Goal: Information Seeking & Learning: Learn about a topic

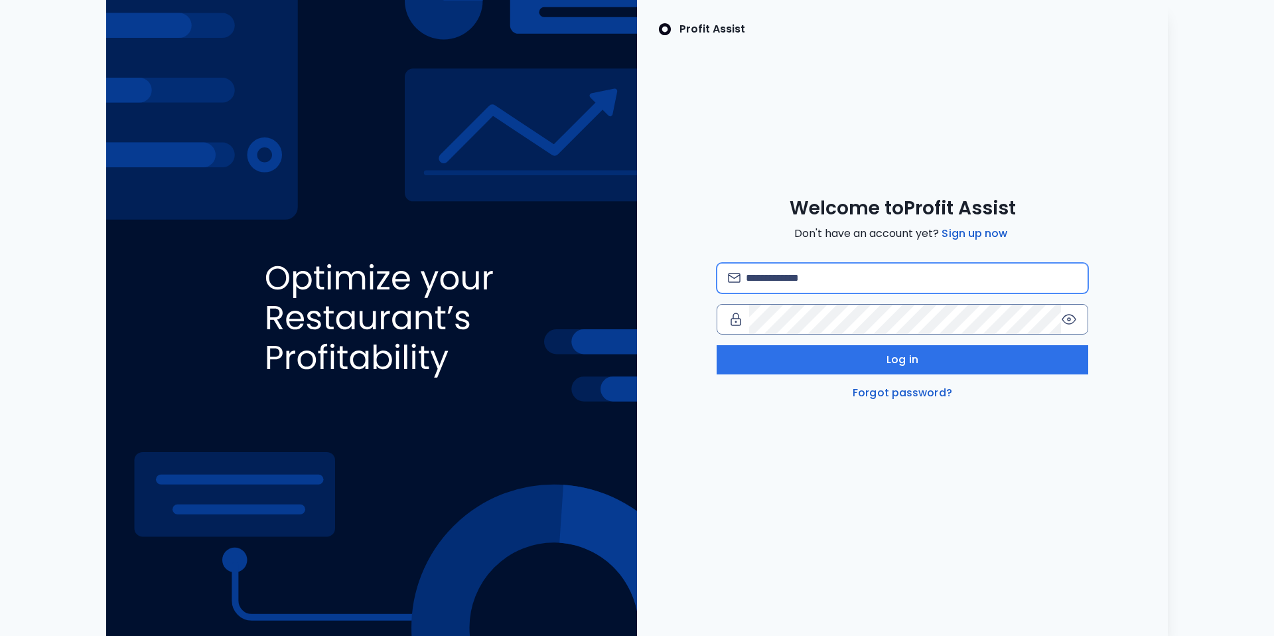
click at [794, 281] on input "email" at bounding box center [911, 278] width 331 height 29
type input "**********"
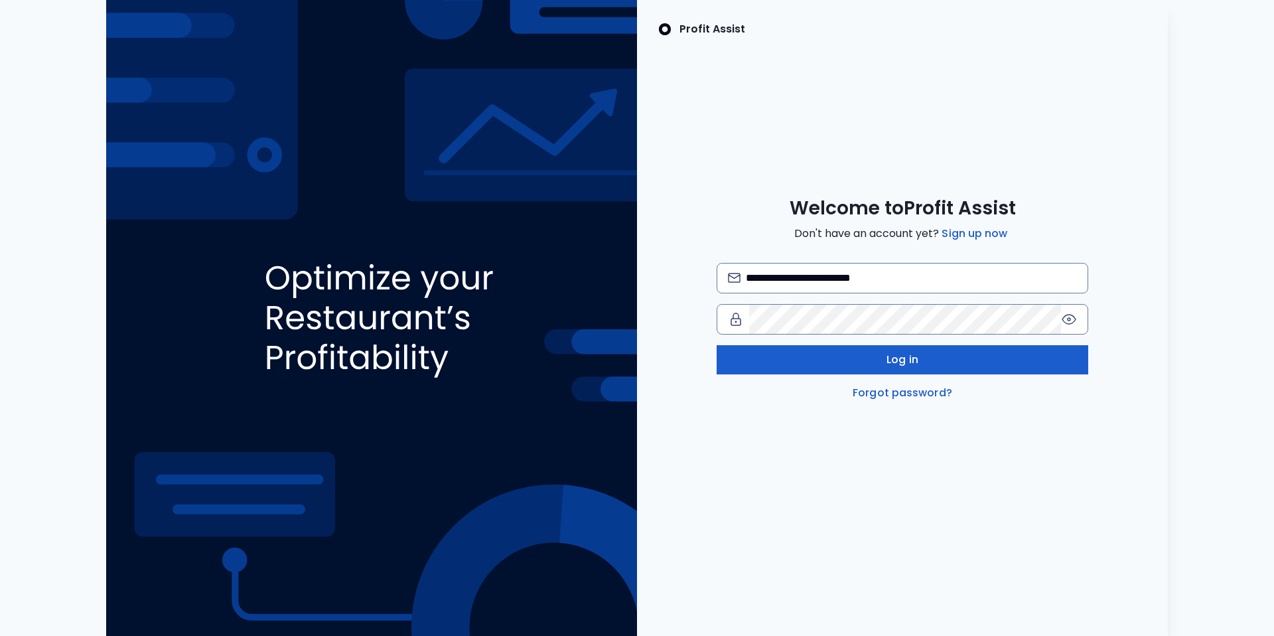
click at [890, 362] on span "Log in" at bounding box center [903, 360] width 32 height 16
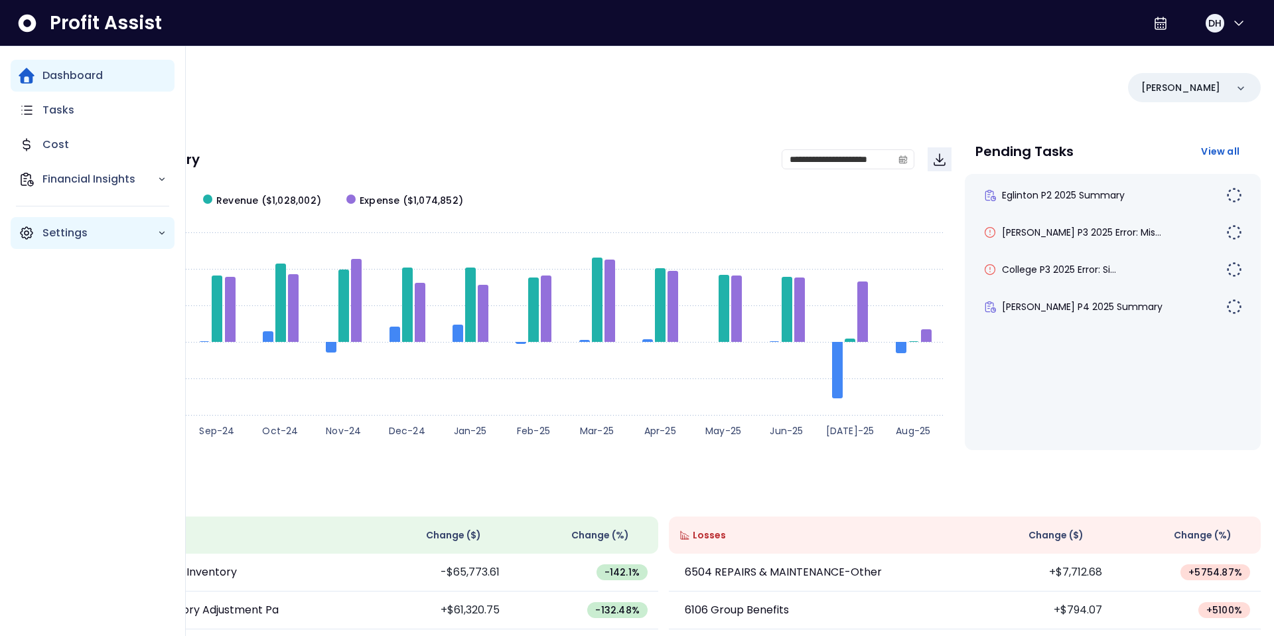
click at [44, 232] on p "Settings" at bounding box center [99, 233] width 115 height 16
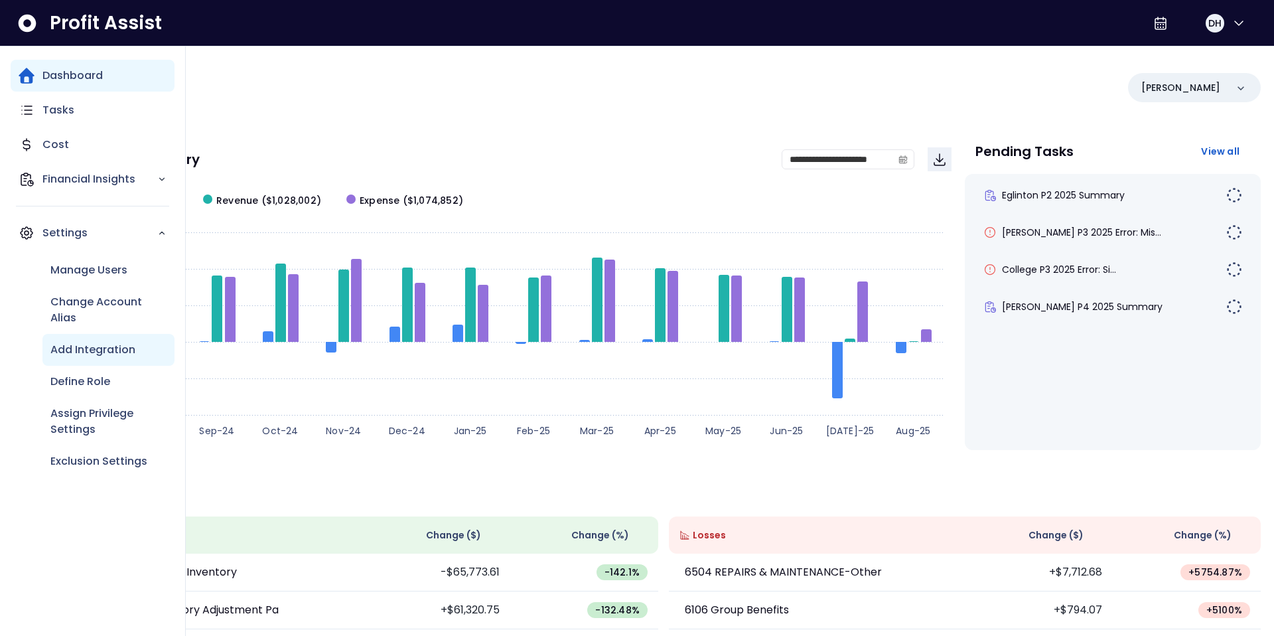
click at [83, 351] on p "Add Integration" at bounding box center [92, 350] width 85 height 16
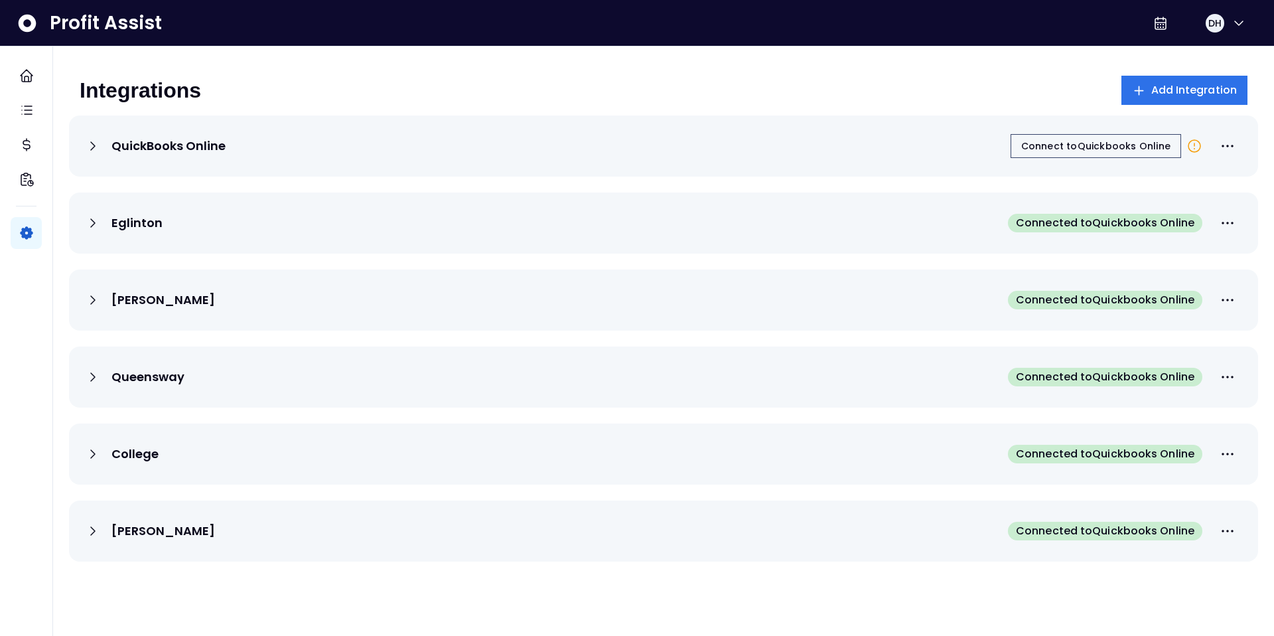
click at [264, 148] on div "QuickBooks Online Connect to Quickbooks Online" at bounding box center [664, 145] width 1158 height 29
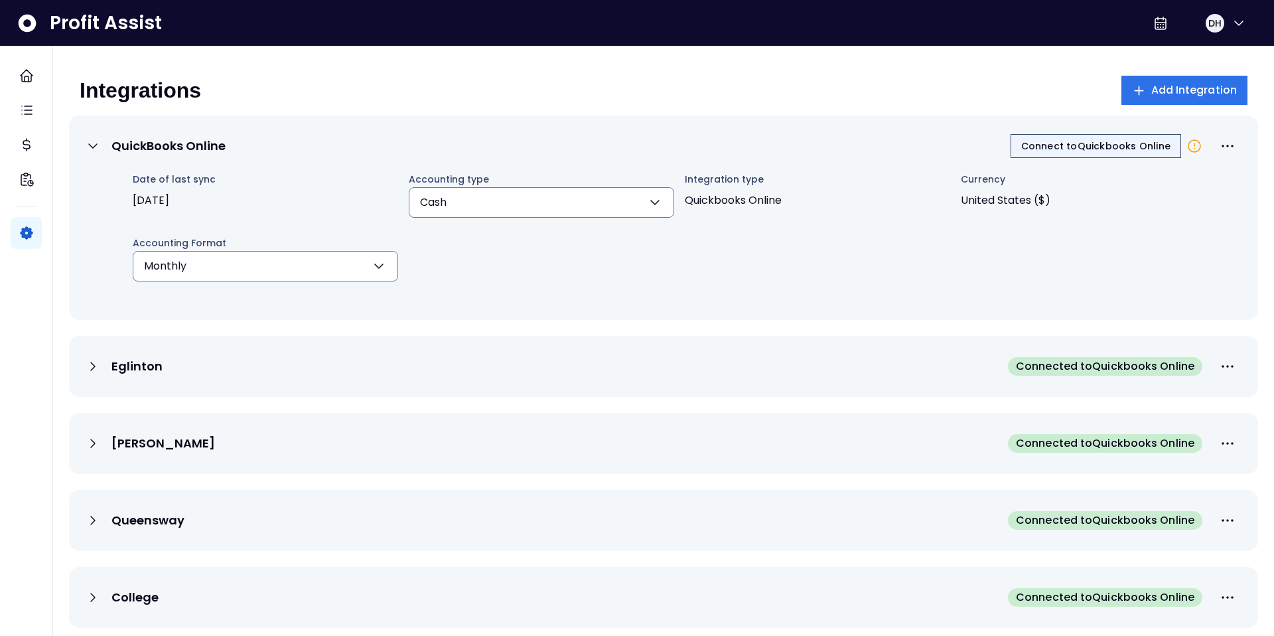
click at [1129, 143] on span "Connect to Quickbooks Online" at bounding box center [1096, 145] width 149 height 13
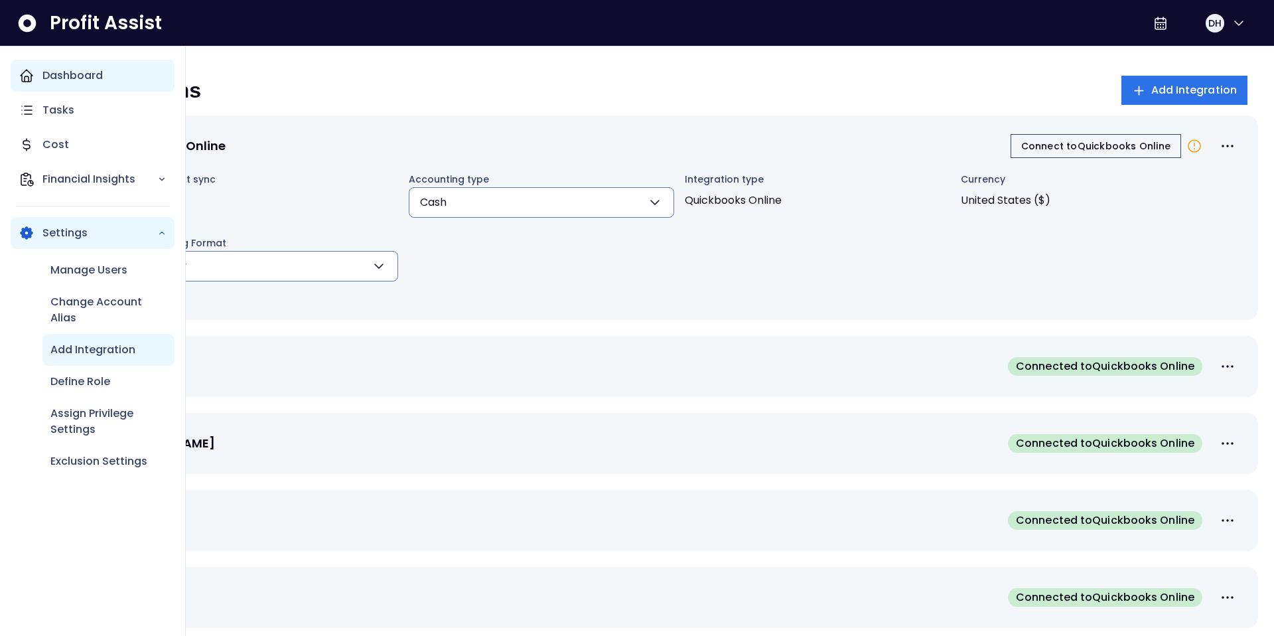
click at [17, 82] on div "Dashboard" at bounding box center [93, 76] width 164 height 32
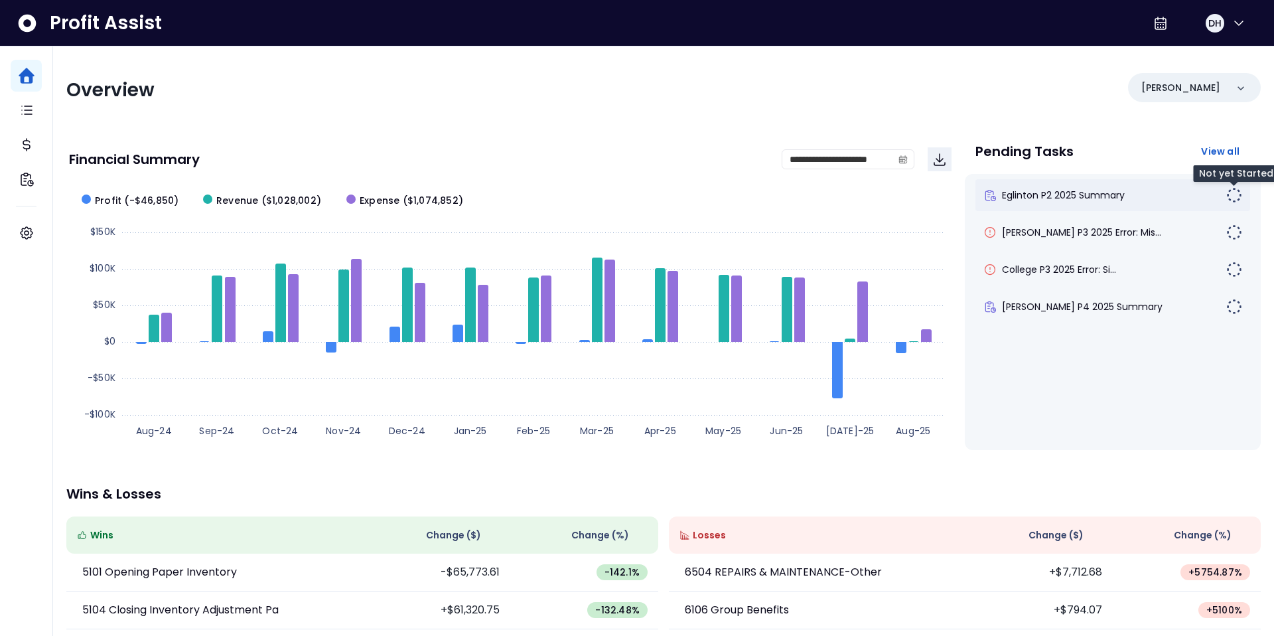
click at [1235, 201] on img at bounding box center [1235, 195] width 16 height 16
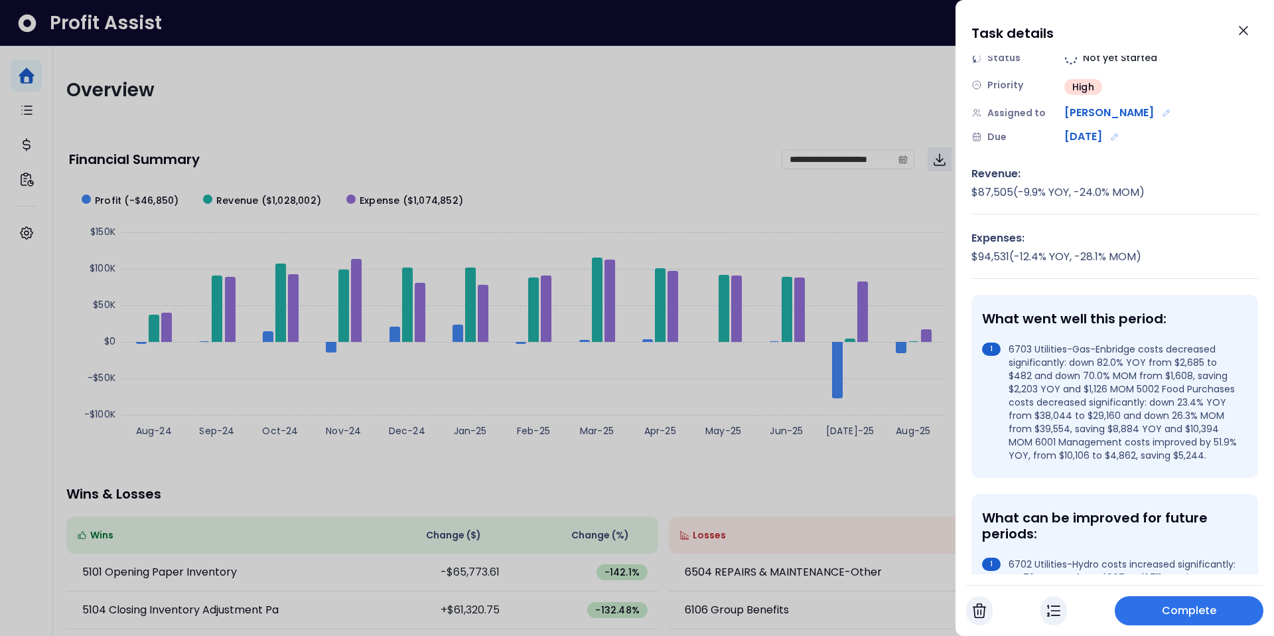
scroll to position [60, 0]
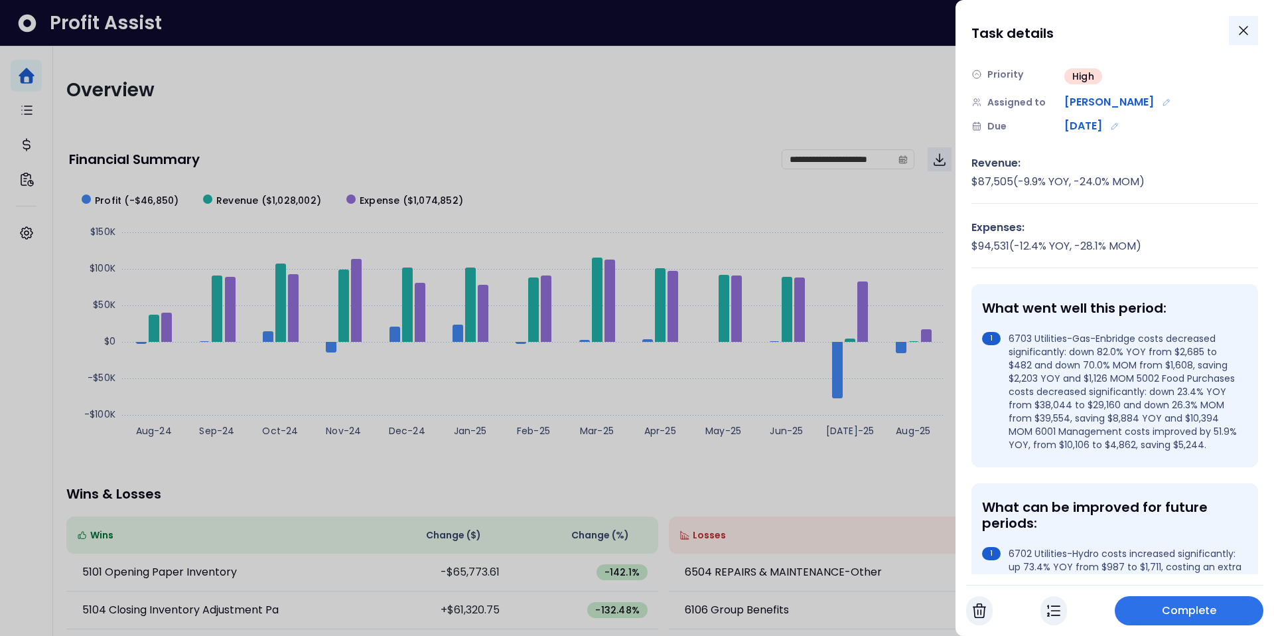
click at [1250, 21] on button "Close" at bounding box center [1243, 30] width 29 height 29
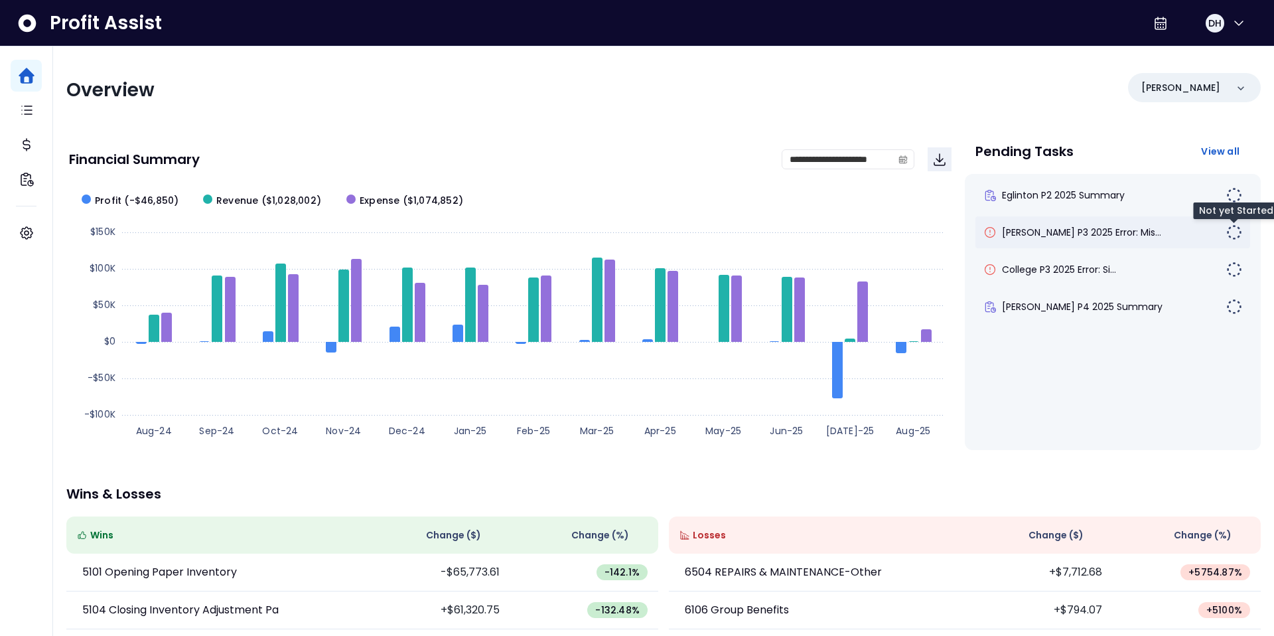
click at [1231, 229] on img at bounding box center [1235, 232] width 16 height 16
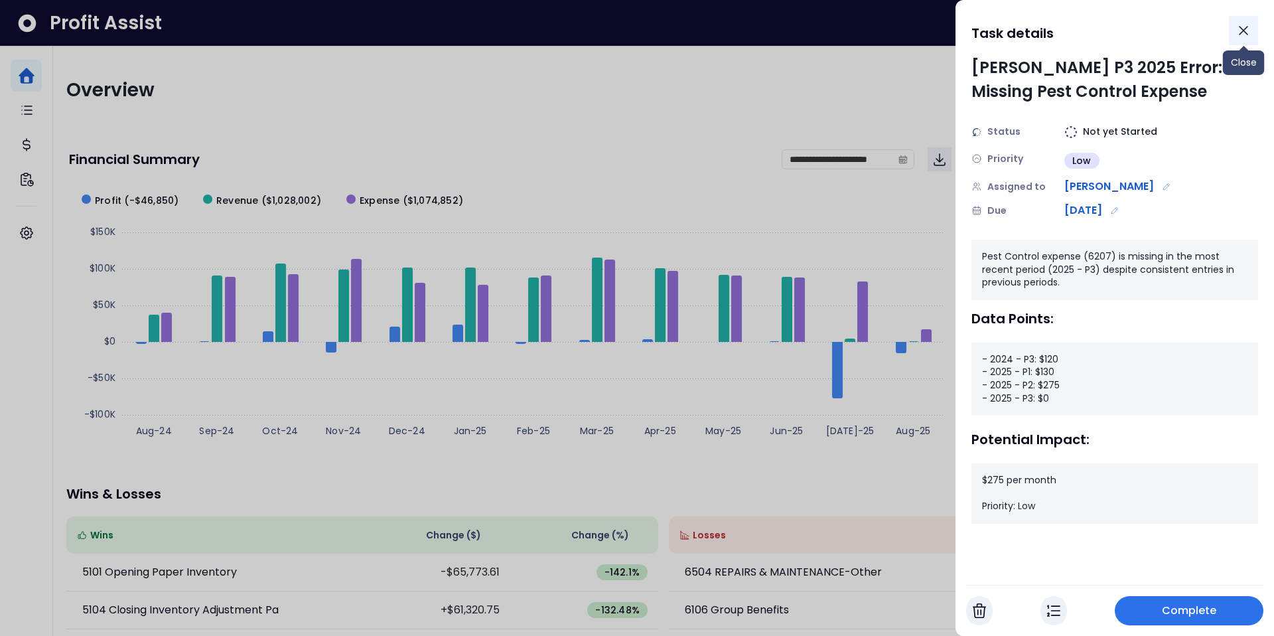
click at [1249, 25] on icon "Close" at bounding box center [1244, 31] width 16 height 16
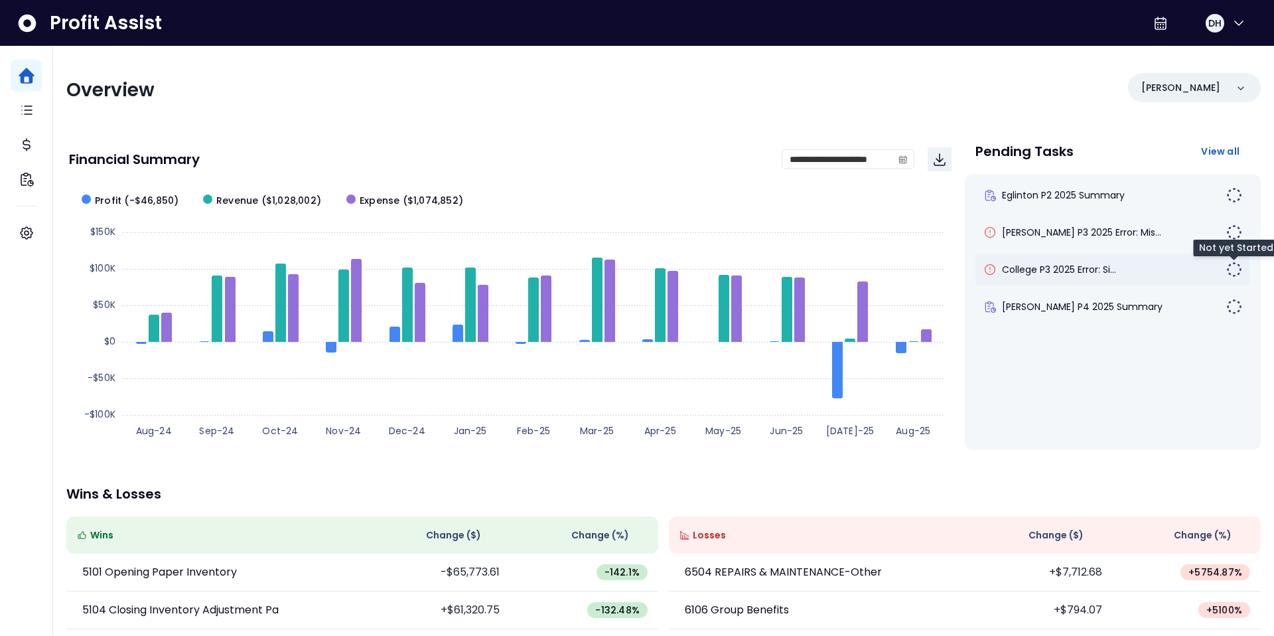
click at [1234, 269] on img at bounding box center [1235, 270] width 16 height 16
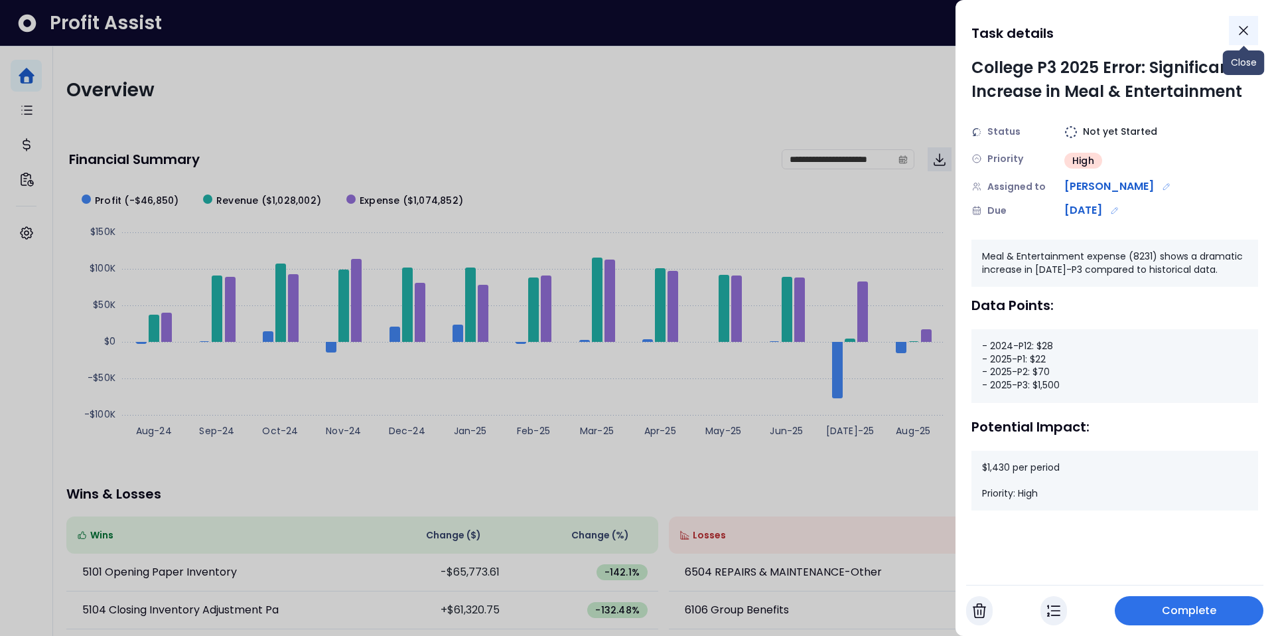
click at [1244, 30] on icon "Close" at bounding box center [1244, 31] width 8 height 8
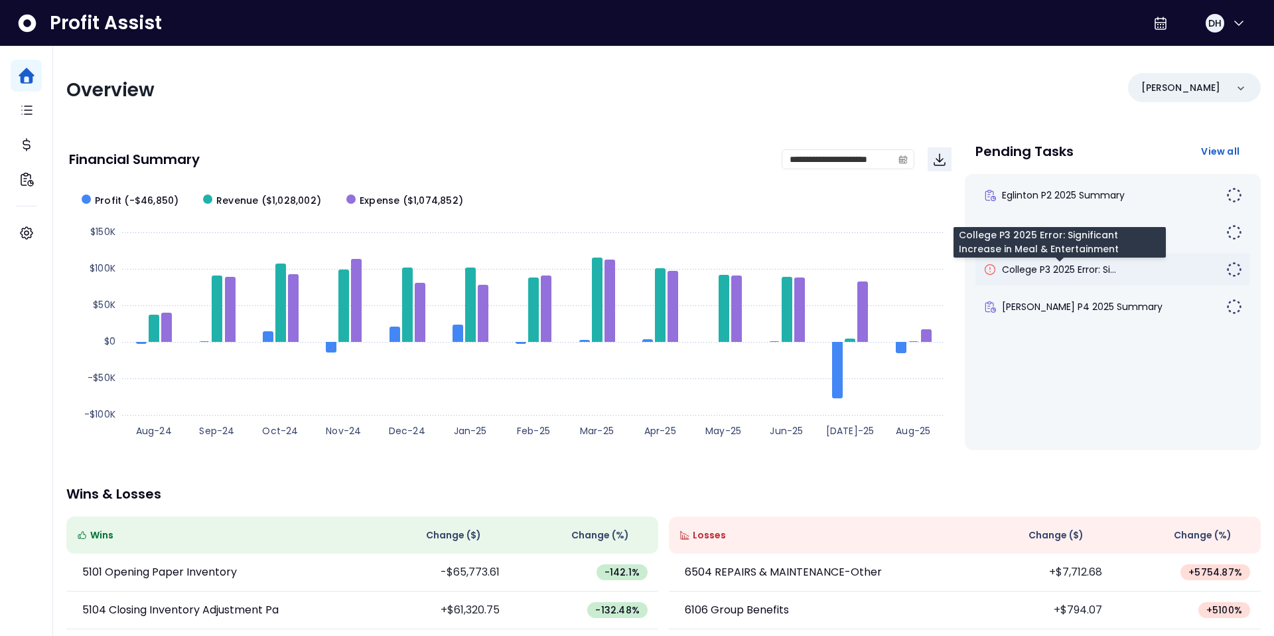
click at [1046, 274] on span "College P3 2025 Error: Si..." at bounding box center [1059, 269] width 114 height 13
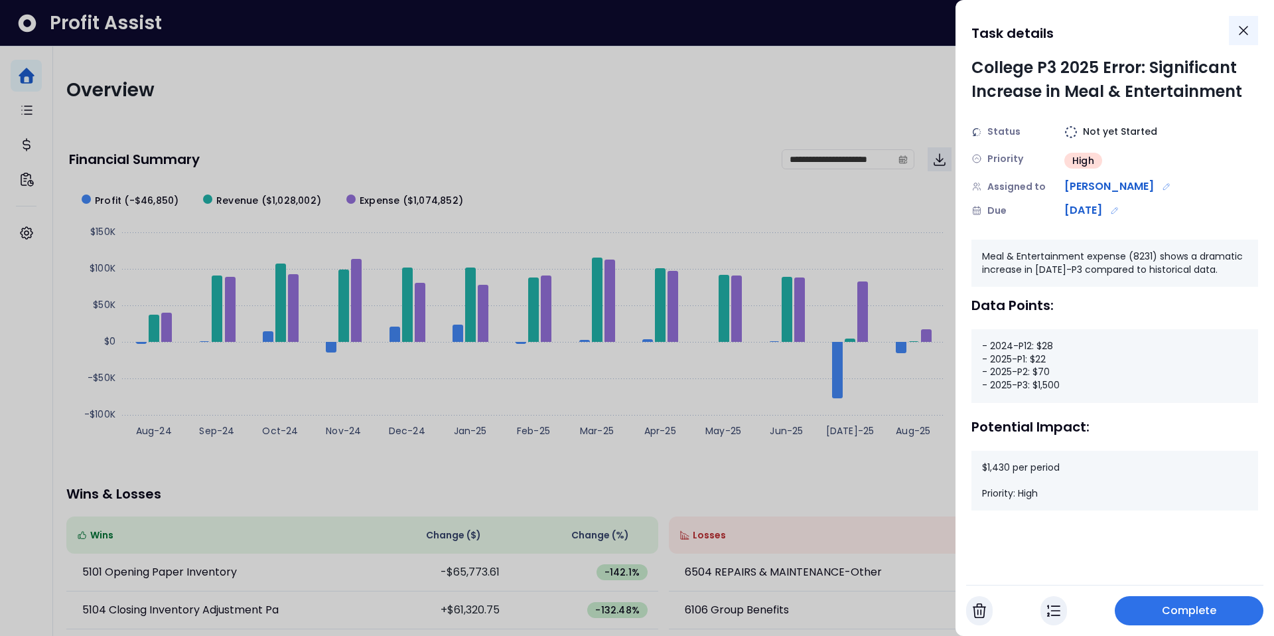
click at [1246, 32] on icon "Close" at bounding box center [1244, 31] width 8 height 8
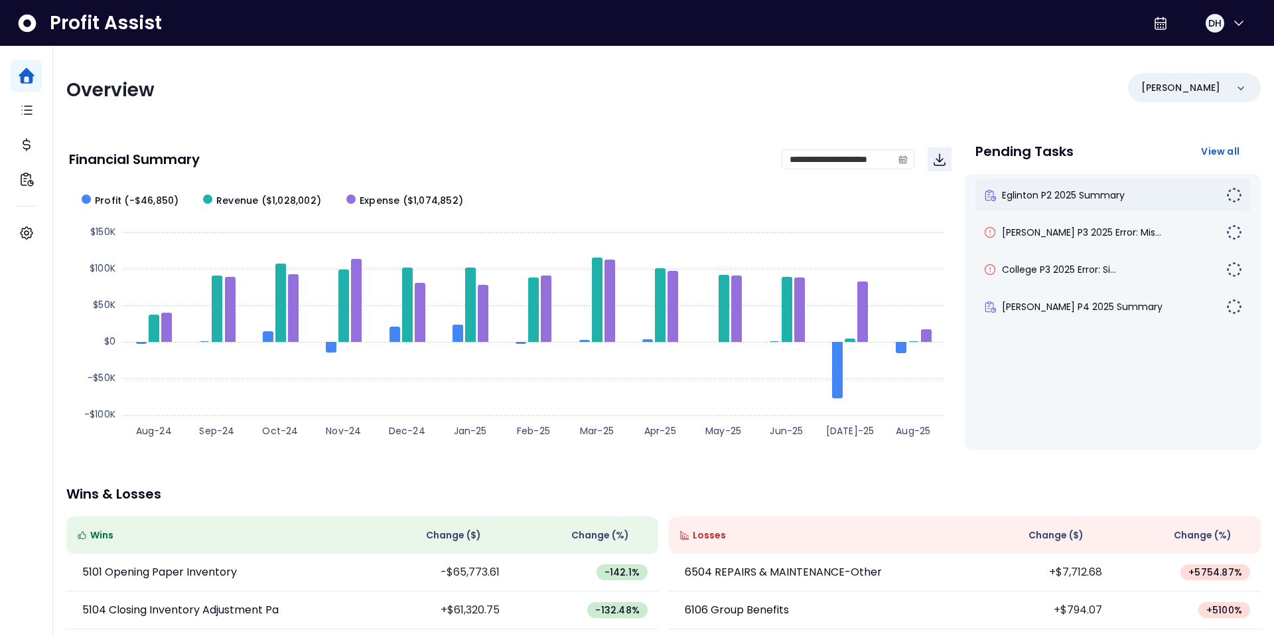
click at [1062, 196] on span "Eglinton P2 2025 Summary" at bounding box center [1063, 195] width 123 height 13
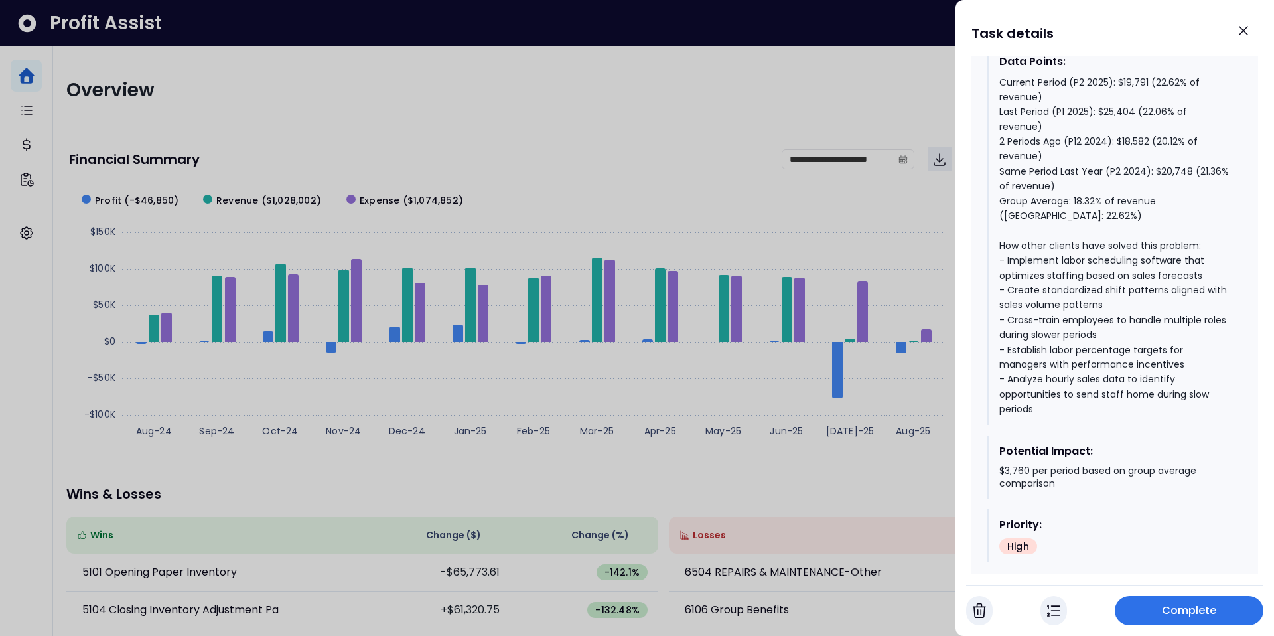
scroll to position [803, 0]
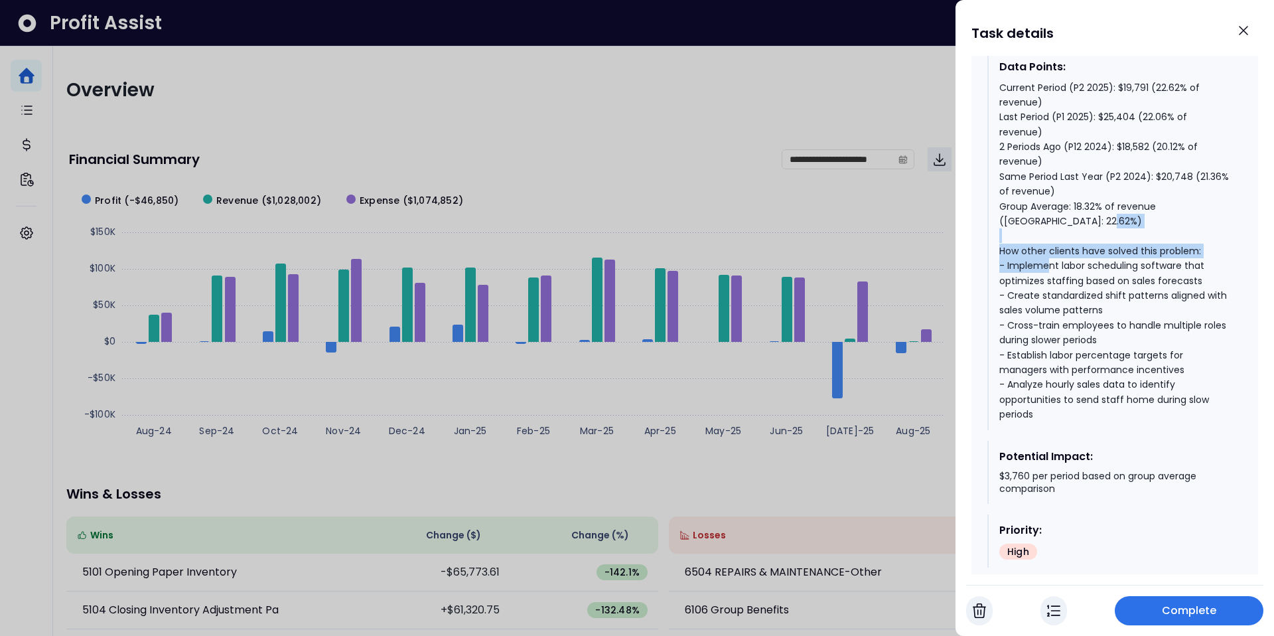
drag, startPoint x: 1002, startPoint y: 235, endPoint x: 1086, endPoint y: 250, distance: 85.0
click at [1086, 250] on div "Current Period (P2 2025): $19,791 (22.62% of revenue) Last Period (P1 2025): $2…" at bounding box center [1116, 251] width 232 height 342
click at [1084, 252] on div "Current Period (P2 2025): $19,791 (22.62% of revenue) Last Period (P1 2025): $2…" at bounding box center [1116, 251] width 232 height 342
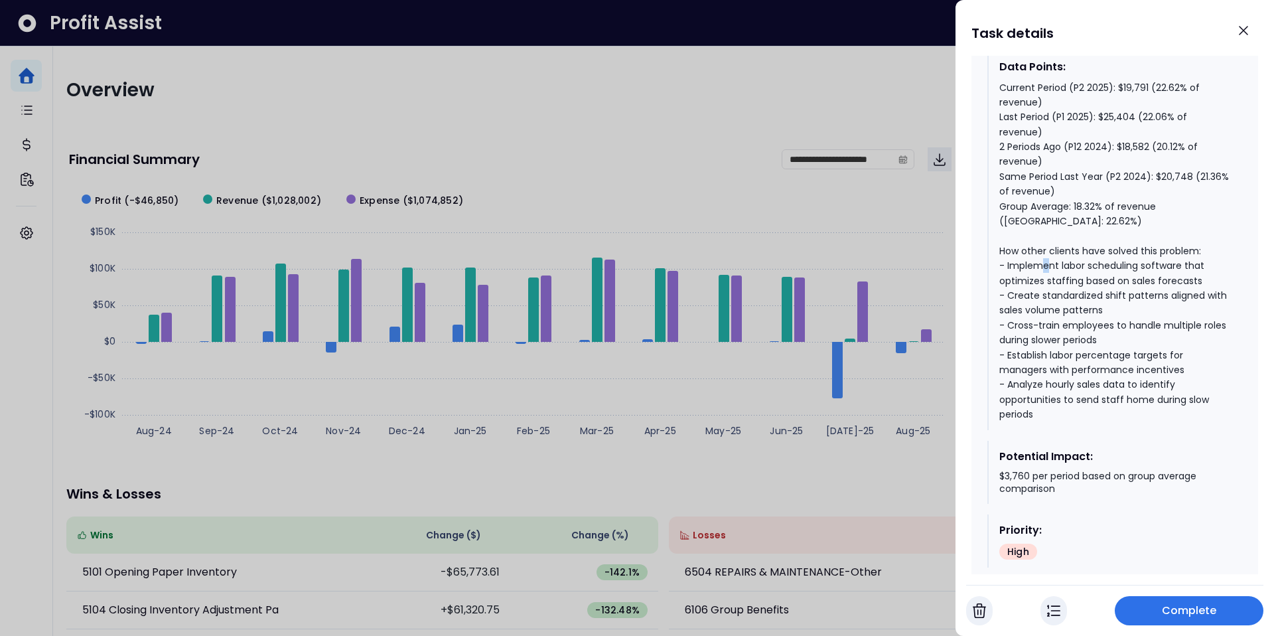
click at [1084, 252] on div "Current Period (P2 2025): $19,791 (22.62% of revenue) Last Period (P1 2025): $2…" at bounding box center [1116, 251] width 232 height 342
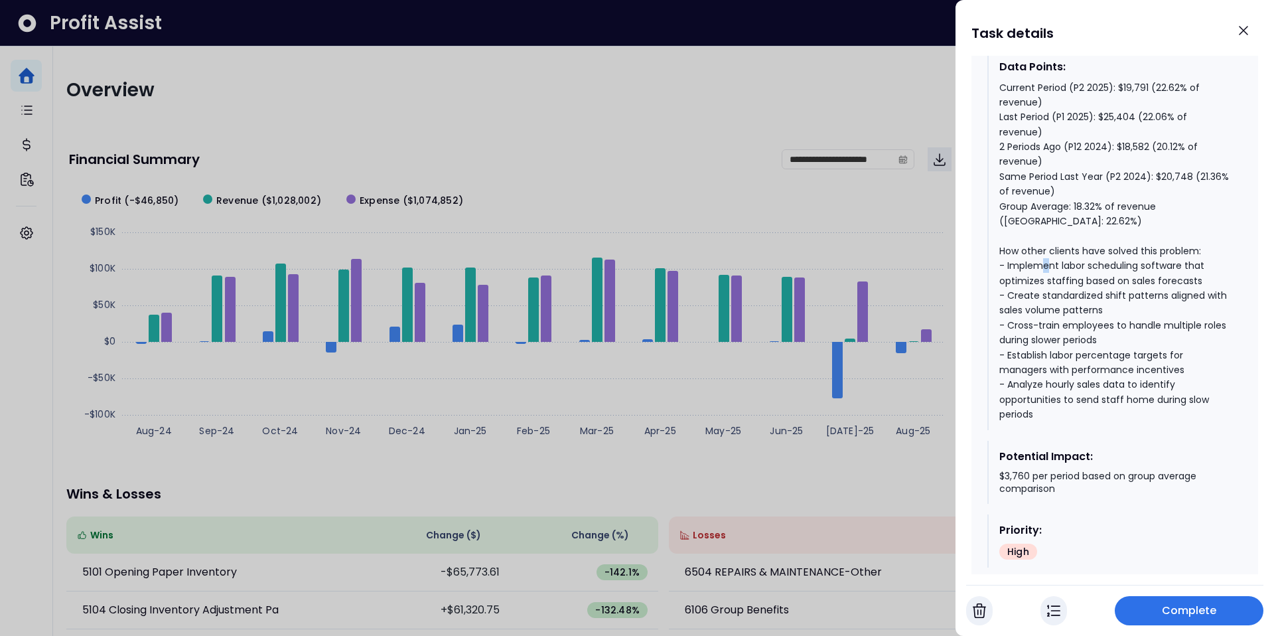
click at [1084, 252] on div "Current Period (P2 2025): $19,791 (22.62% of revenue) Last Period (P1 2025): $2…" at bounding box center [1116, 251] width 232 height 342
click at [1035, 279] on div "Current Period (P2 2025): $19,791 (22.62% of revenue) Last Period (P1 2025): $2…" at bounding box center [1116, 251] width 232 height 342
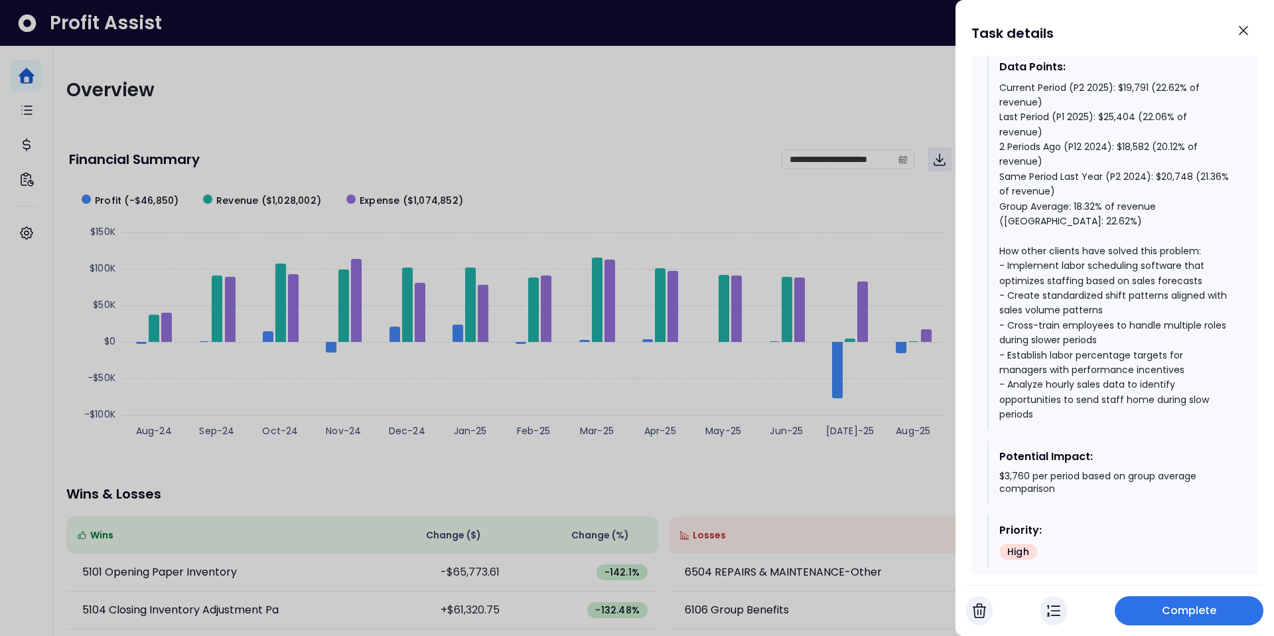
click at [1028, 309] on div "Current Period (P2 2025): $19,791 (22.62% of revenue) Last Period (P1 2025): $2…" at bounding box center [1116, 251] width 232 height 342
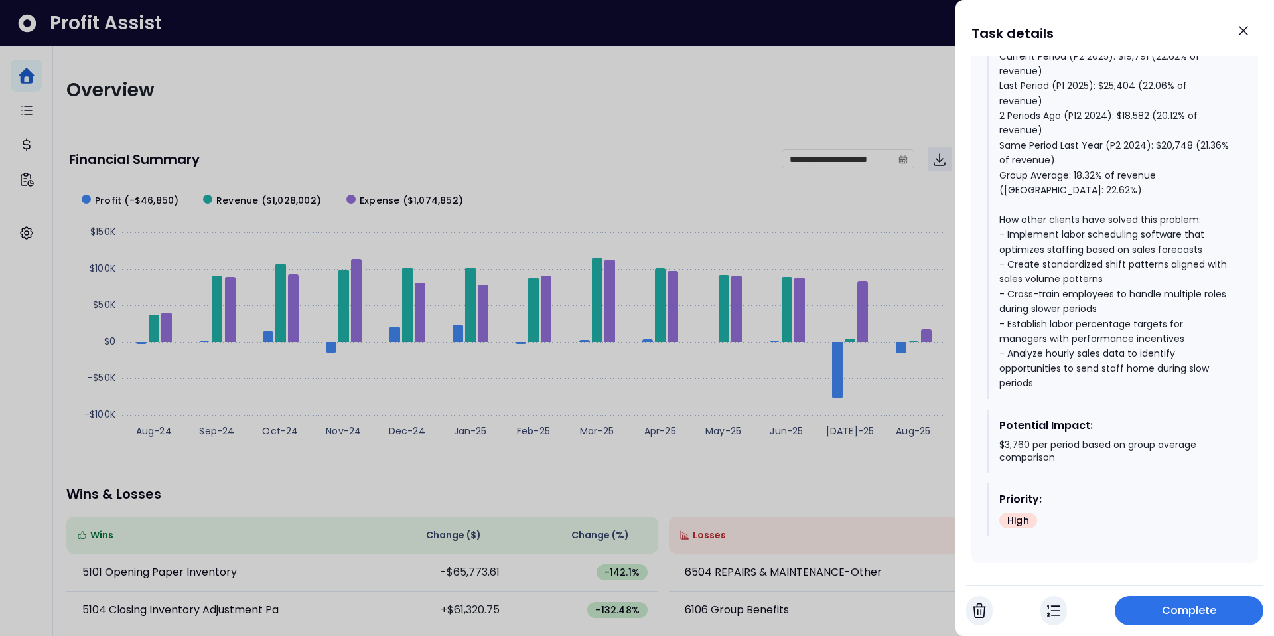
click at [1008, 439] on div "$3,760 per period based on group average comparison" at bounding box center [1116, 452] width 232 height 26
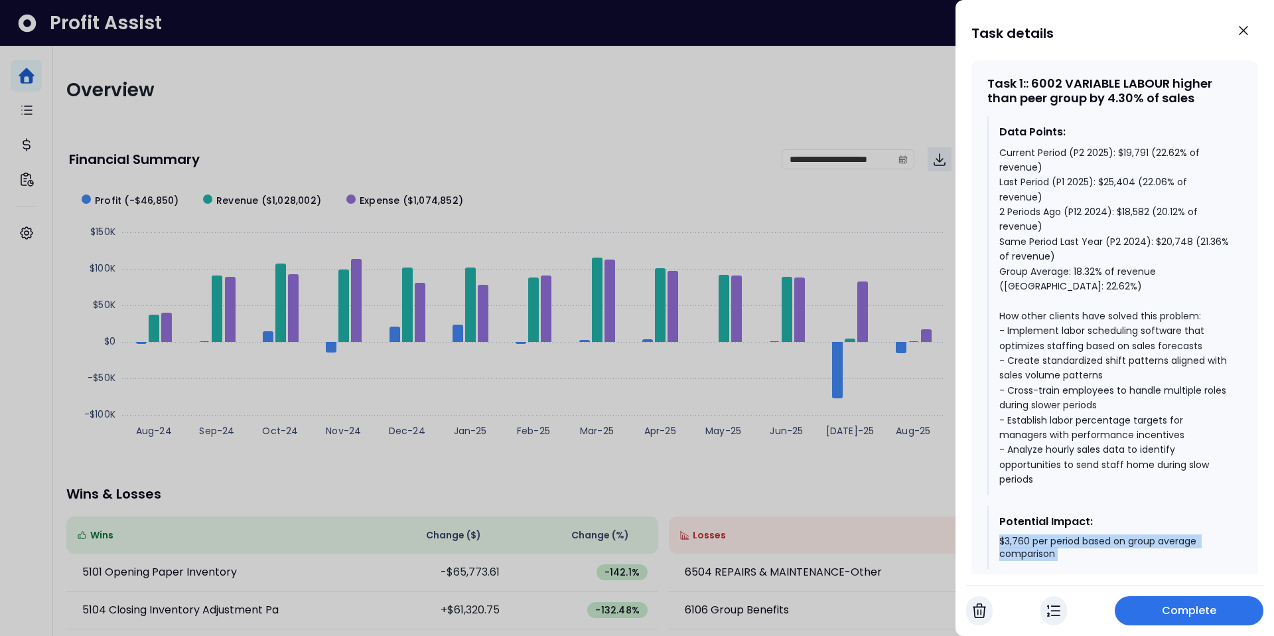
scroll to position [736, 0]
click at [1099, 184] on div "Current Period (P2 2025): $19,791 (22.62% of revenue) Last Period (P1 2025): $2…" at bounding box center [1116, 318] width 232 height 342
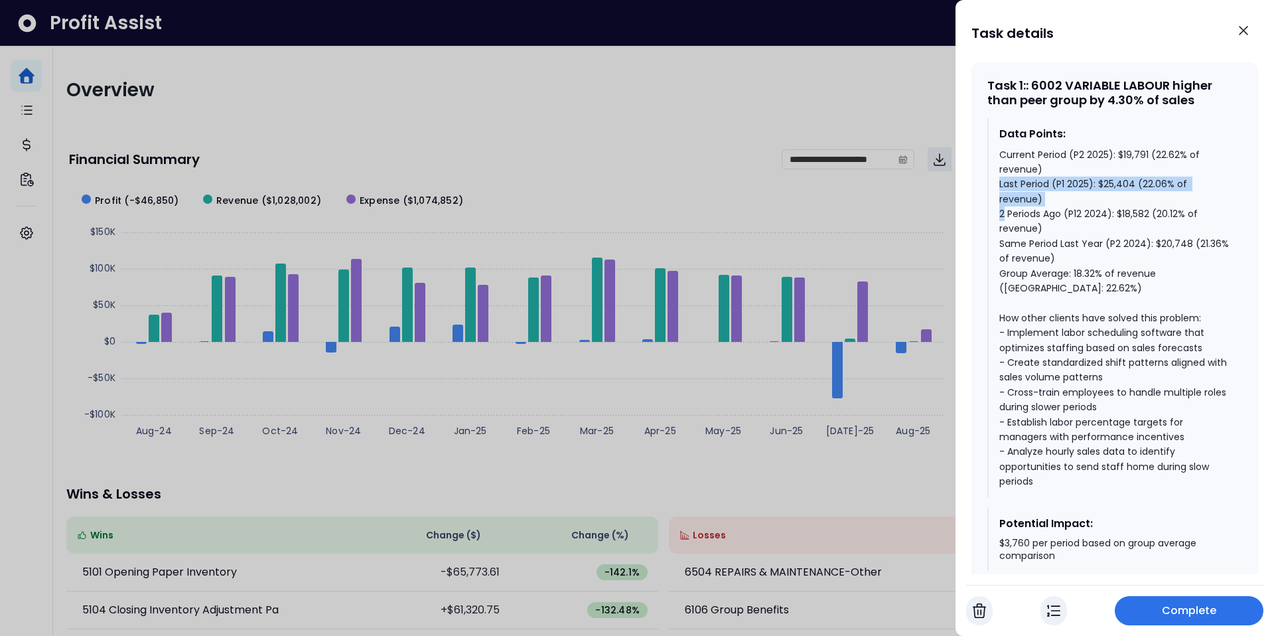
click at [1099, 184] on div "Current Period (P2 2025): $19,791 (22.62% of revenue) Last Period (P1 2025): $2…" at bounding box center [1116, 318] width 232 height 342
click at [1117, 196] on div "Current Period (P2 2025): $19,791 (22.62% of revenue) Last Period (P1 2025): $2…" at bounding box center [1116, 318] width 232 height 342
click at [1117, 228] on div "Current Period (P2 2025): $19,791 (22.62% of revenue) Last Period (P1 2025): $2…" at bounding box center [1116, 318] width 232 height 342
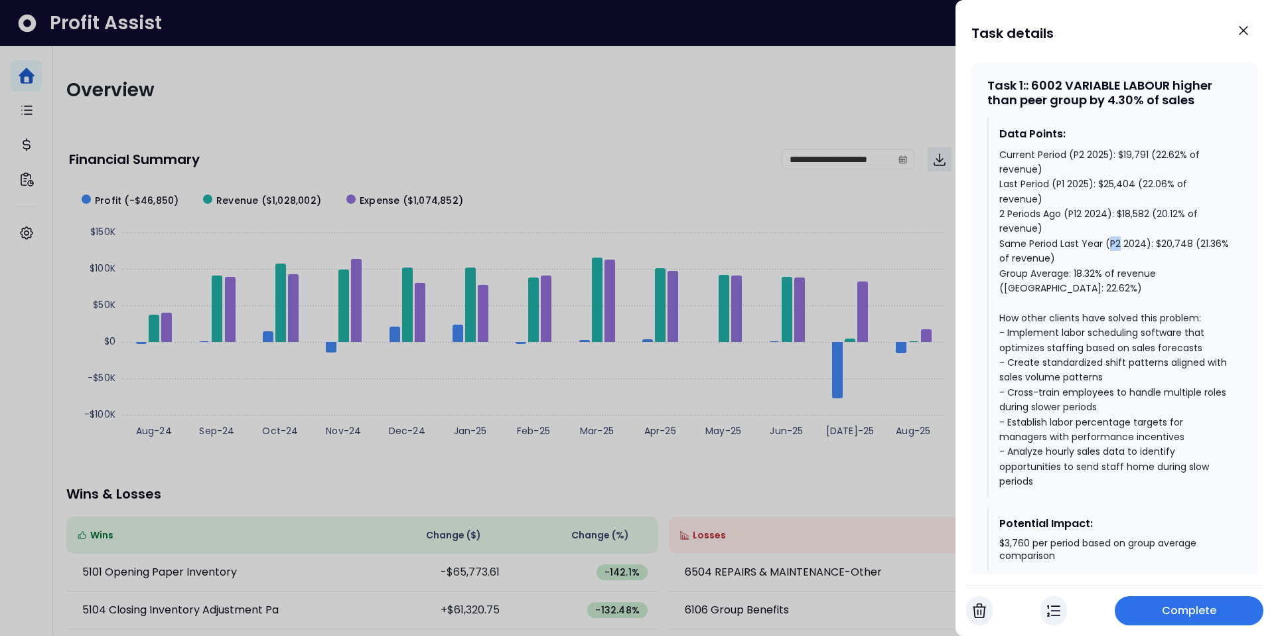
click at [1117, 228] on div "Current Period (P2 2025): $19,791 (22.62% of revenue) Last Period (P1 2025): $2…" at bounding box center [1116, 318] width 232 height 342
click at [1047, 256] on div "Current Period (P2 2025): $19,791 (22.62% of revenue) Last Period (P1 2025): $2…" at bounding box center [1116, 318] width 232 height 342
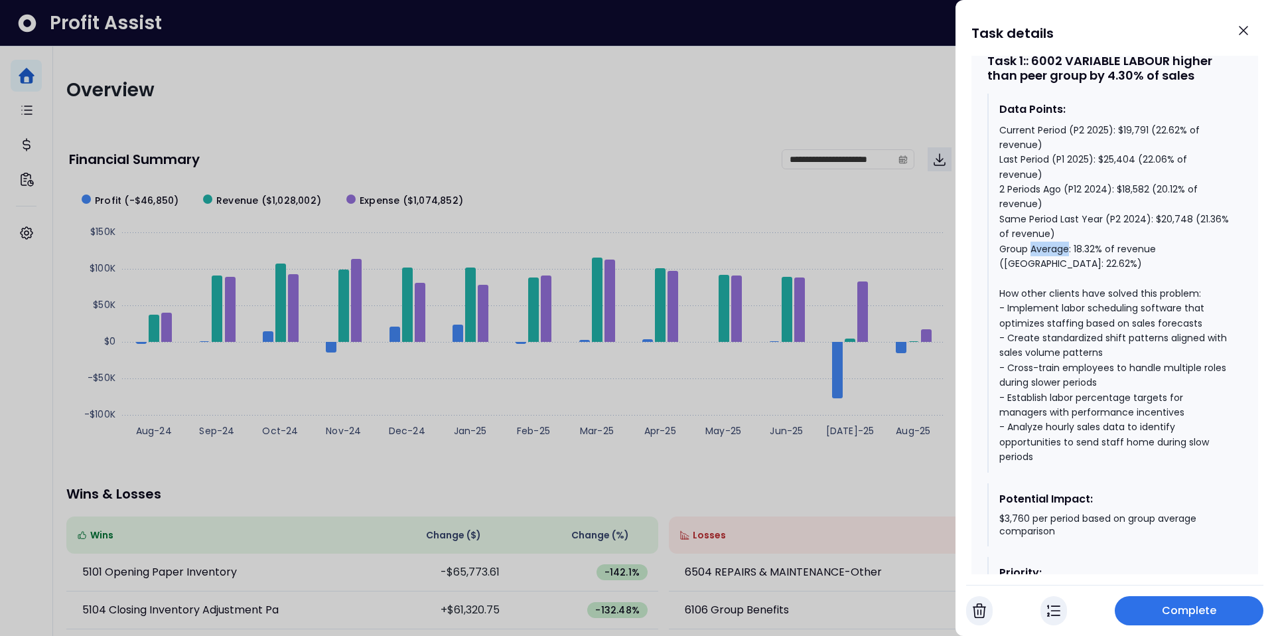
scroll to position [834, 0]
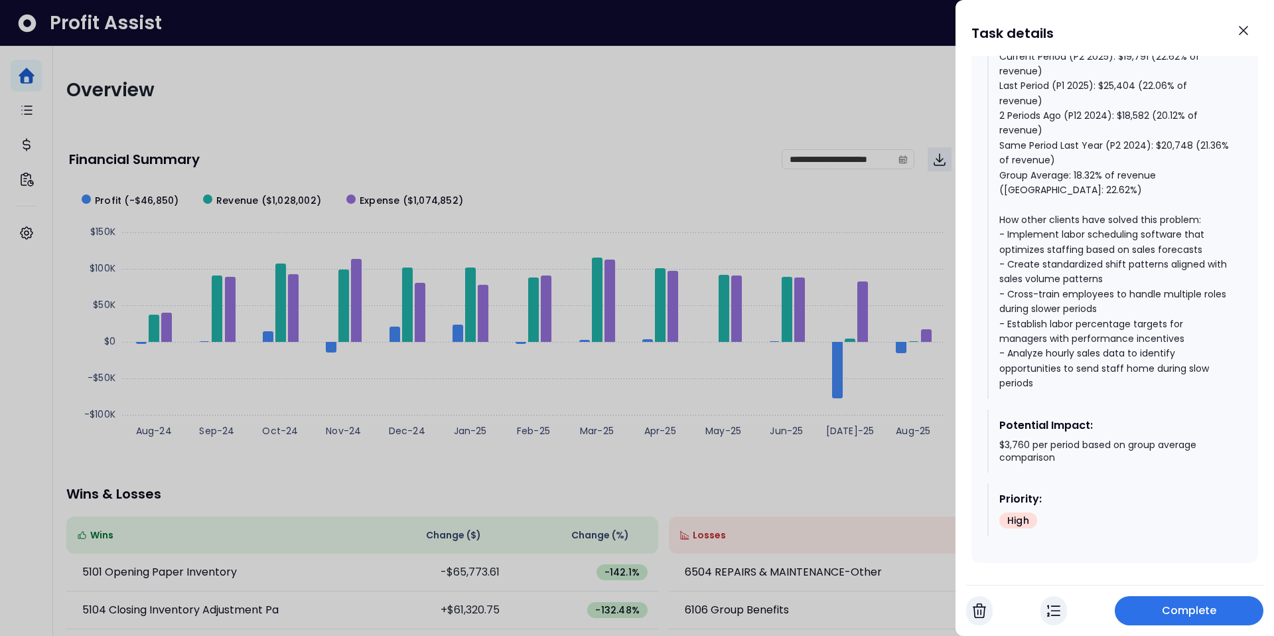
click at [1119, 385] on div "Data Points: Current Period (P2 2025): $19,791 (22.62% of revenue) Last Period …" at bounding box center [1115, 278] width 255 height 516
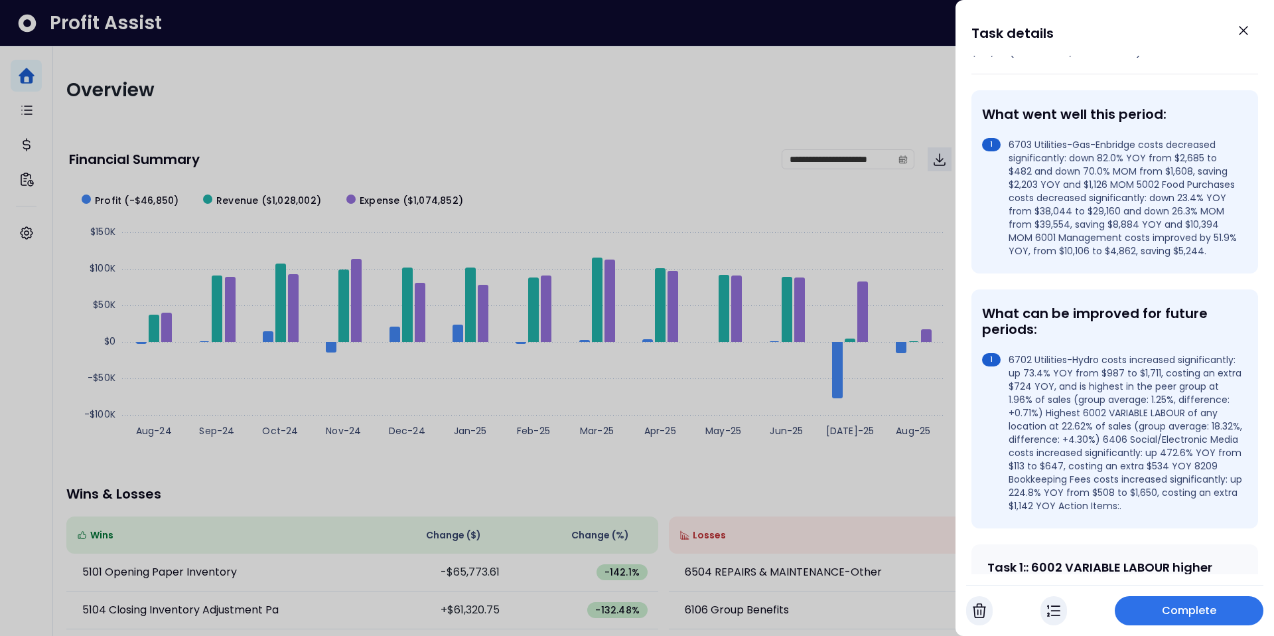
scroll to position [291, 0]
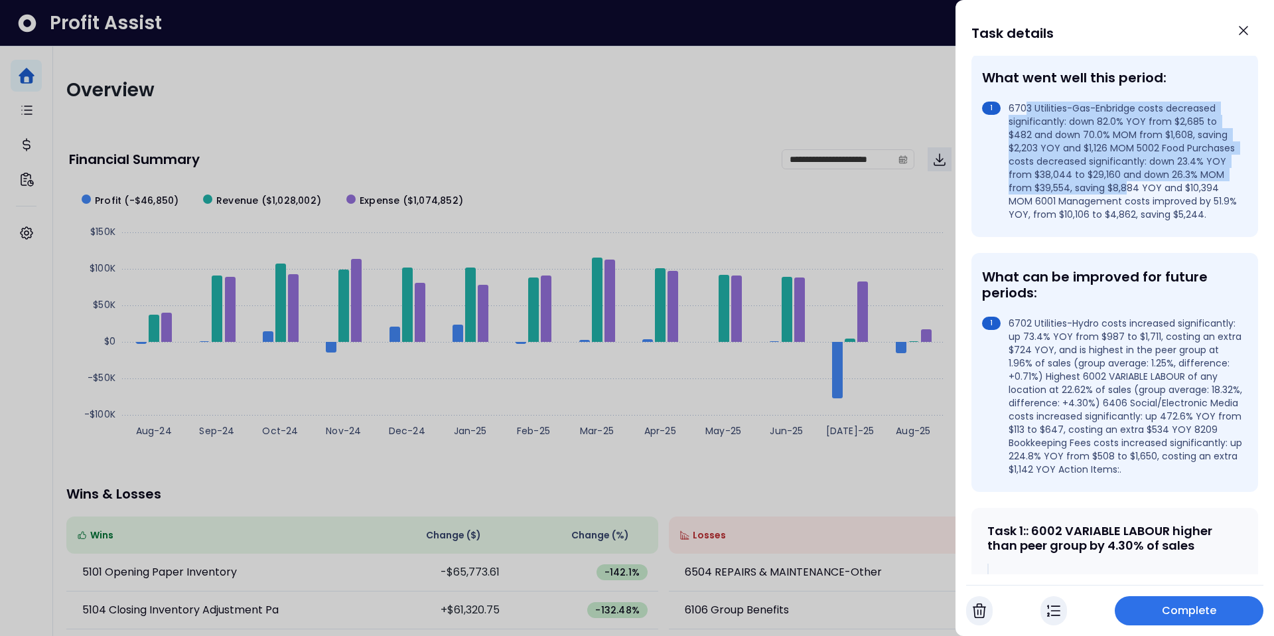
drag, startPoint x: 1026, startPoint y: 106, endPoint x: 1104, endPoint y: 181, distance: 108.4
click at [1104, 181] on li "6703 Utilities-Gas-Enbridge costs decreased significantly: down 82.0% YOY from …" at bounding box center [1112, 161] width 260 height 119
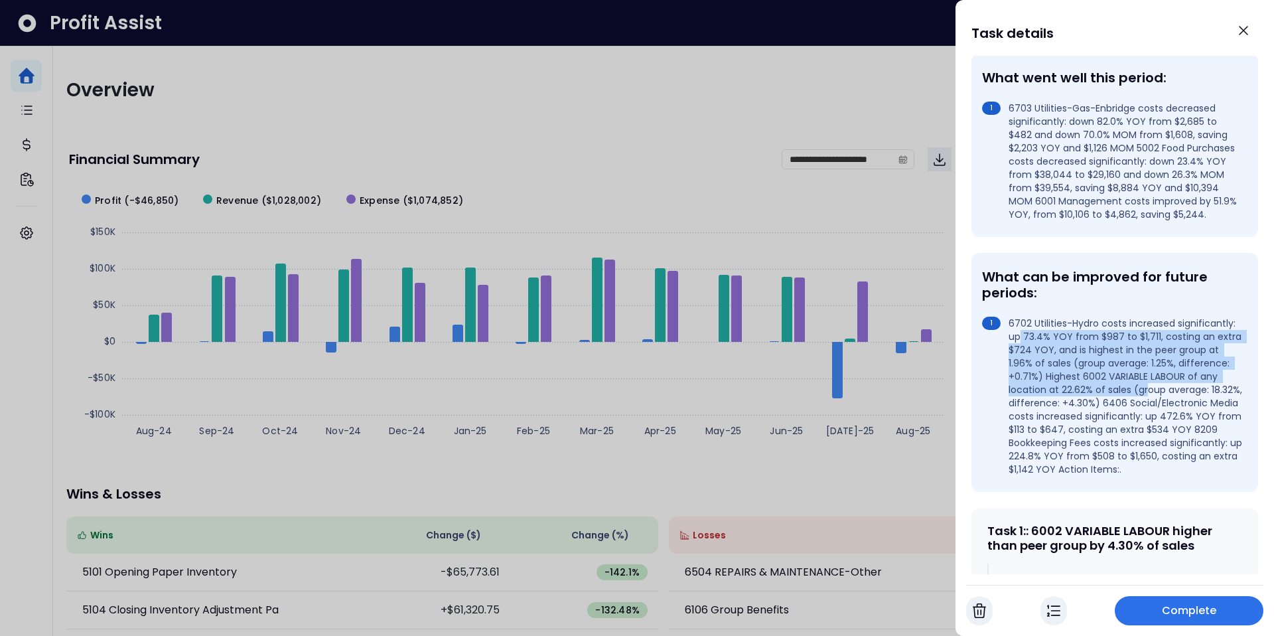
drag, startPoint x: 1022, startPoint y: 335, endPoint x: 1095, endPoint y: 384, distance: 88.9
click at [1095, 384] on li "6702 Utilities-Hydro costs increased significantly: up 73.4% YOY from $987 to $…" at bounding box center [1112, 396] width 260 height 159
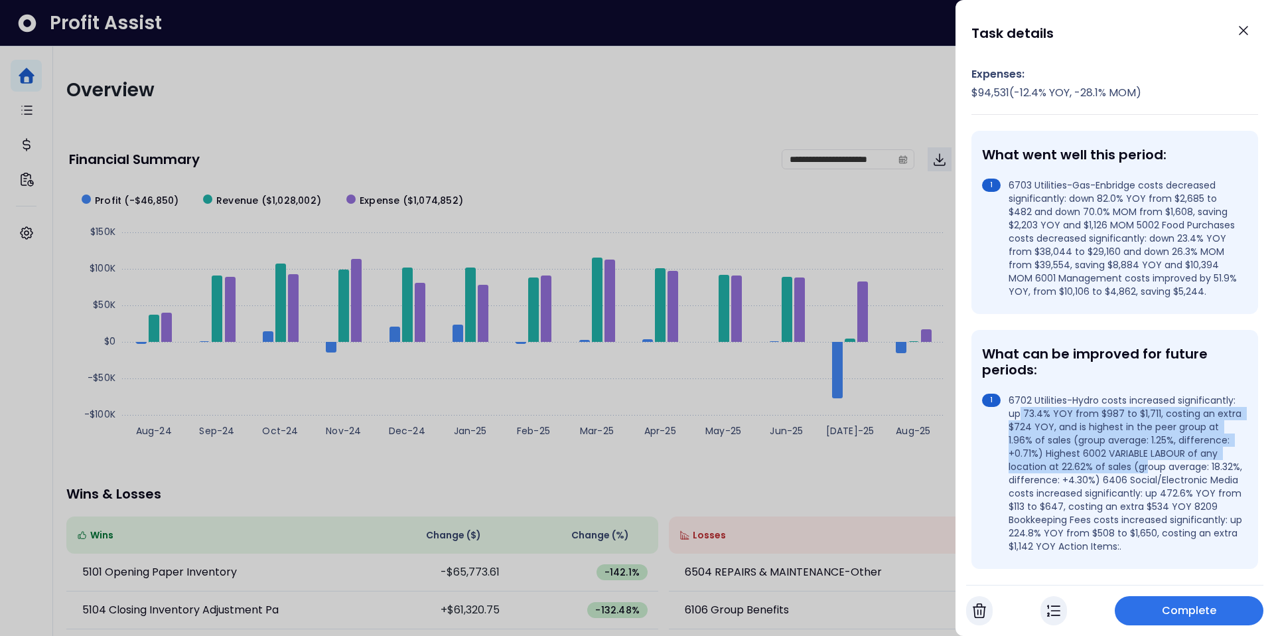
scroll to position [212, 0]
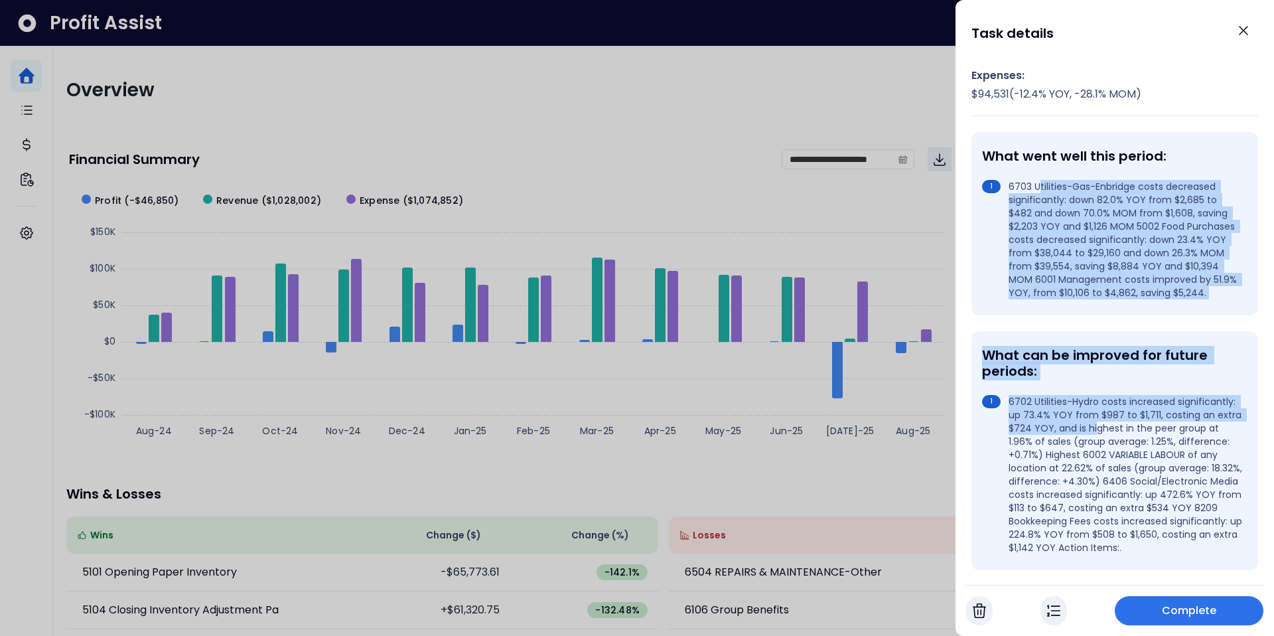
drag, startPoint x: 1039, startPoint y: 192, endPoint x: 1095, endPoint y: 429, distance: 244.2
click at [1095, 429] on div "Revenue: $ 87,505 ( -9.9 % YOY, -24.0 % MOM) Expenses: $ 94,531 ( -12.4 % YOY, …" at bounding box center [1115, 594] width 287 height 1182
click at [1055, 265] on li "6703 Utilities-Gas-Enbridge costs decreased significantly: down 82.0% YOY from …" at bounding box center [1112, 239] width 260 height 119
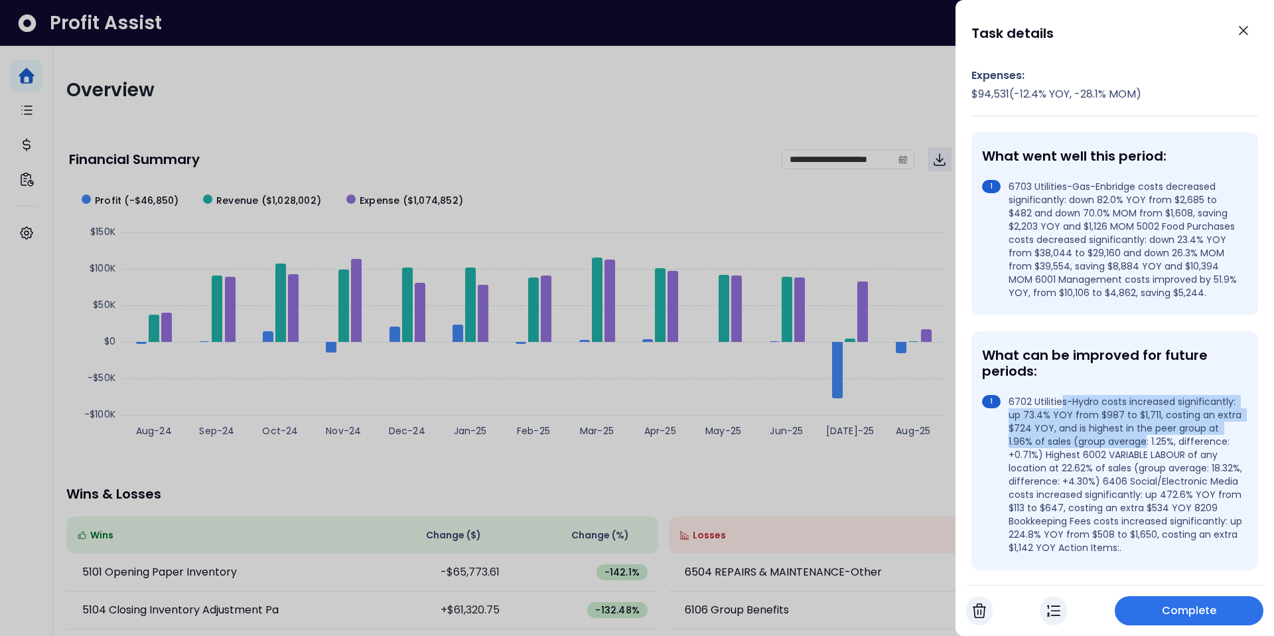
drag, startPoint x: 1059, startPoint y: 404, endPoint x: 1120, endPoint y: 437, distance: 69.2
click at [1120, 437] on li "6702 Utilities-Hydro costs increased significantly: up 73.4% YOY from $987 to $…" at bounding box center [1112, 474] width 260 height 159
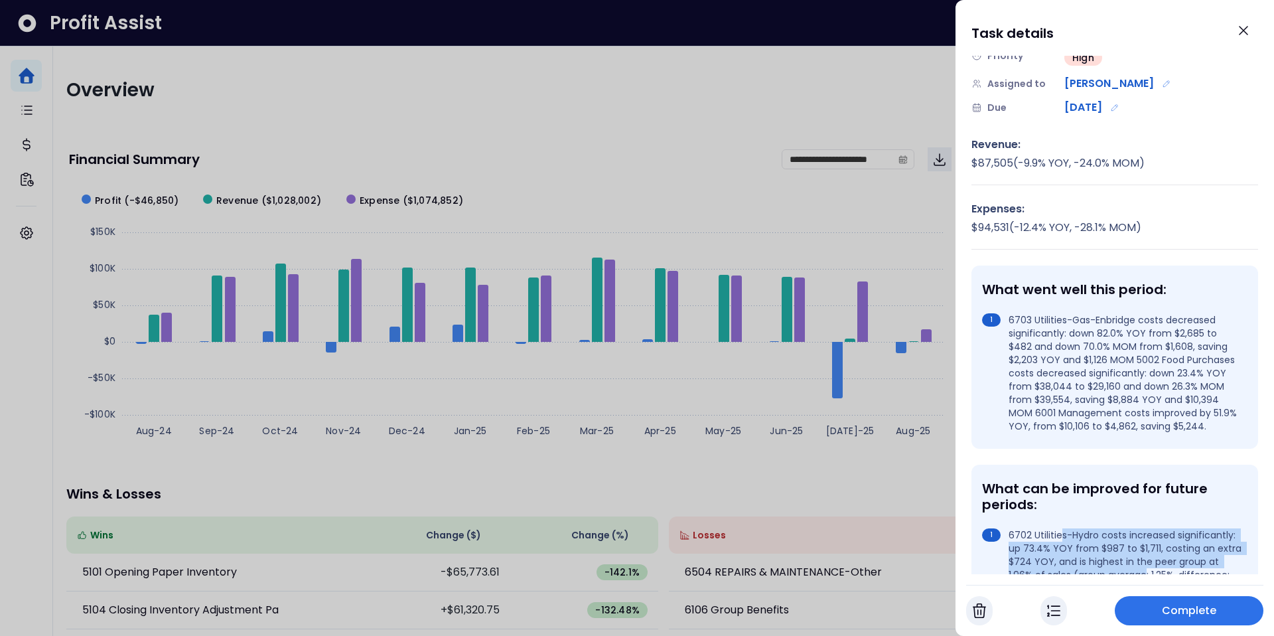
scroll to position [58, 0]
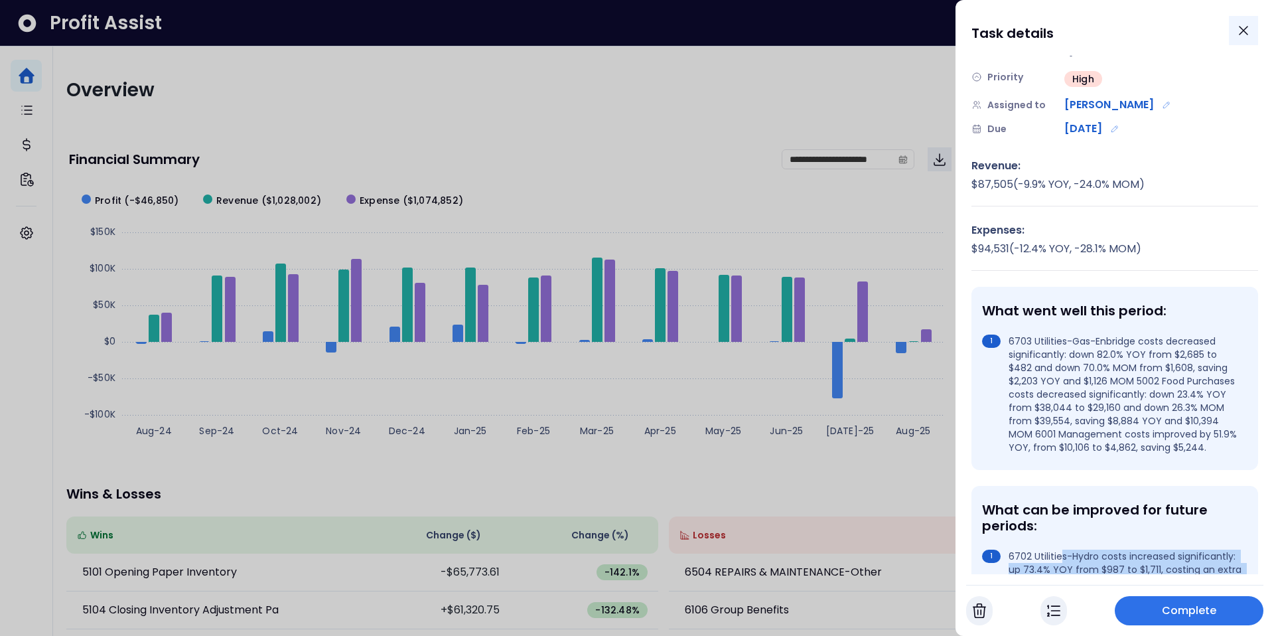
click at [1243, 24] on icon "Close" at bounding box center [1244, 31] width 16 height 16
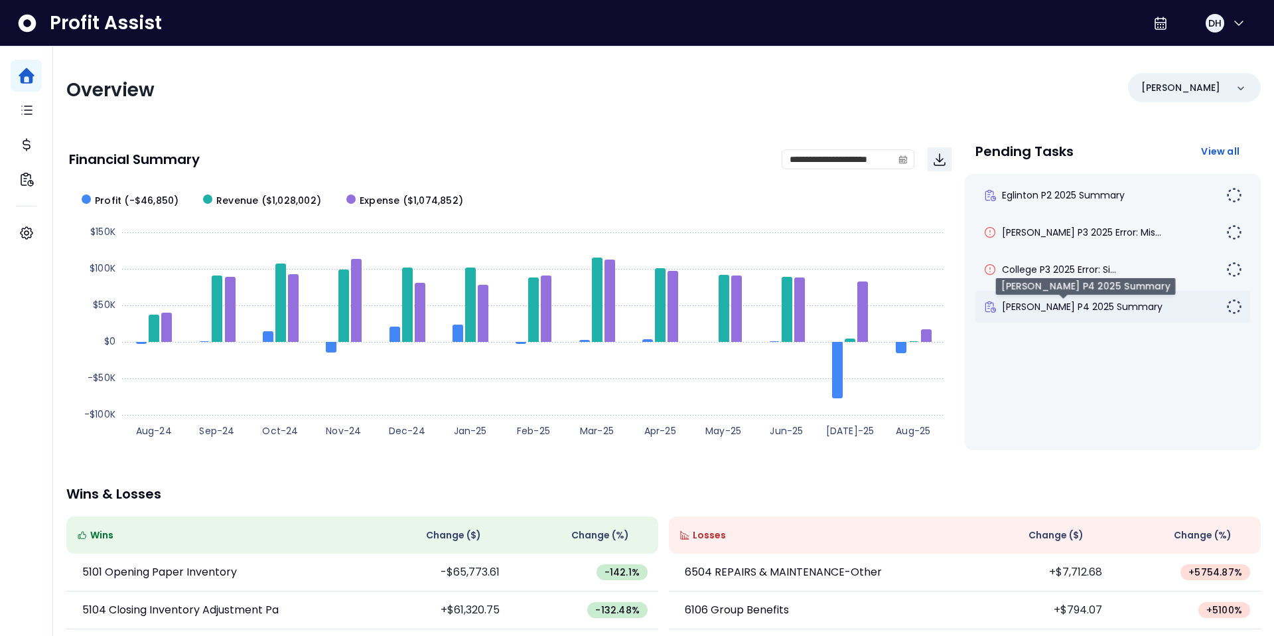
click at [1065, 305] on span "[PERSON_NAME] P4 2025 Summary" at bounding box center [1082, 306] width 161 height 13
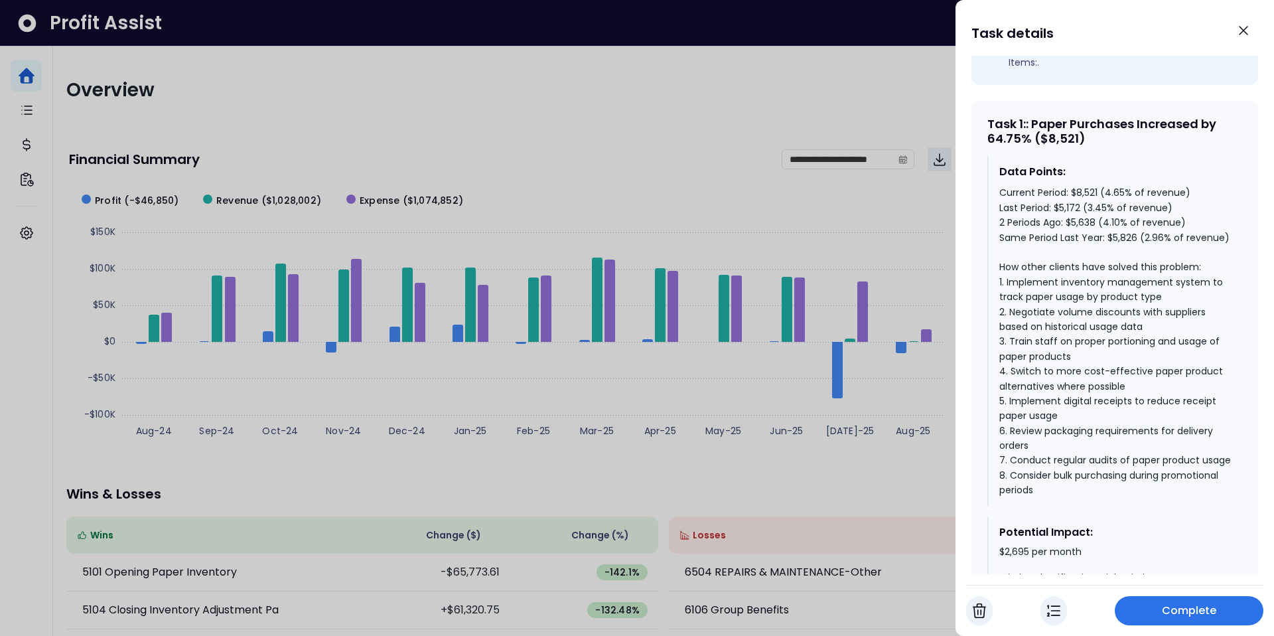
scroll to position [550, 0]
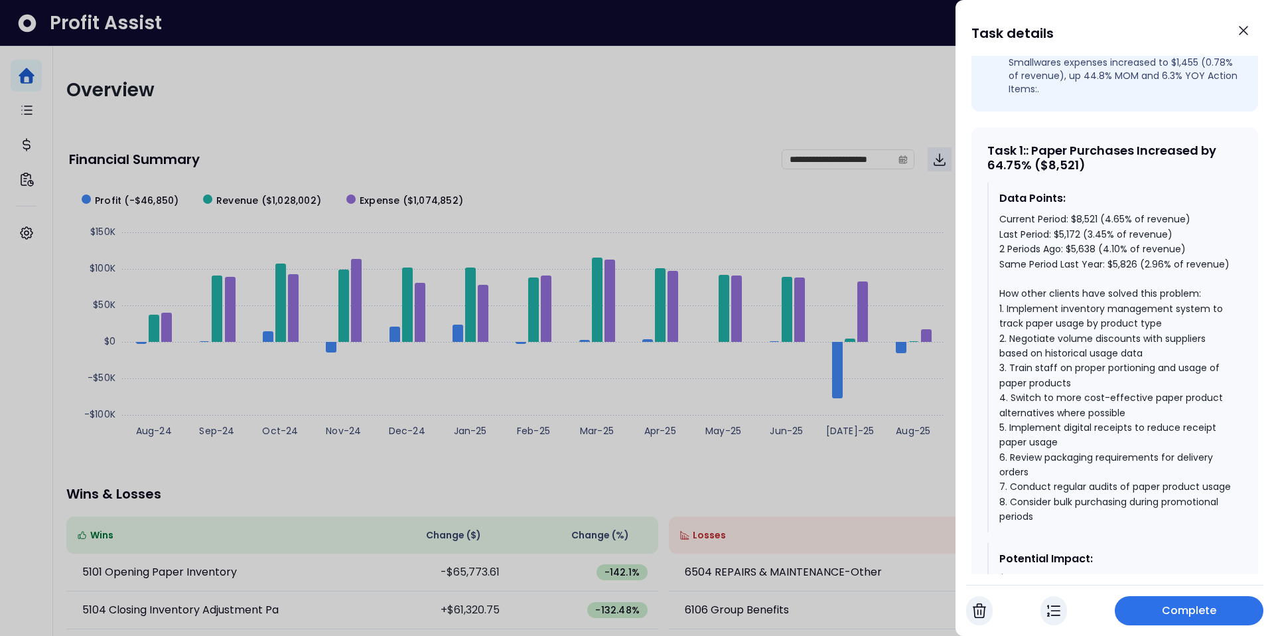
click at [1018, 212] on div "Current Period: $8,521 (4.65% of revenue) Last Period: $5,172 (3.45% of revenue…" at bounding box center [1116, 368] width 232 height 312
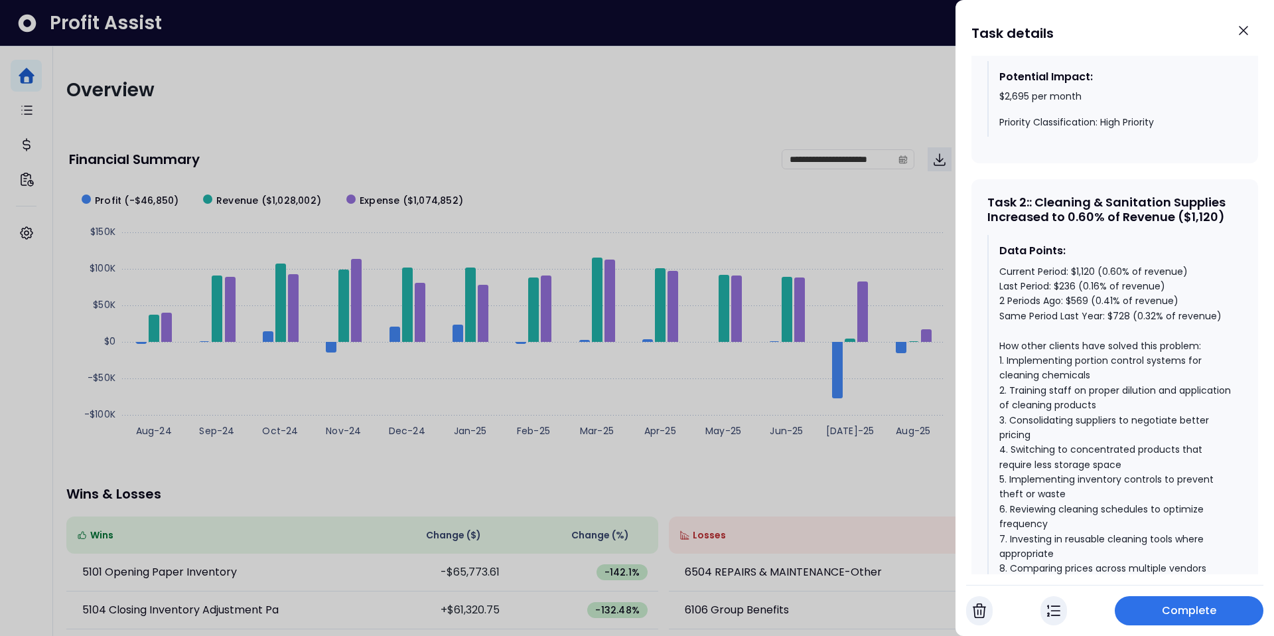
scroll to position [1033, 0]
click at [1252, 27] on button "Close" at bounding box center [1243, 30] width 29 height 29
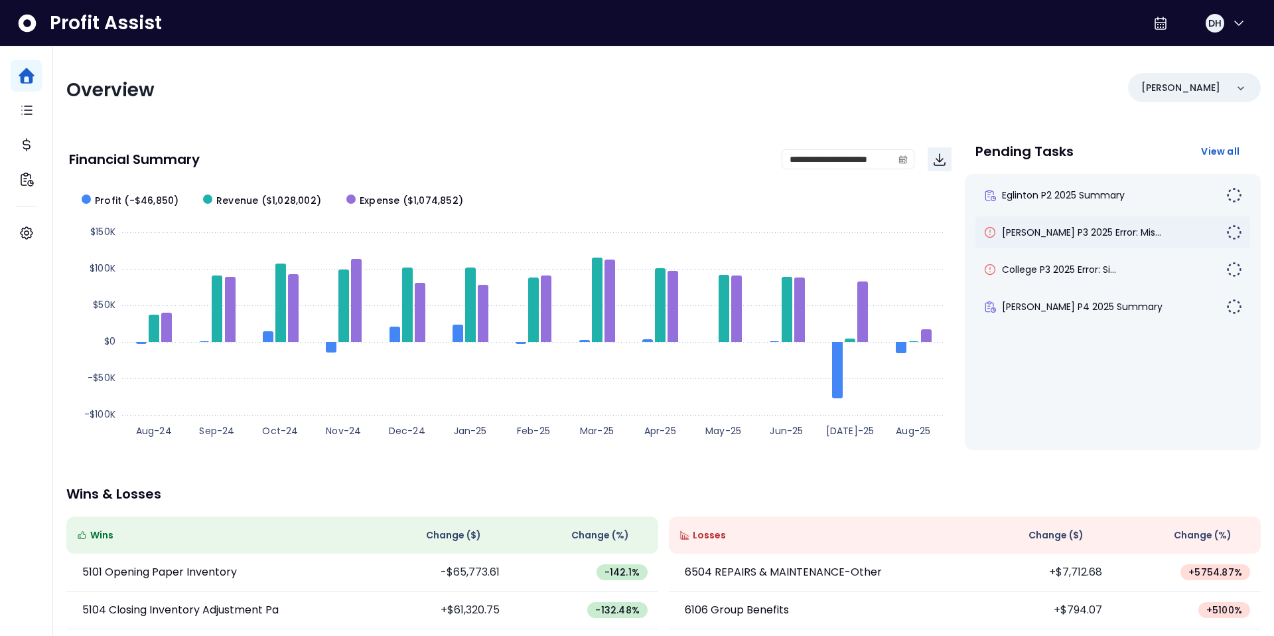
click at [1061, 240] on div "[PERSON_NAME] P3 2025 Error: Mis..." at bounding box center [1113, 232] width 275 height 32
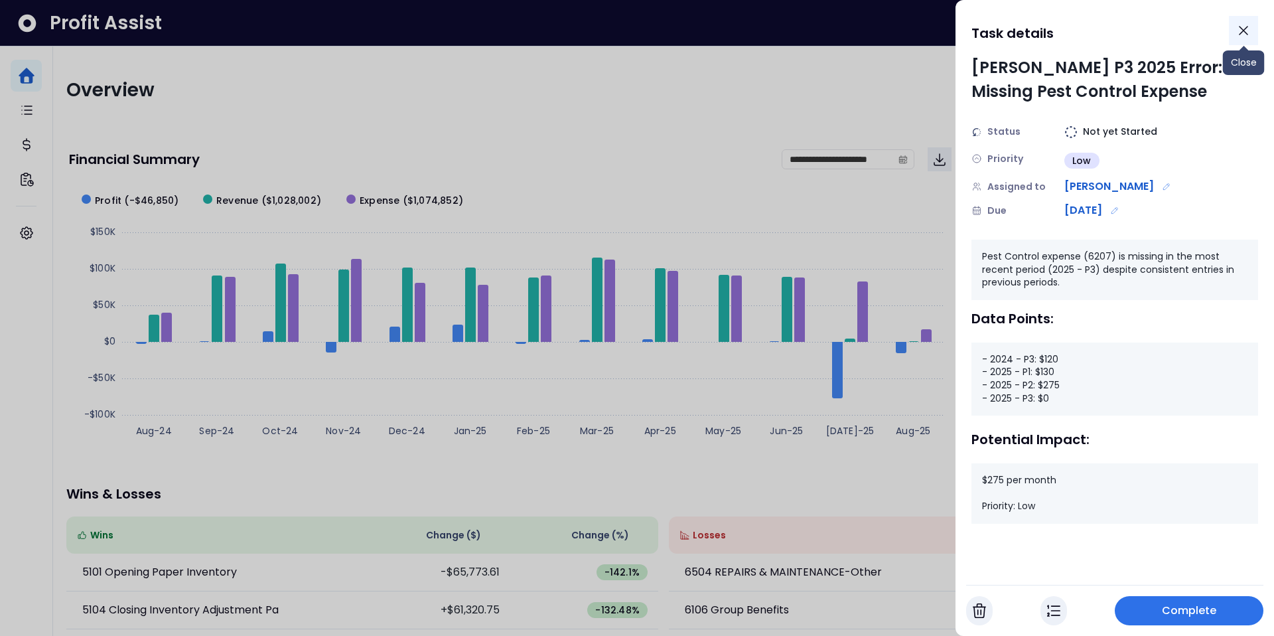
click at [1247, 31] on icon "Close" at bounding box center [1244, 31] width 16 height 16
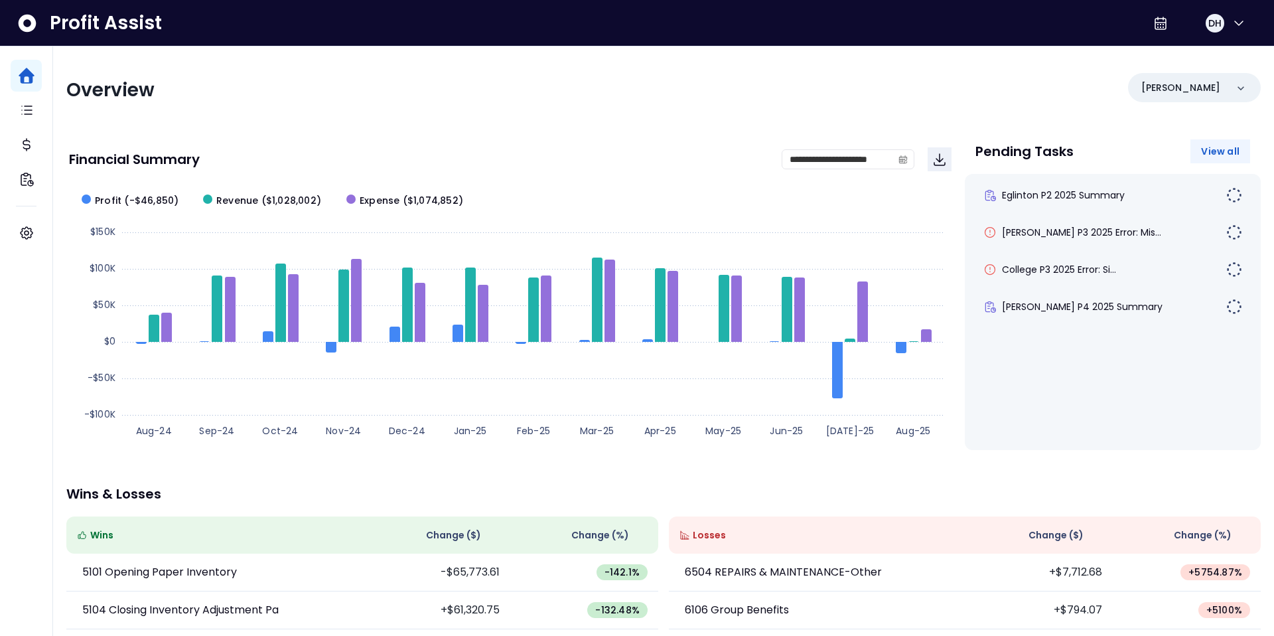
click at [1226, 147] on span "View all" at bounding box center [1220, 151] width 38 height 13
click at [1186, 90] on div "[PERSON_NAME]" at bounding box center [1194, 87] width 133 height 29
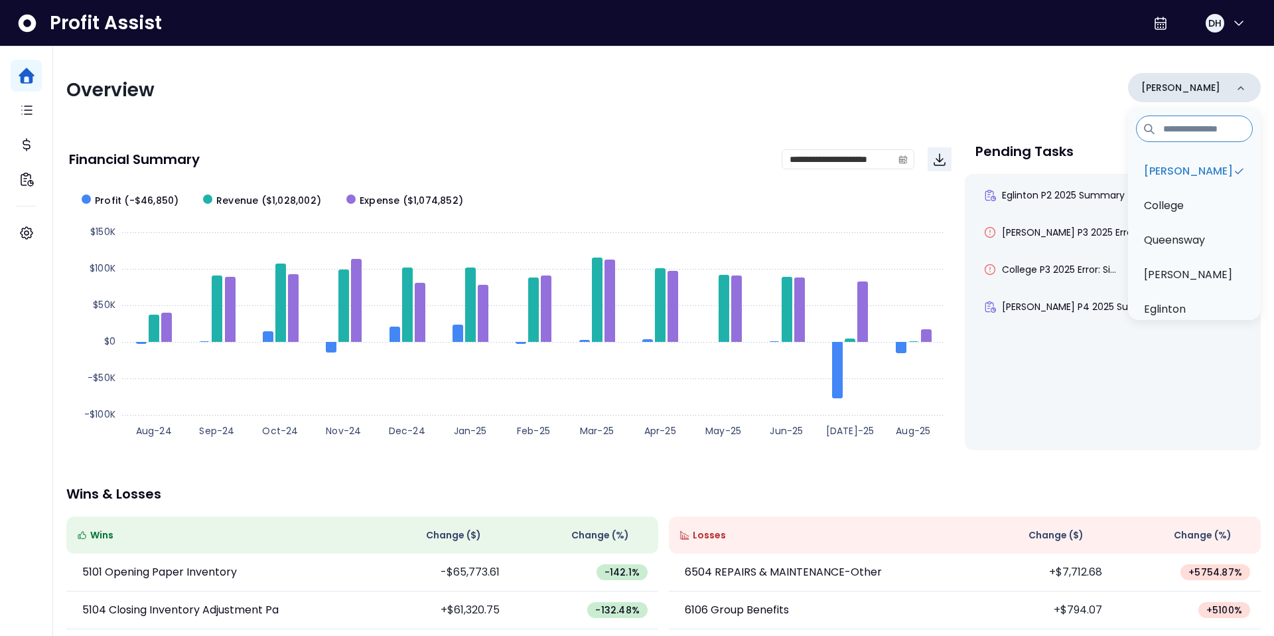
click at [1186, 90] on div "[PERSON_NAME]" at bounding box center [1194, 87] width 133 height 29
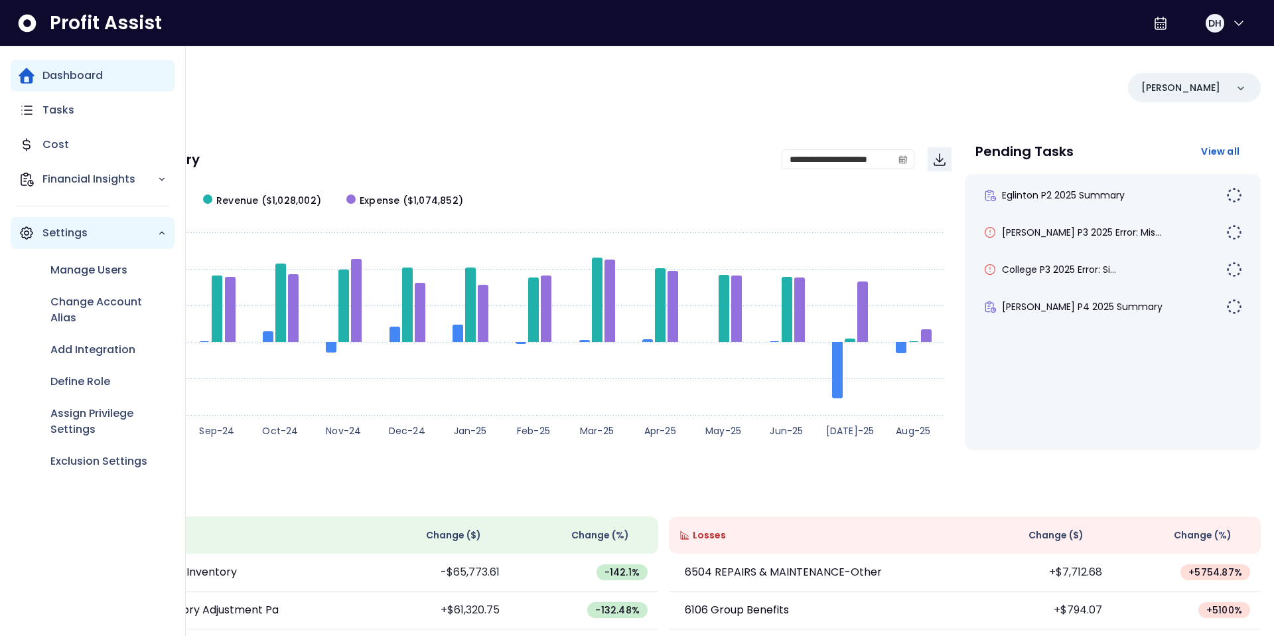
click at [165, 235] on icon "Main navigation" at bounding box center [161, 232] width 9 height 9
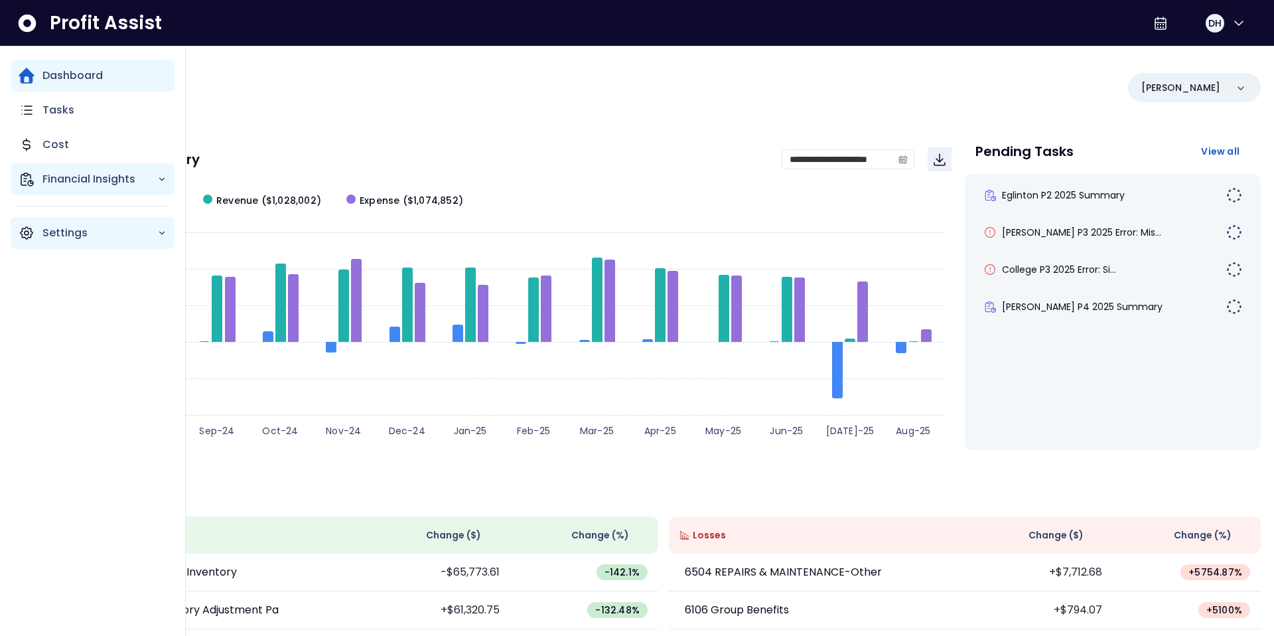
click at [163, 181] on icon "Main navigation" at bounding box center [161, 179] width 9 height 9
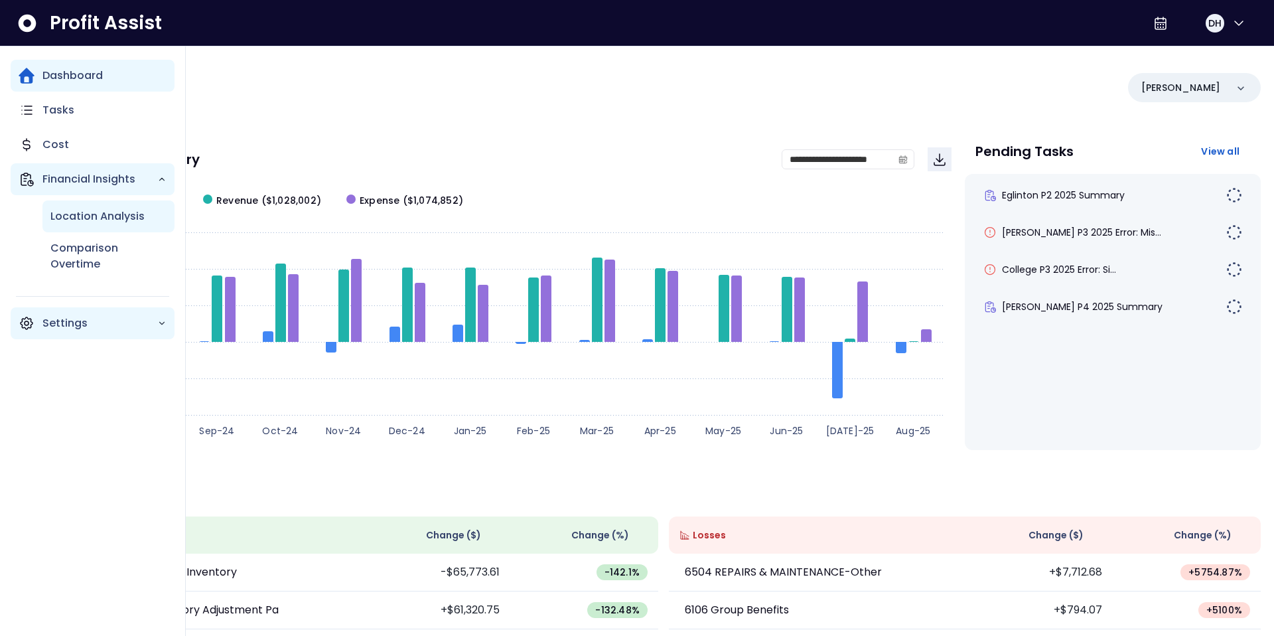
click at [137, 211] on p "Location Analysis" at bounding box center [97, 216] width 94 height 16
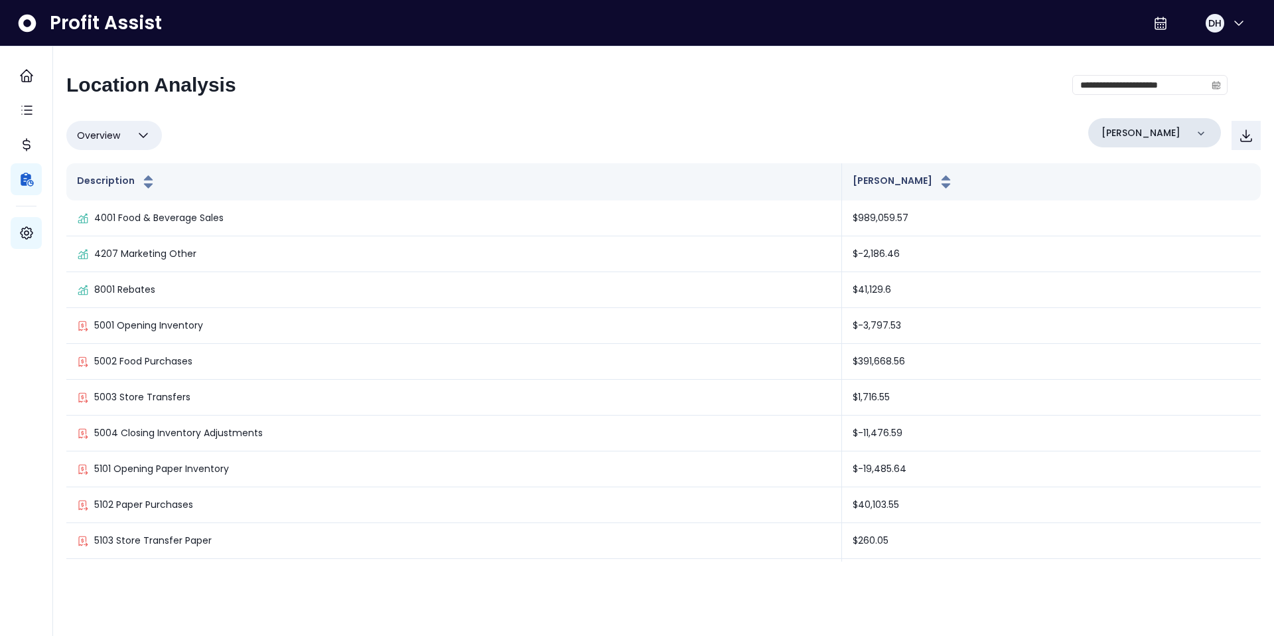
click at [1199, 134] on icon at bounding box center [1201, 133] width 13 height 13
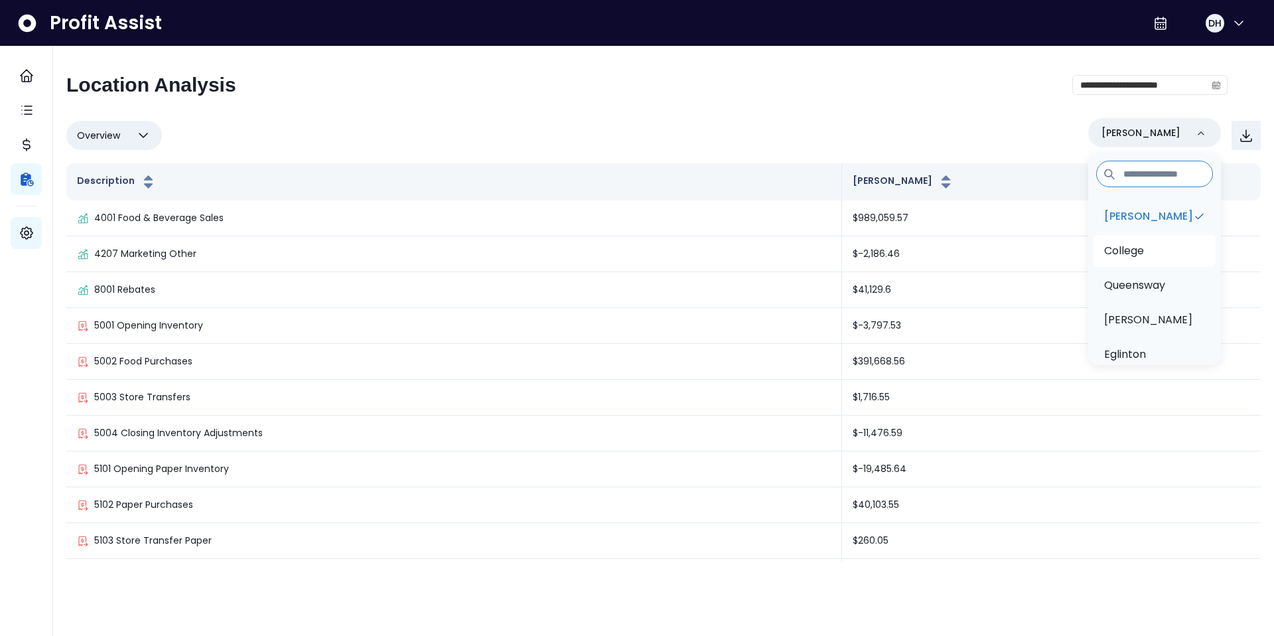
click at [1132, 248] on p "College" at bounding box center [1125, 251] width 40 height 16
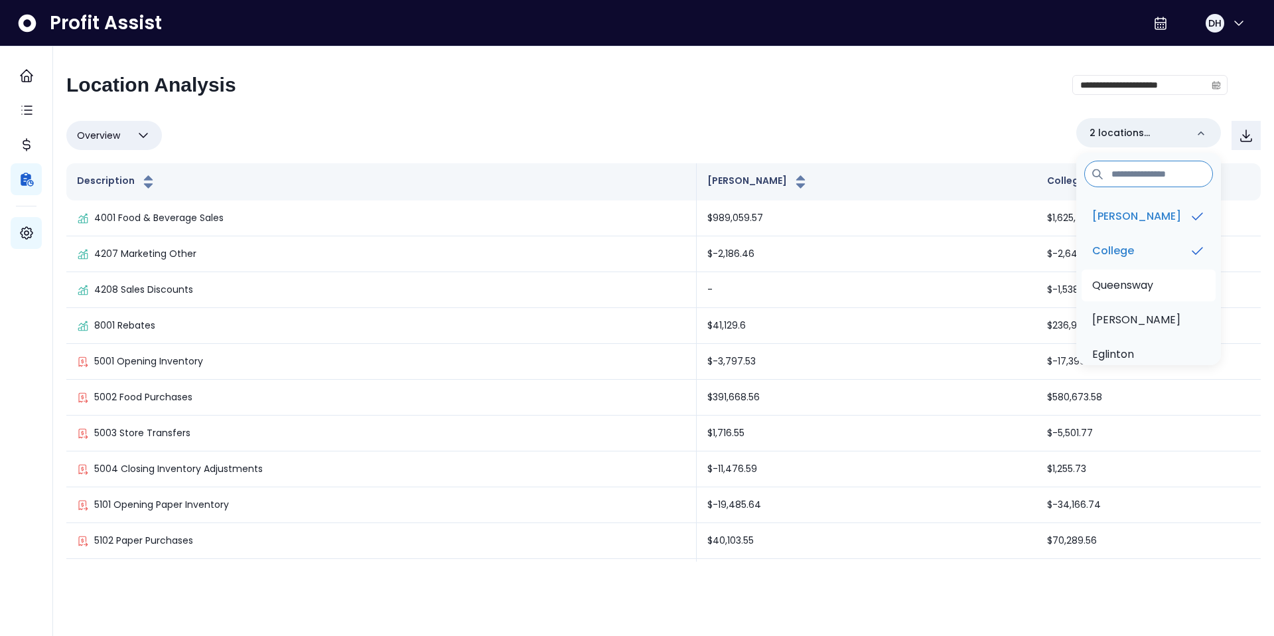
click at [1138, 288] on p "Queensway" at bounding box center [1123, 285] width 61 height 16
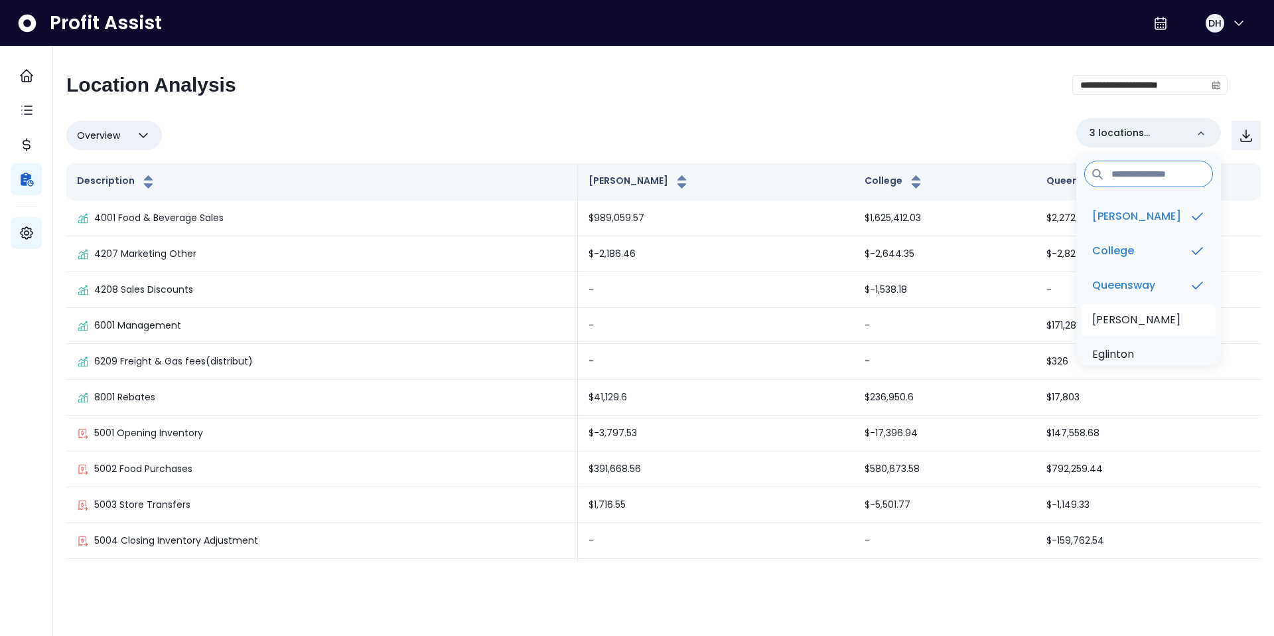
click at [1133, 316] on p "[PERSON_NAME]" at bounding box center [1137, 320] width 88 height 16
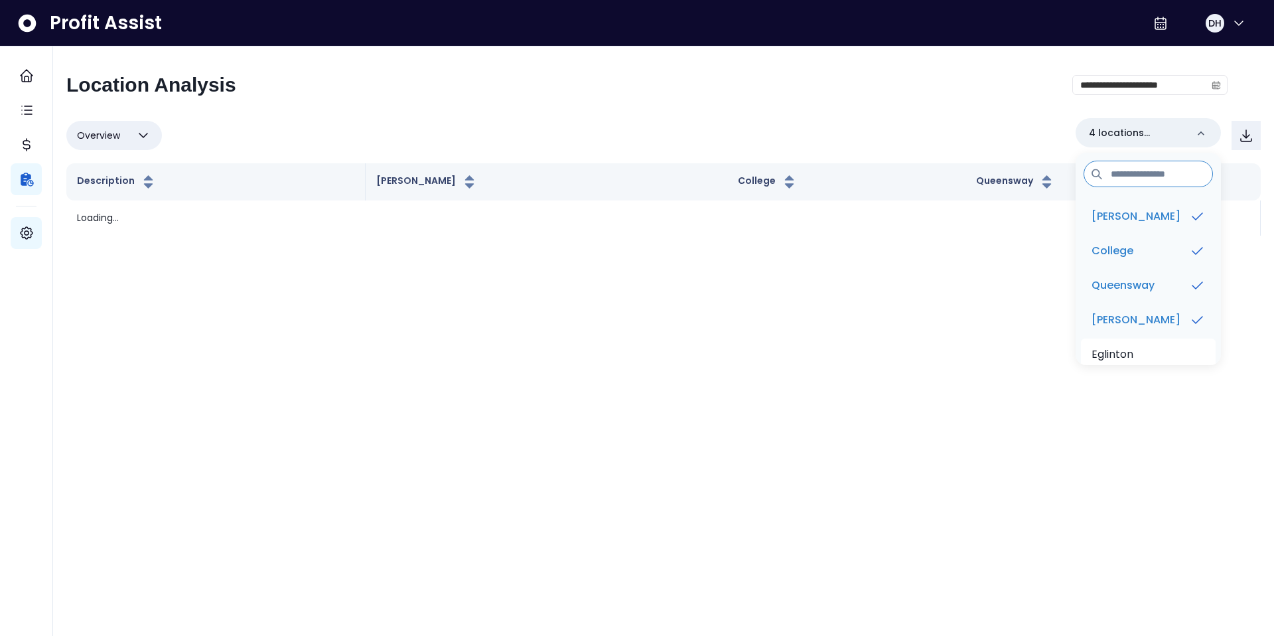
click at [1128, 352] on p "Eglinton" at bounding box center [1113, 354] width 42 height 16
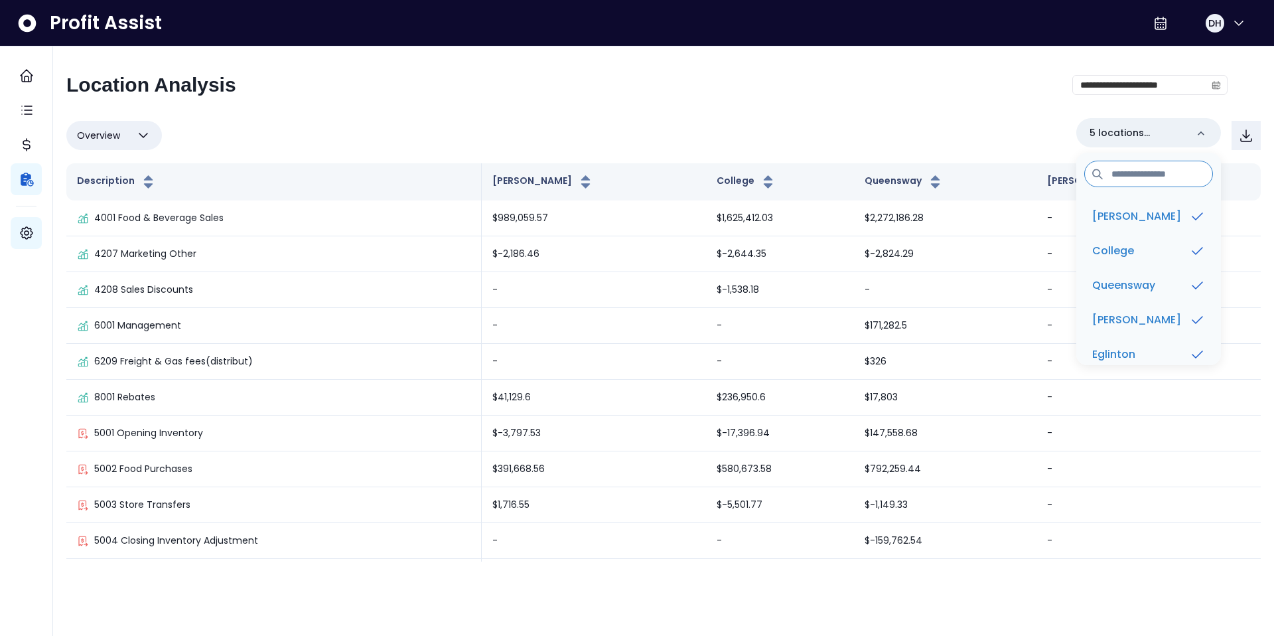
click at [971, 96] on div "**********" at bounding box center [647, 90] width 1162 height 35
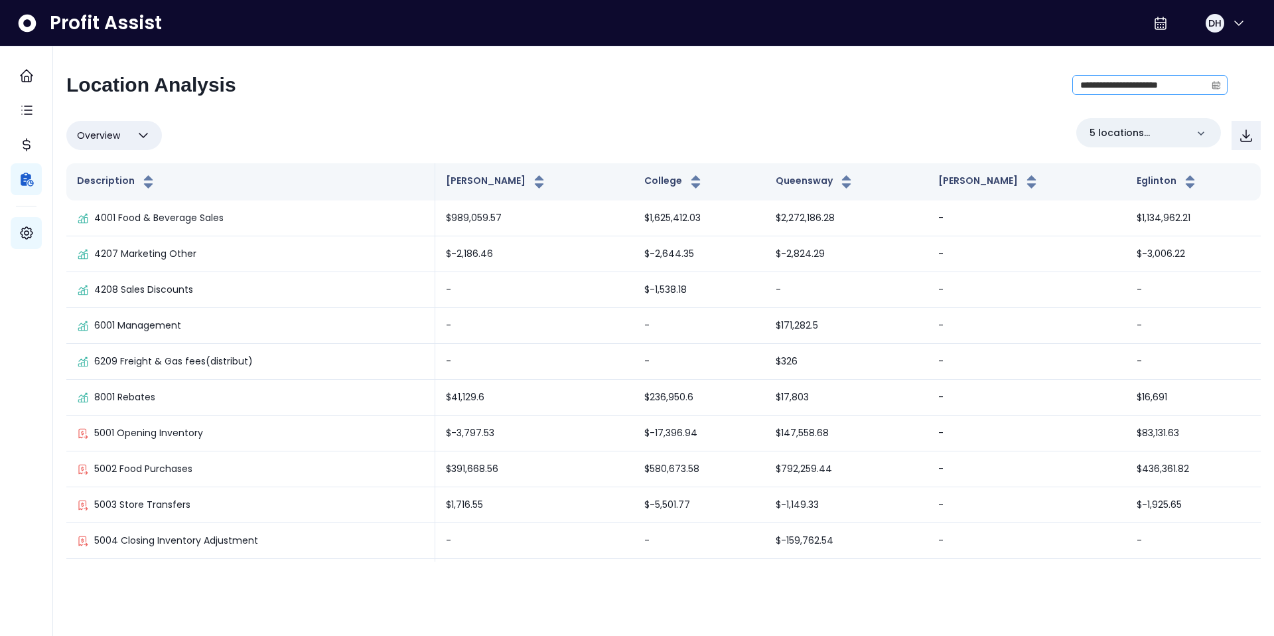
click at [1217, 84] on icon "calendar" at bounding box center [1216, 84] width 9 height 9
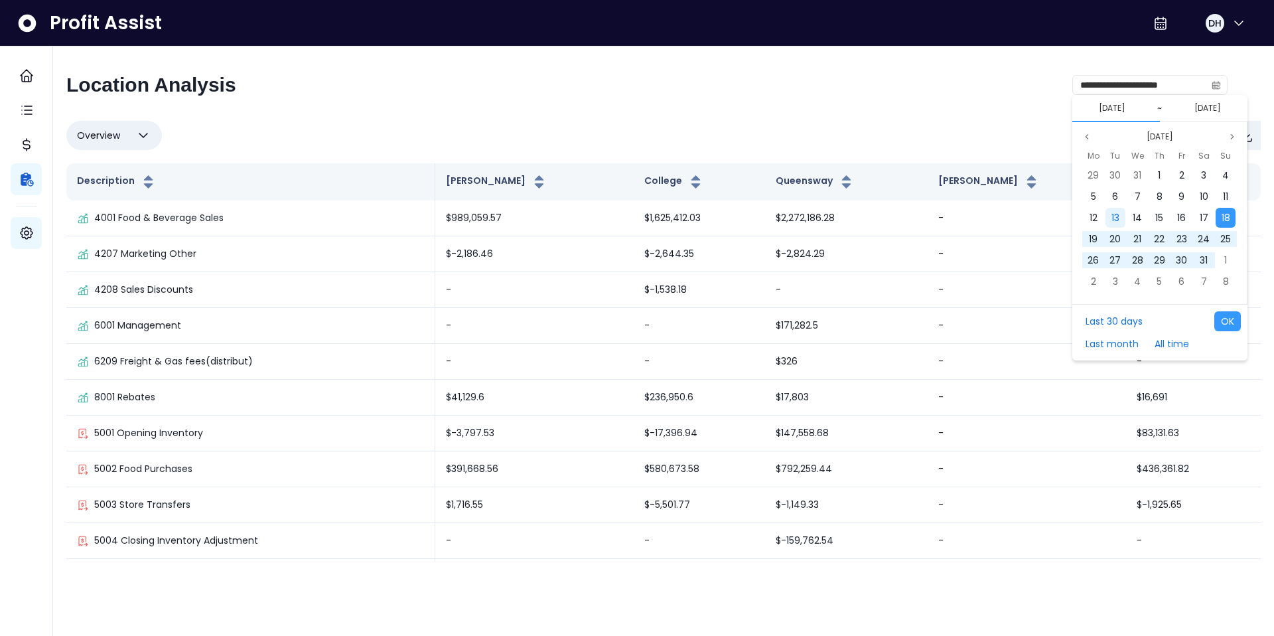
click at [1114, 219] on span "13" at bounding box center [1116, 217] width 8 height 13
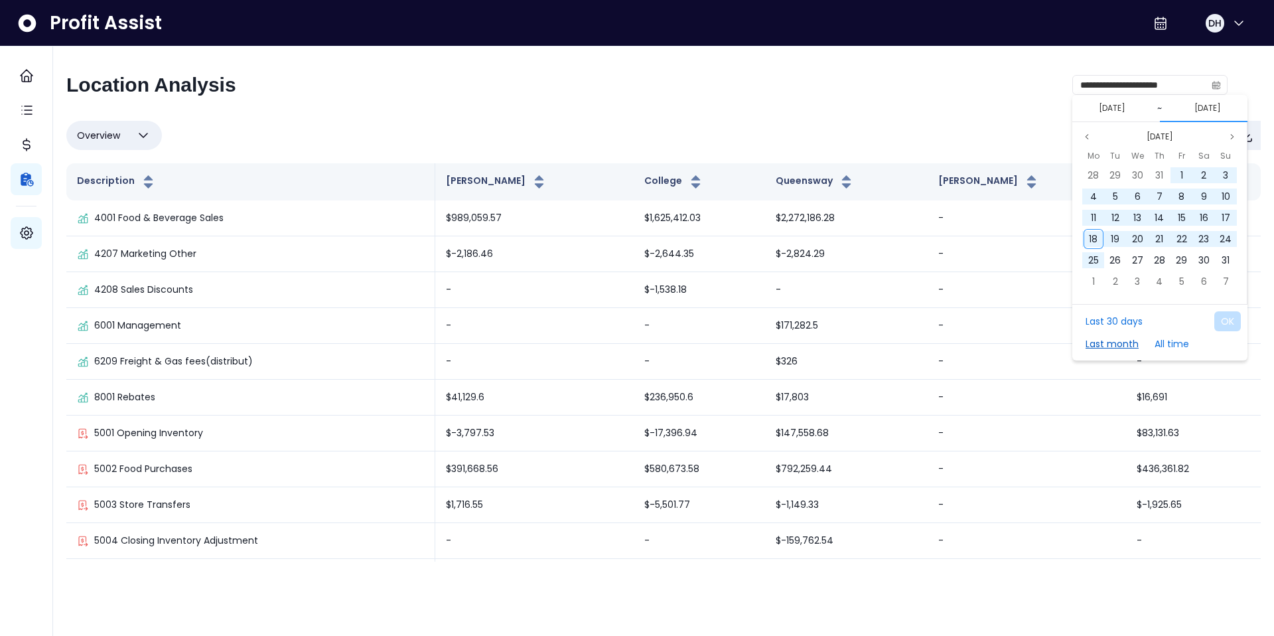
click at [1112, 337] on button "Last month" at bounding box center [1112, 344] width 66 height 20
click at [1229, 319] on button "OK" at bounding box center [1228, 321] width 27 height 20
type input "**********"
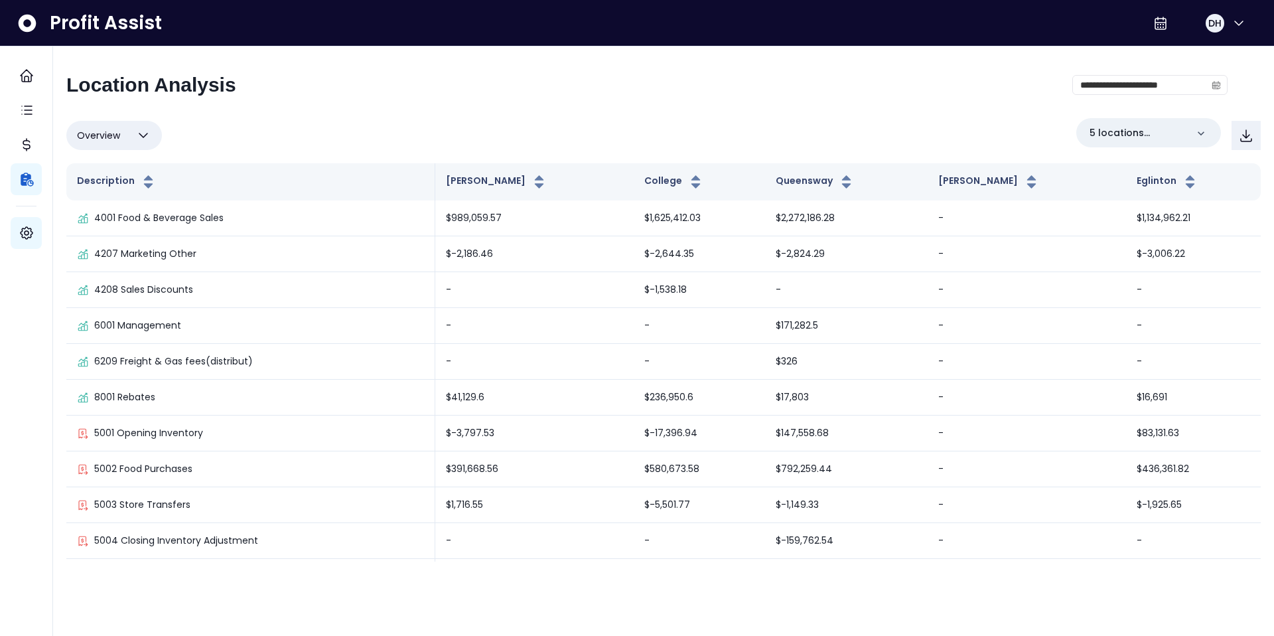
click at [140, 137] on icon "button" at bounding box center [143, 135] width 16 height 16
click at [119, 202] on li "% of cost" at bounding box center [114, 199] width 96 height 31
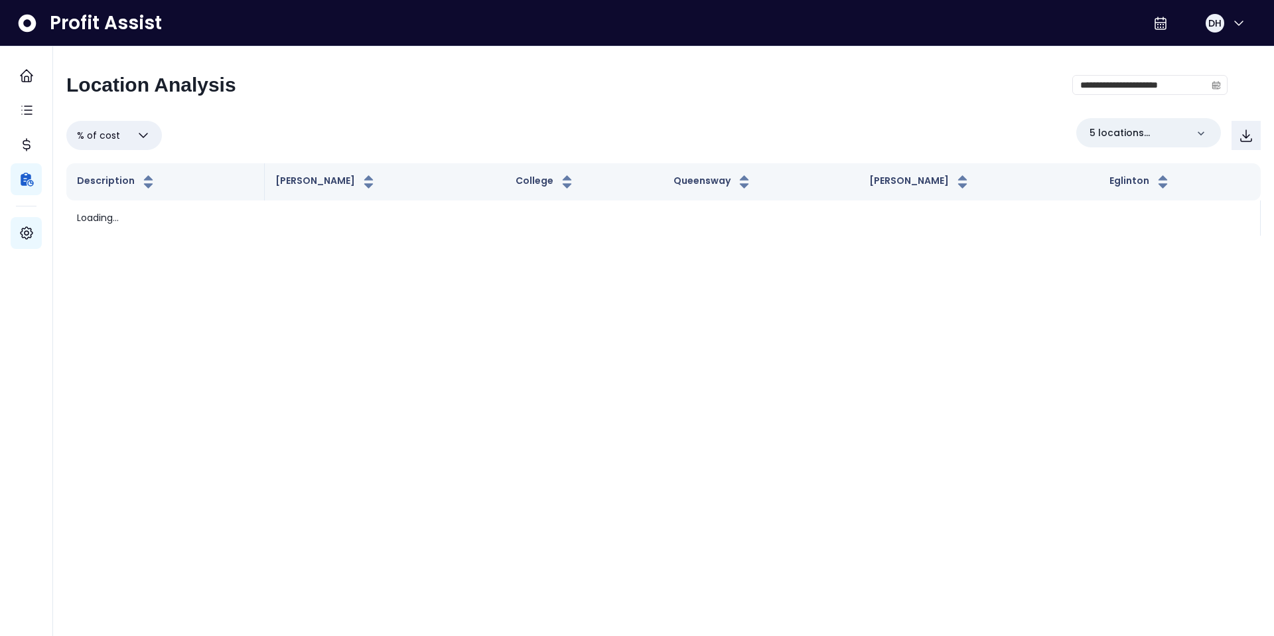
click at [138, 129] on icon "button" at bounding box center [143, 135] width 16 height 16
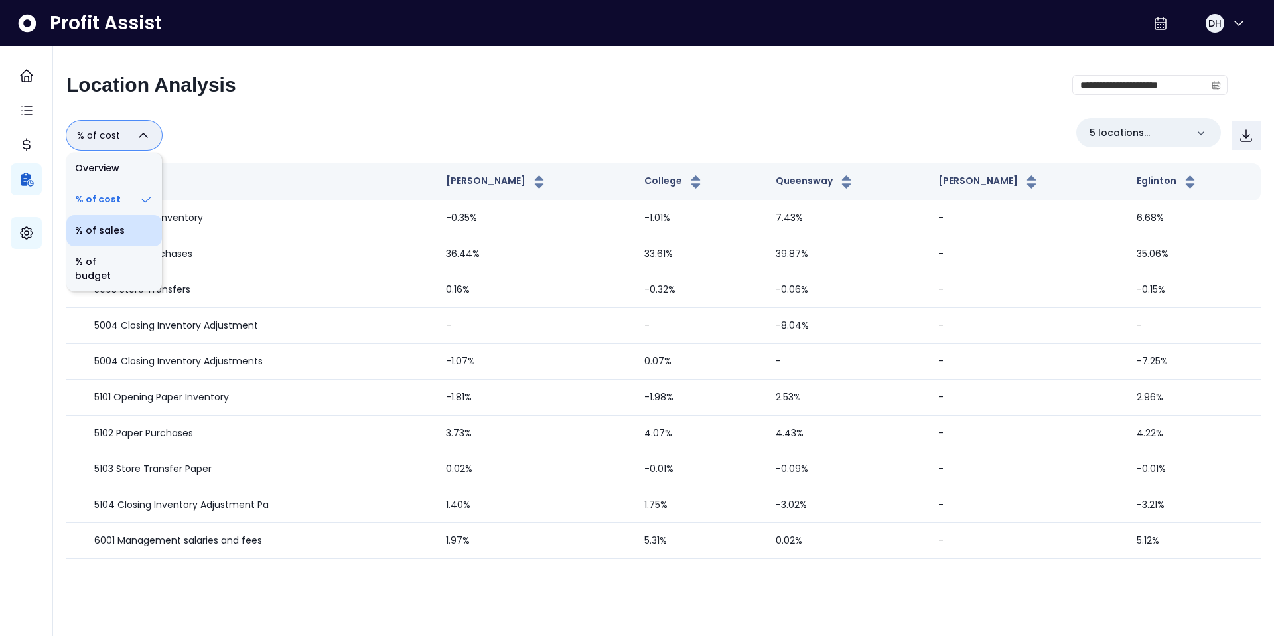
click at [115, 224] on li "% of sales" at bounding box center [114, 230] width 96 height 31
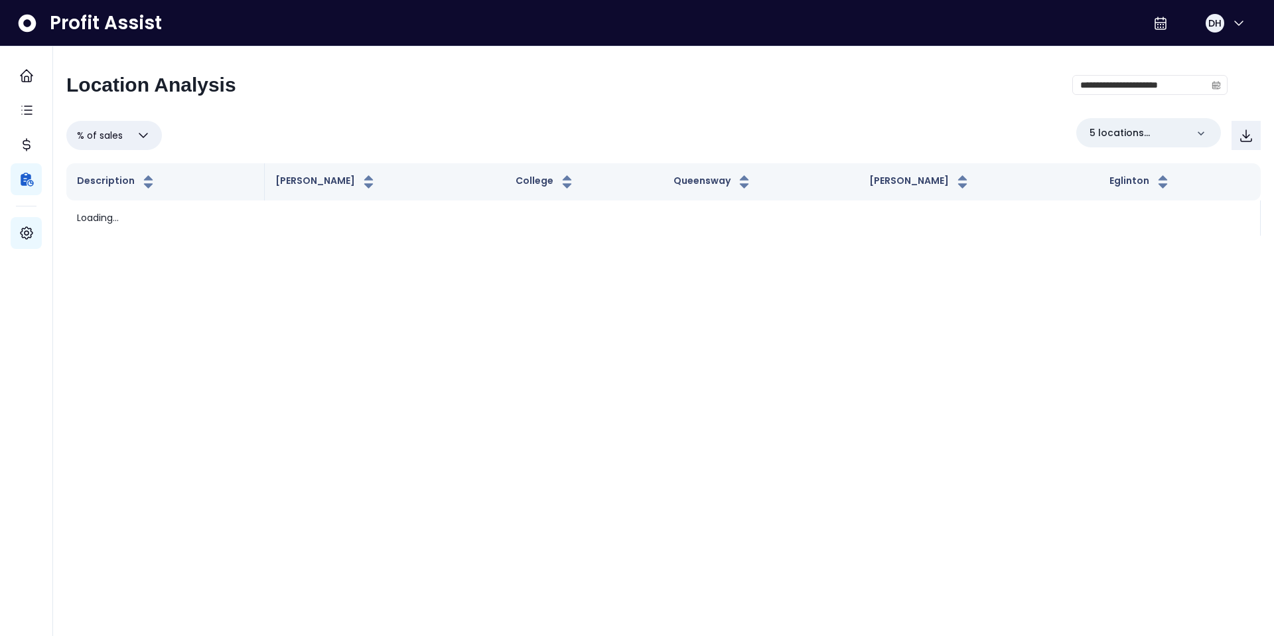
click at [352, 126] on div "% of sales Overview % of cost % of sales % of budget ********* 5 locations sele…" at bounding box center [663, 135] width 1195 height 35
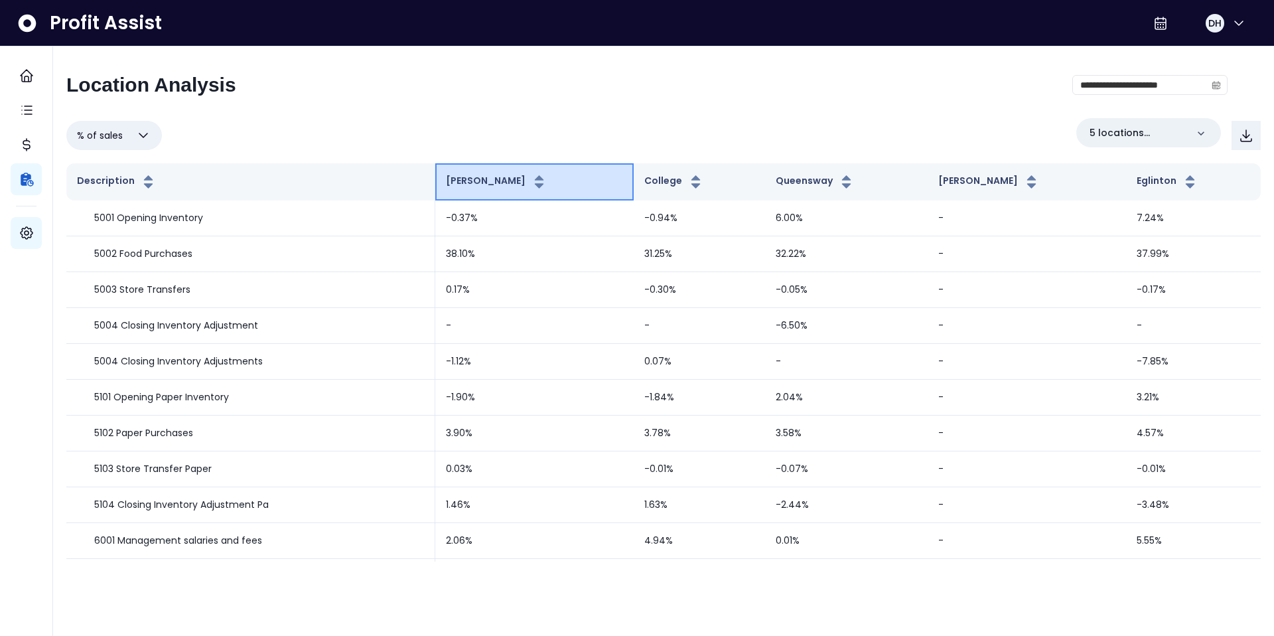
click at [543, 183] on icon "button" at bounding box center [538, 185] width 9 height 5
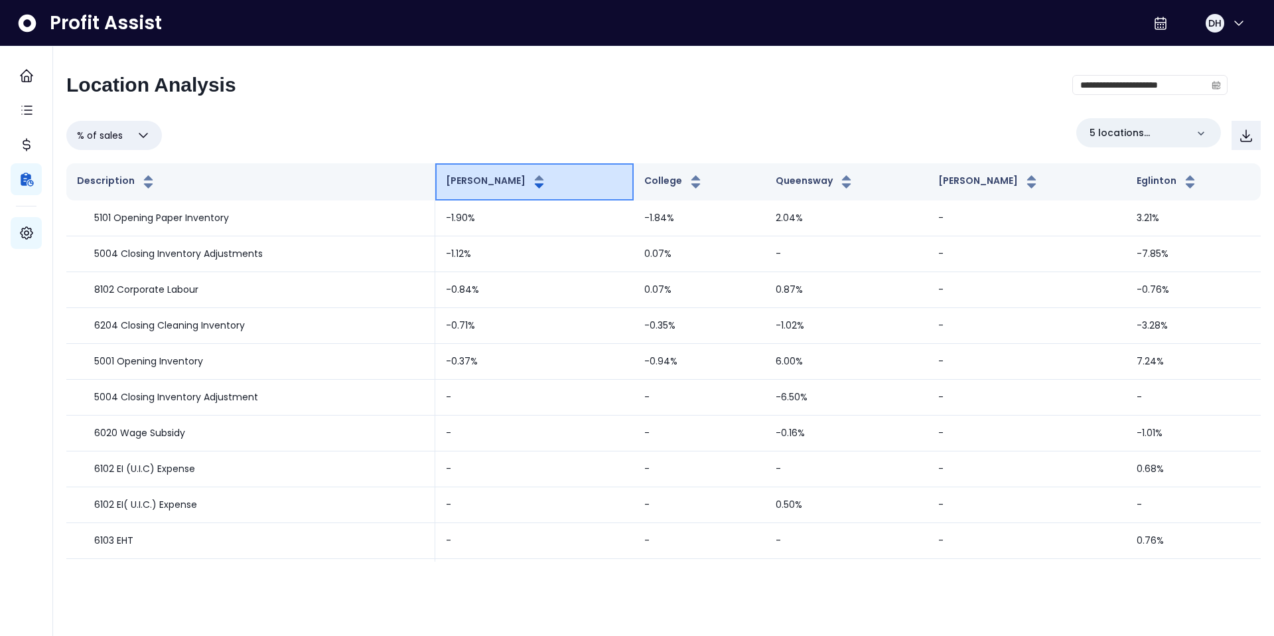
click at [543, 183] on icon "button" at bounding box center [538, 185] width 9 height 5
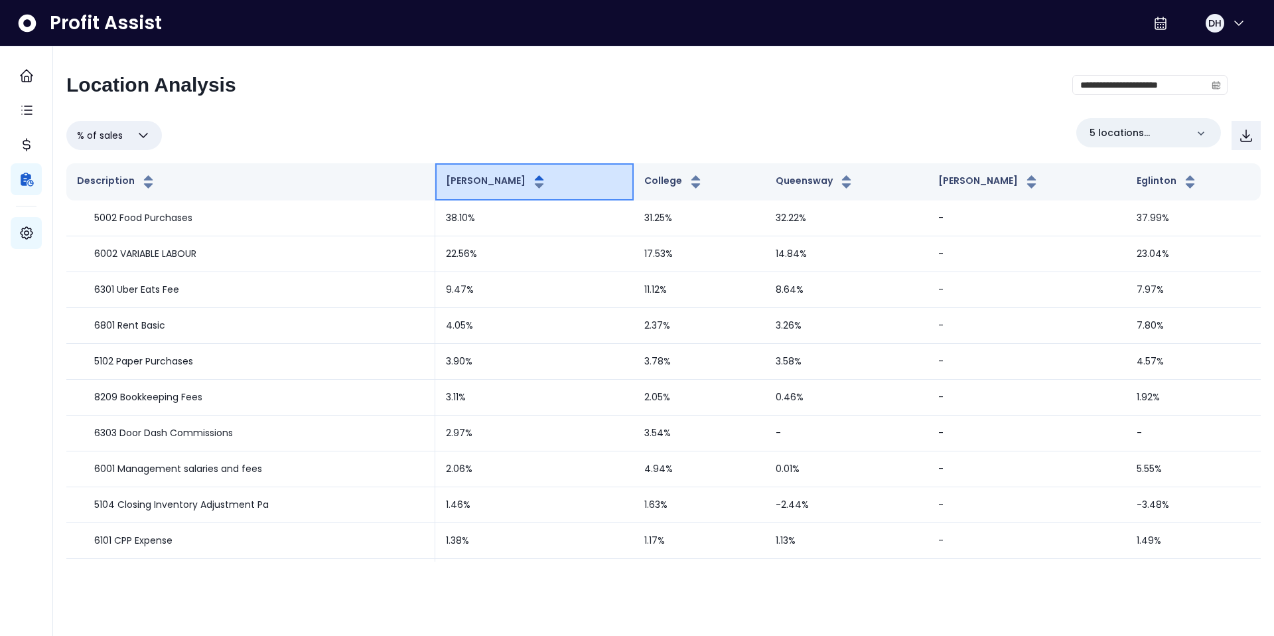
click at [543, 183] on icon "button" at bounding box center [538, 185] width 9 height 5
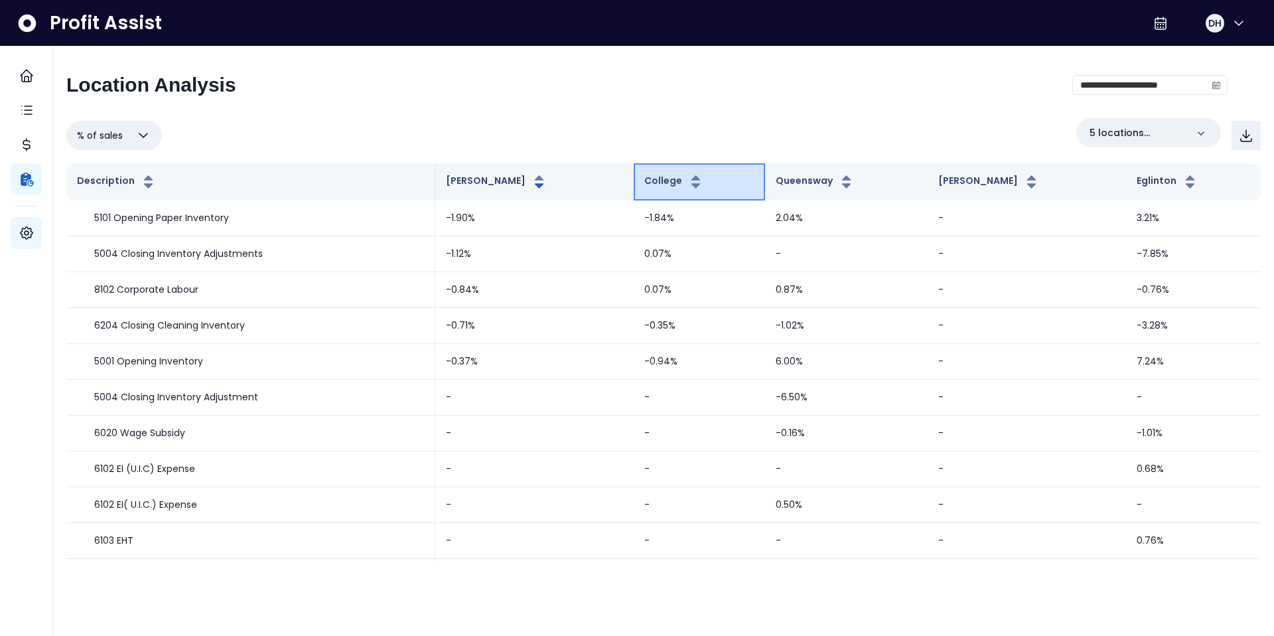
click at [704, 187] on icon "button" at bounding box center [696, 182] width 17 height 16
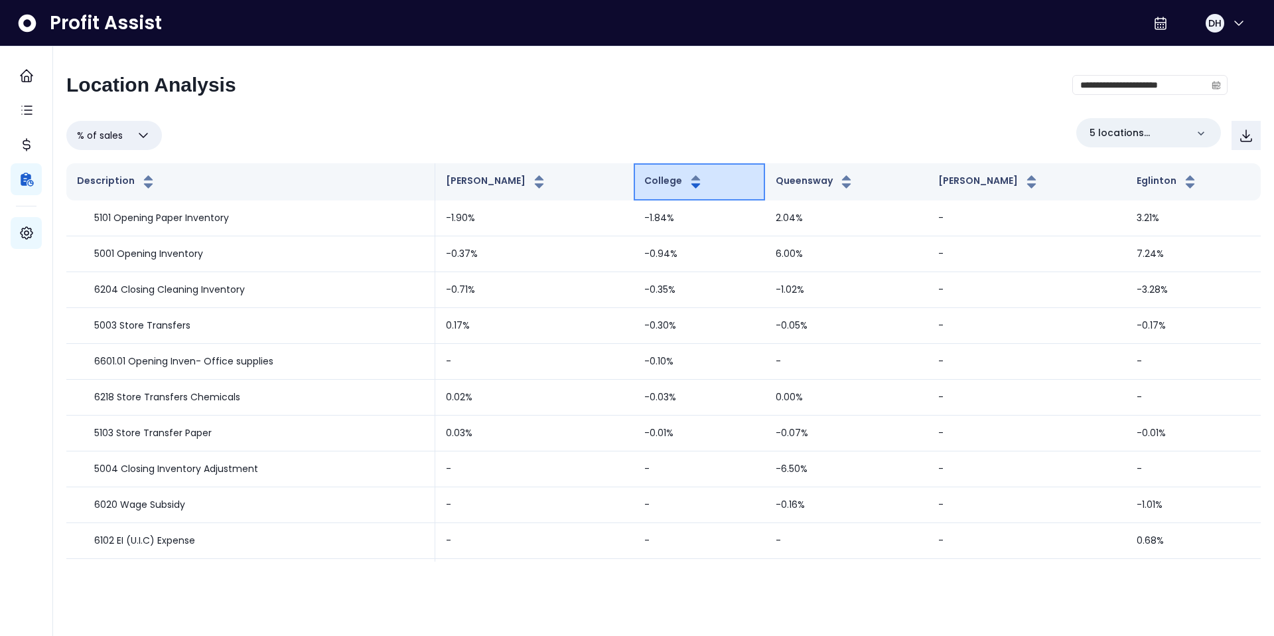
click at [704, 187] on icon "button" at bounding box center [696, 182] width 17 height 16
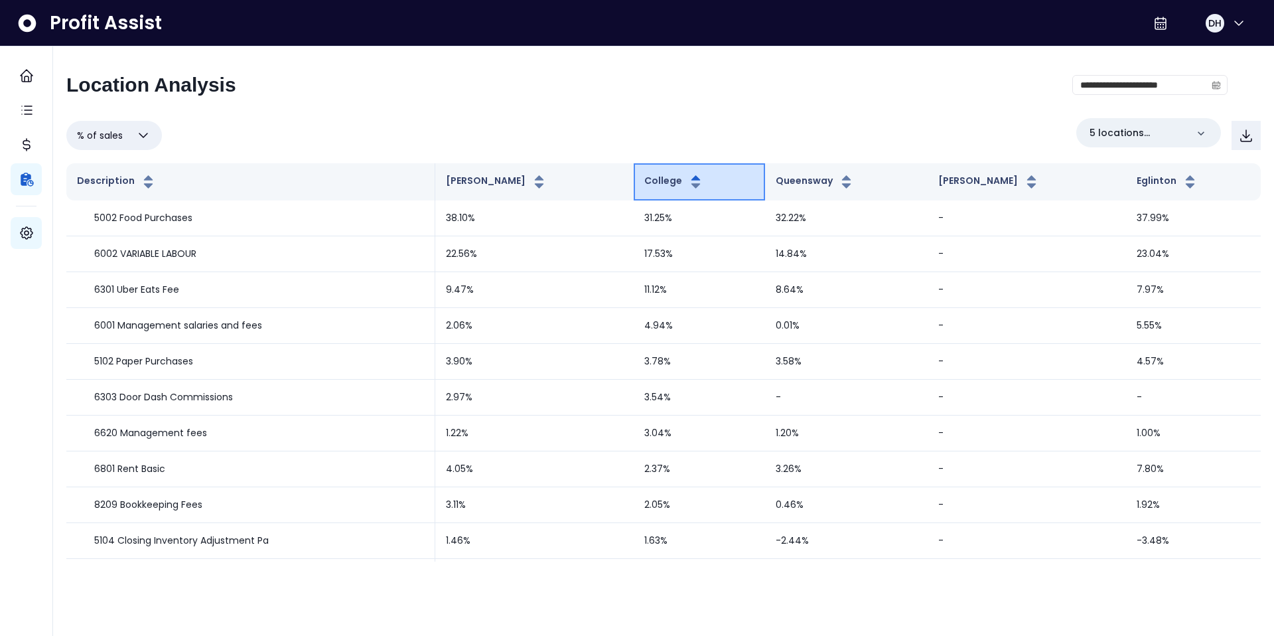
click at [704, 187] on icon "button" at bounding box center [696, 182] width 17 height 16
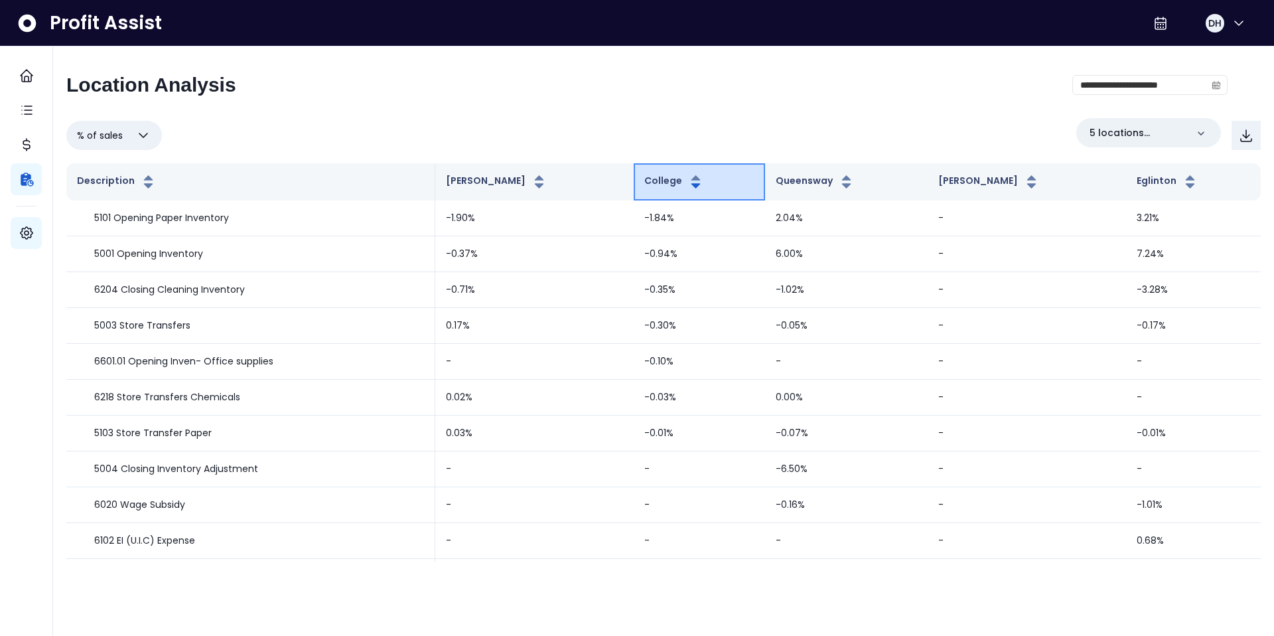
click at [699, 184] on icon "button" at bounding box center [696, 185] width 9 height 5
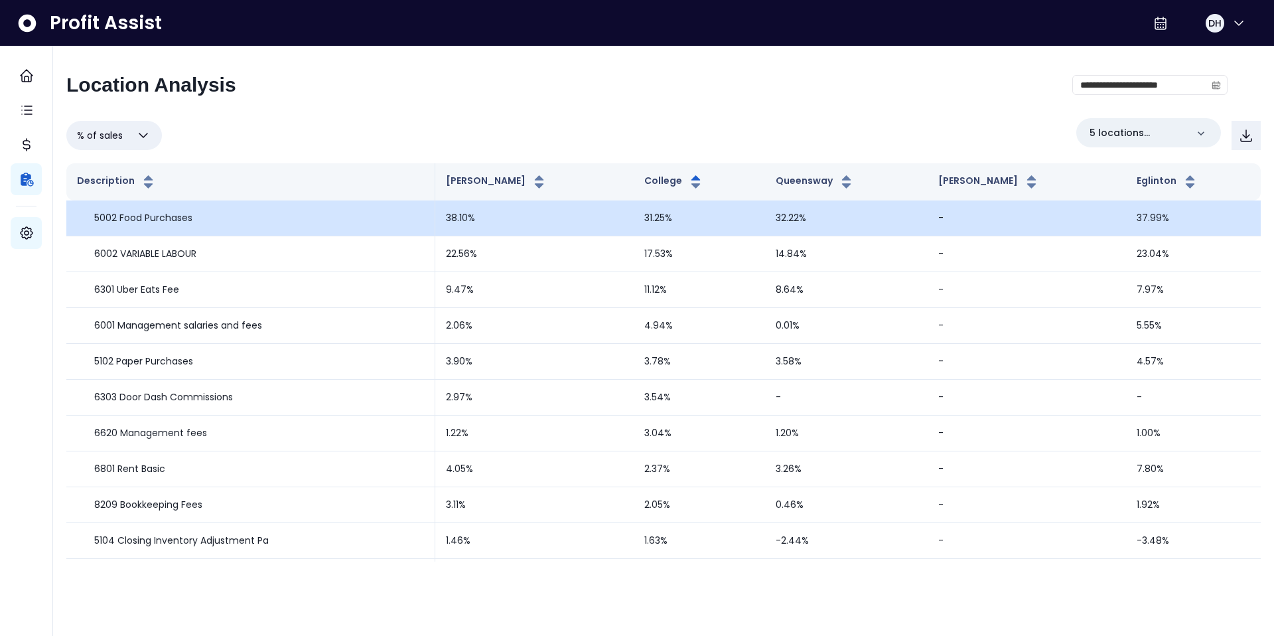
click at [685, 209] on td "31.25%" at bounding box center [699, 218] width 131 height 36
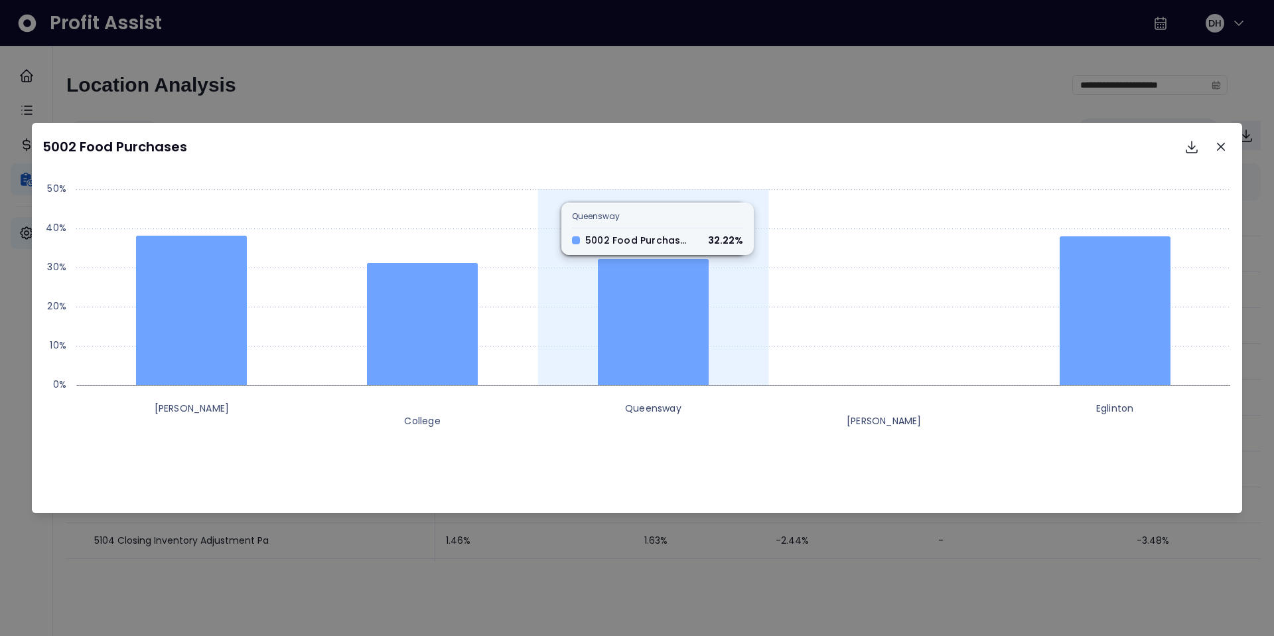
click at [653, 329] on icon at bounding box center [653, 322] width 111 height 126
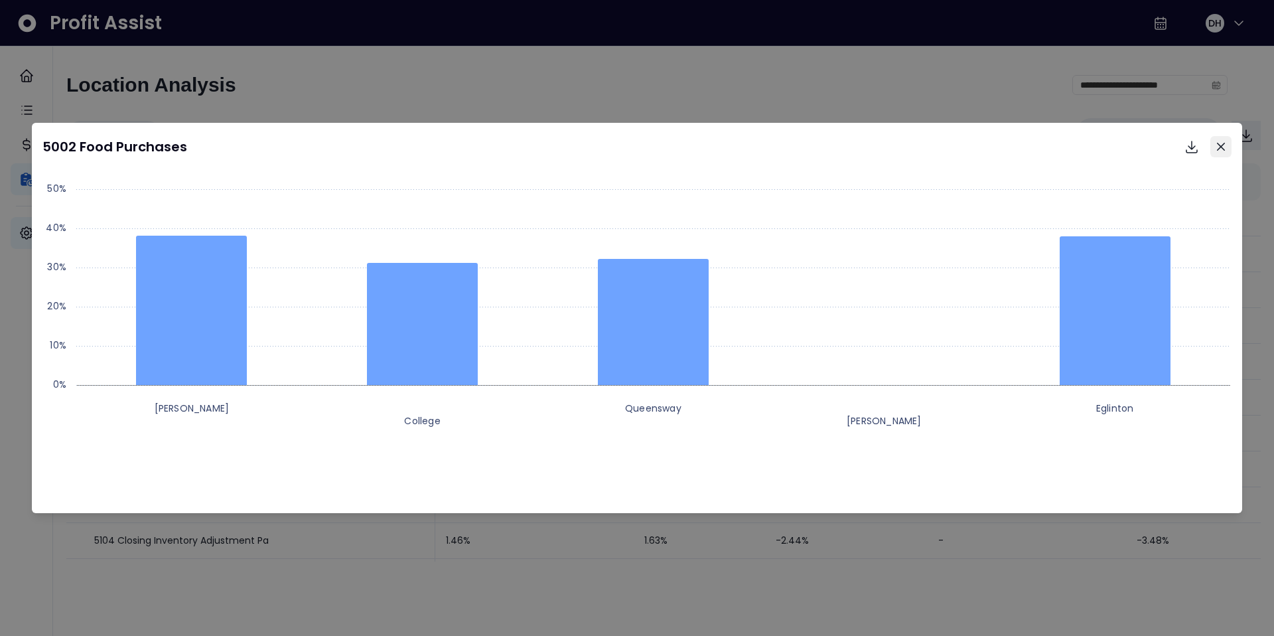
click at [1224, 145] on icon "Close" at bounding box center [1221, 147] width 8 height 8
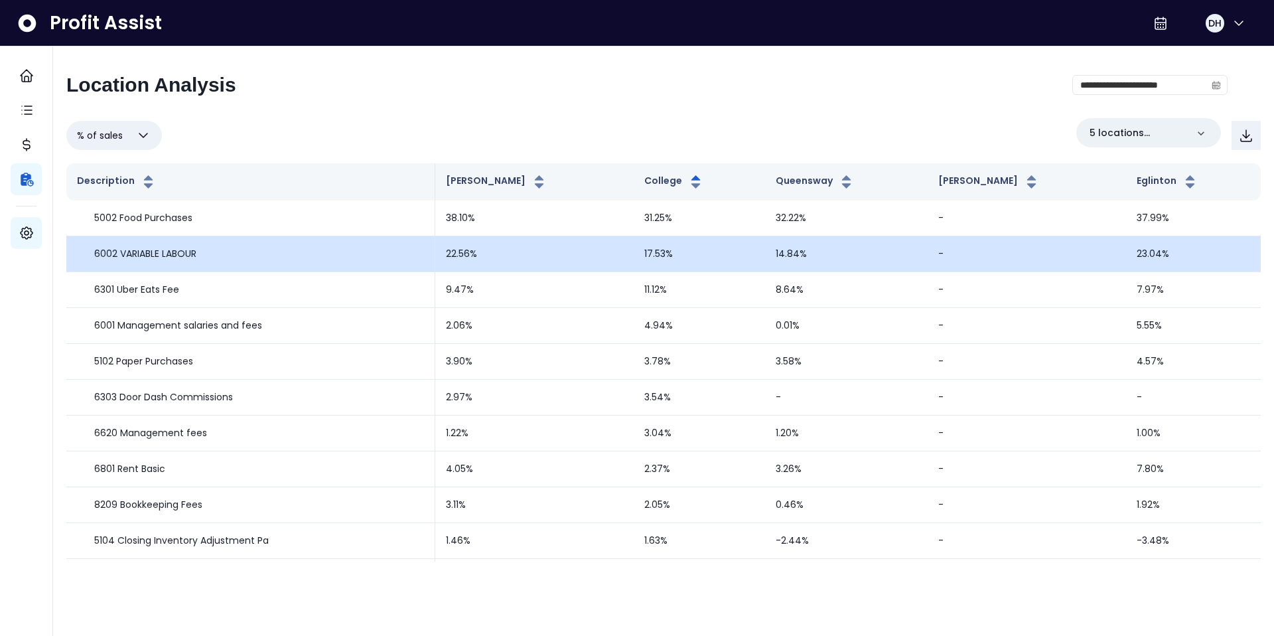
click at [180, 255] on p "6002 VARIABLE LABOUR" at bounding box center [145, 254] width 102 height 14
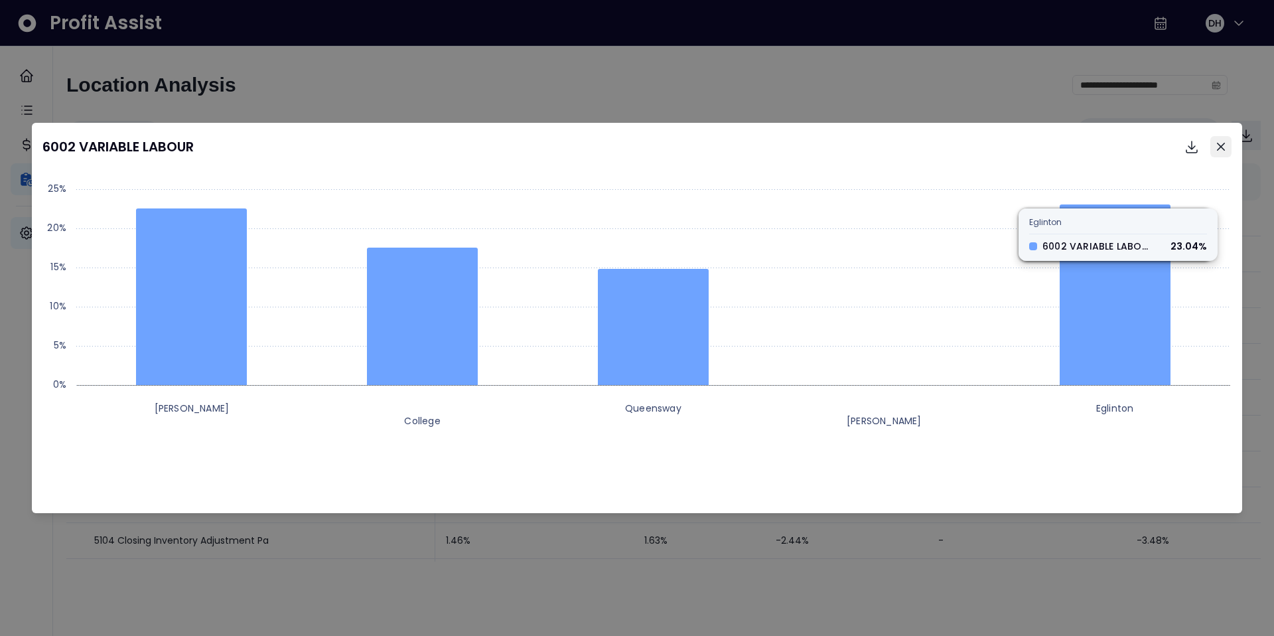
click at [1228, 151] on button "Close" at bounding box center [1221, 146] width 21 height 21
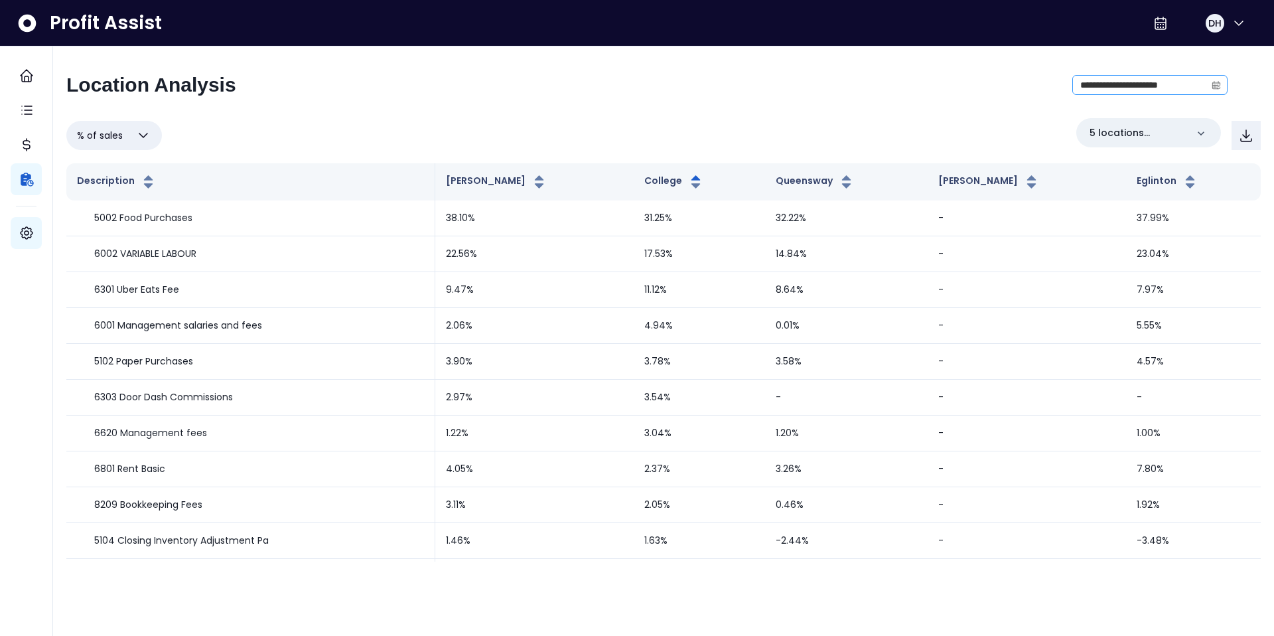
click at [1218, 88] on icon "calendar" at bounding box center [1217, 85] width 8 height 7
click at [980, 88] on div "**********" at bounding box center [647, 90] width 1162 height 35
click at [1204, 141] on div "5 locations selected" at bounding box center [1149, 132] width 145 height 29
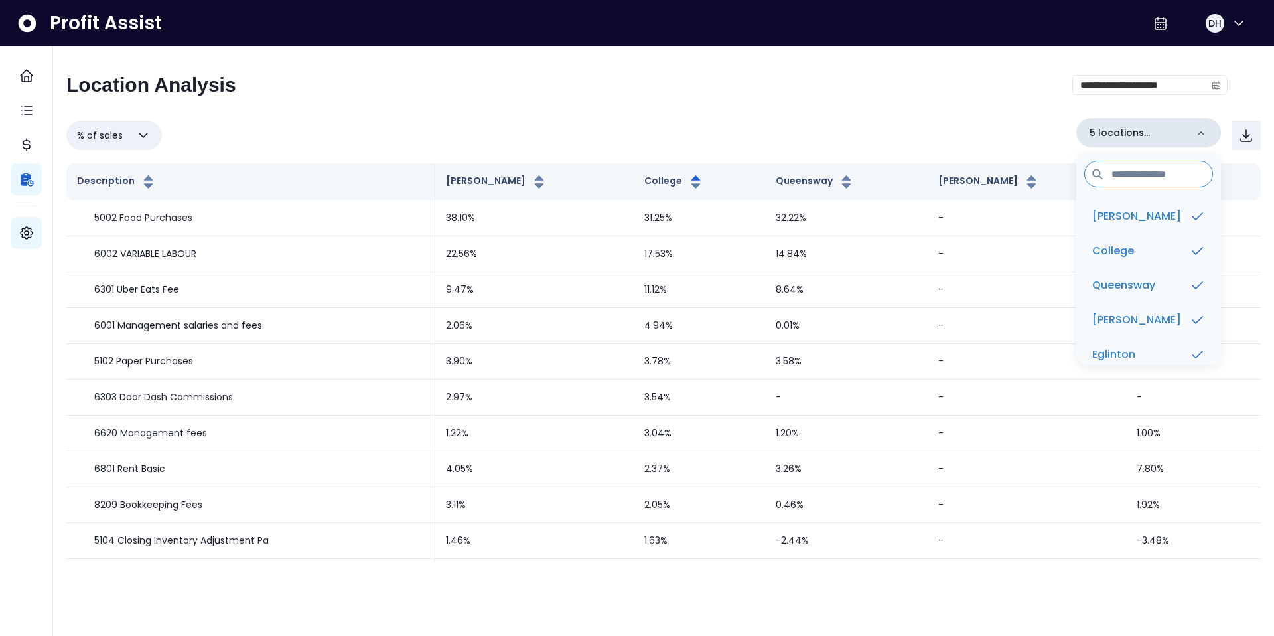
click at [1204, 141] on div "5 locations selected" at bounding box center [1149, 132] width 145 height 29
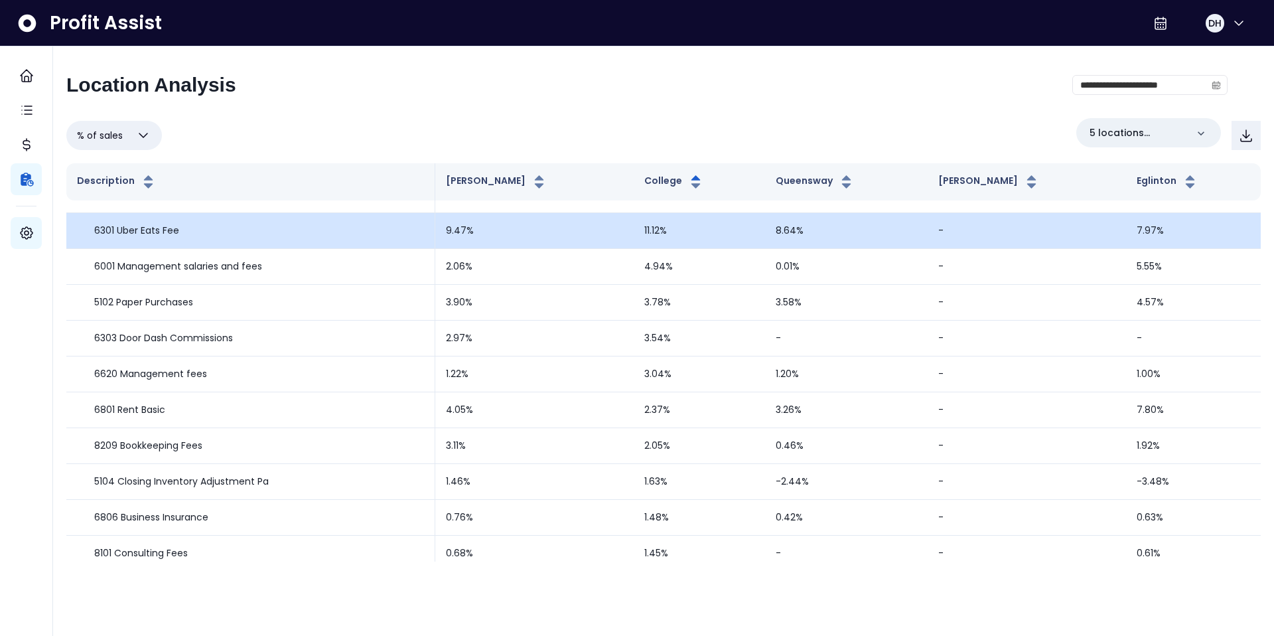
scroll to position [64, 0]
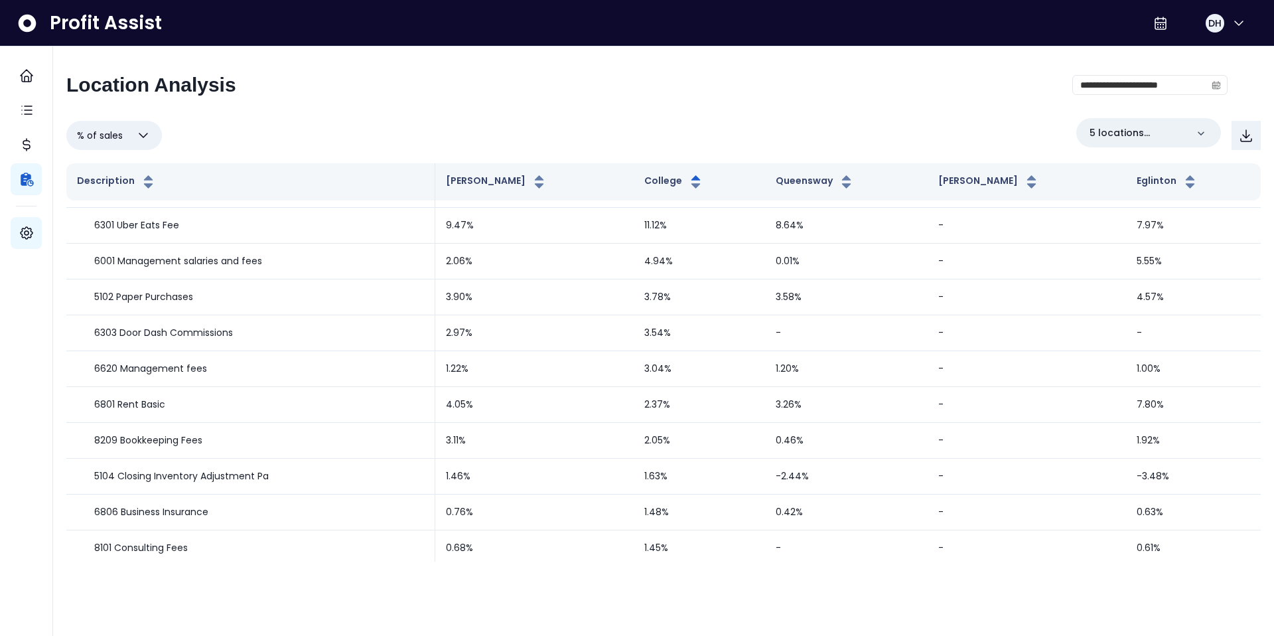
click at [152, 139] on button "% of sales" at bounding box center [114, 135] width 96 height 29
click at [125, 265] on li "% of budget" at bounding box center [114, 268] width 96 height 45
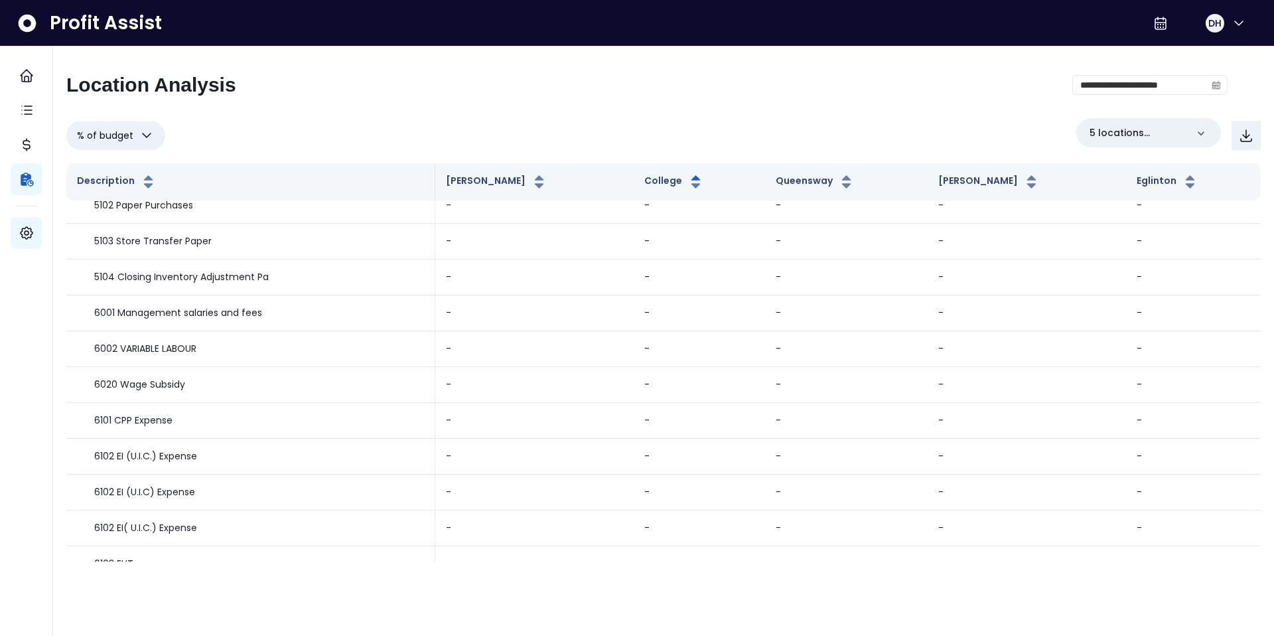
scroll to position [0, 0]
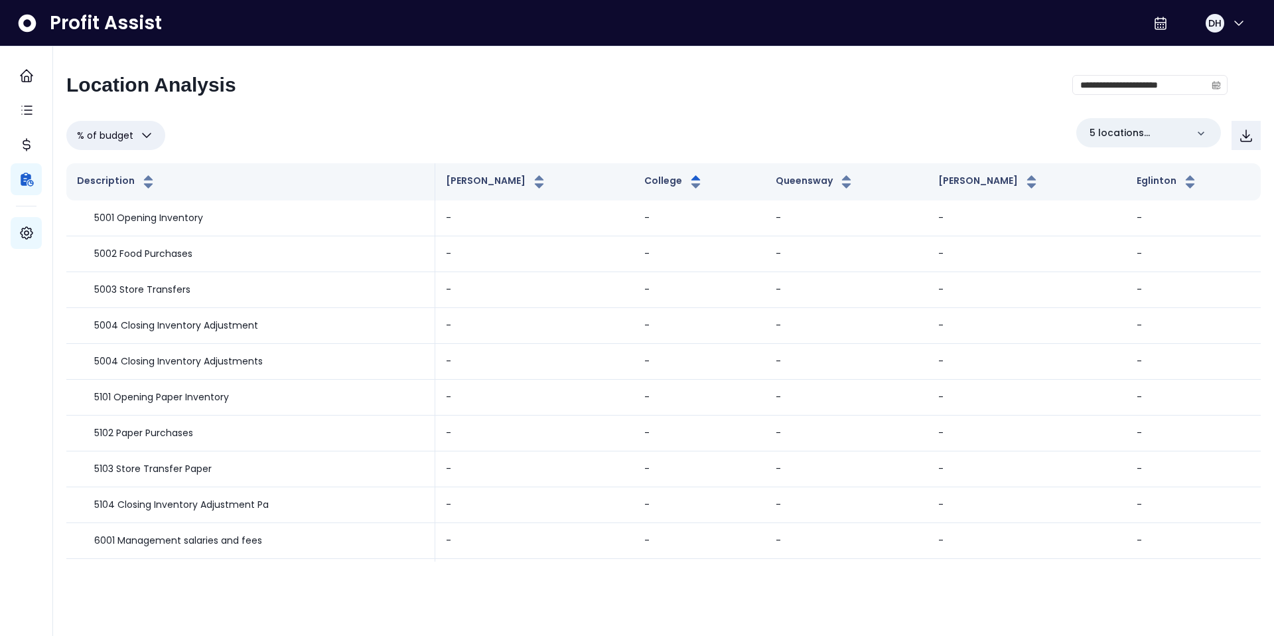
click at [143, 134] on icon "button" at bounding box center [147, 135] width 16 height 16
click at [106, 172] on li "Overview" at bounding box center [115, 168] width 99 height 31
type input "********"
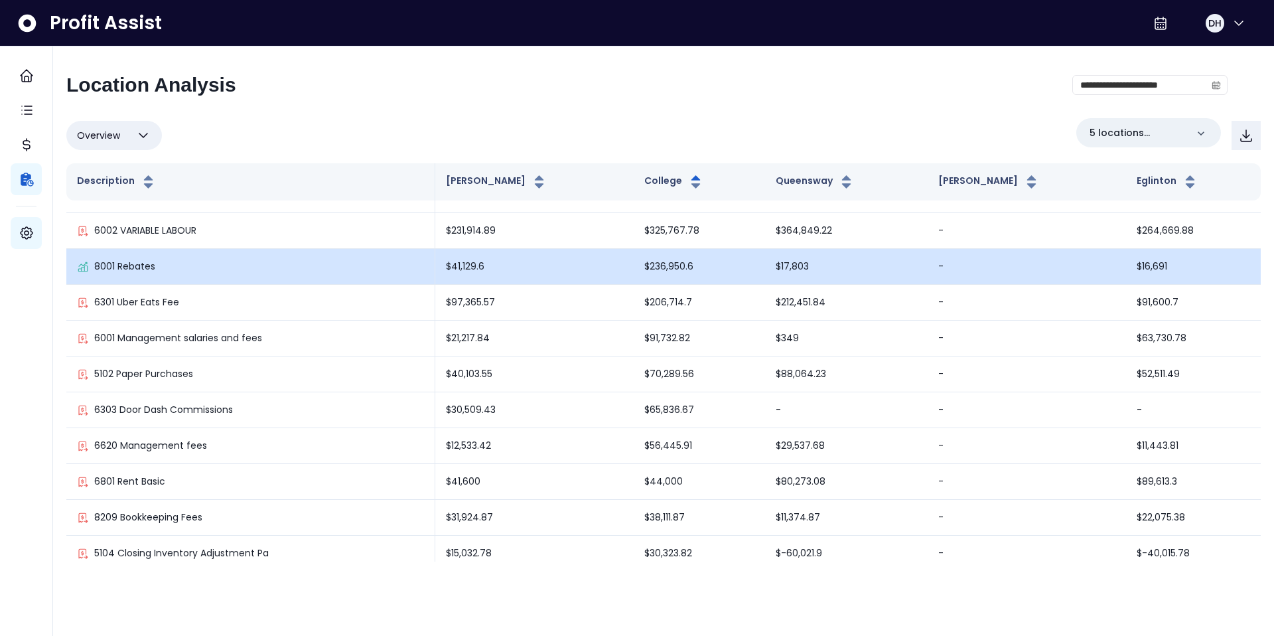
scroll to position [60, 0]
click at [205, 265] on div "8001 Rebates" at bounding box center [250, 265] width 347 height 14
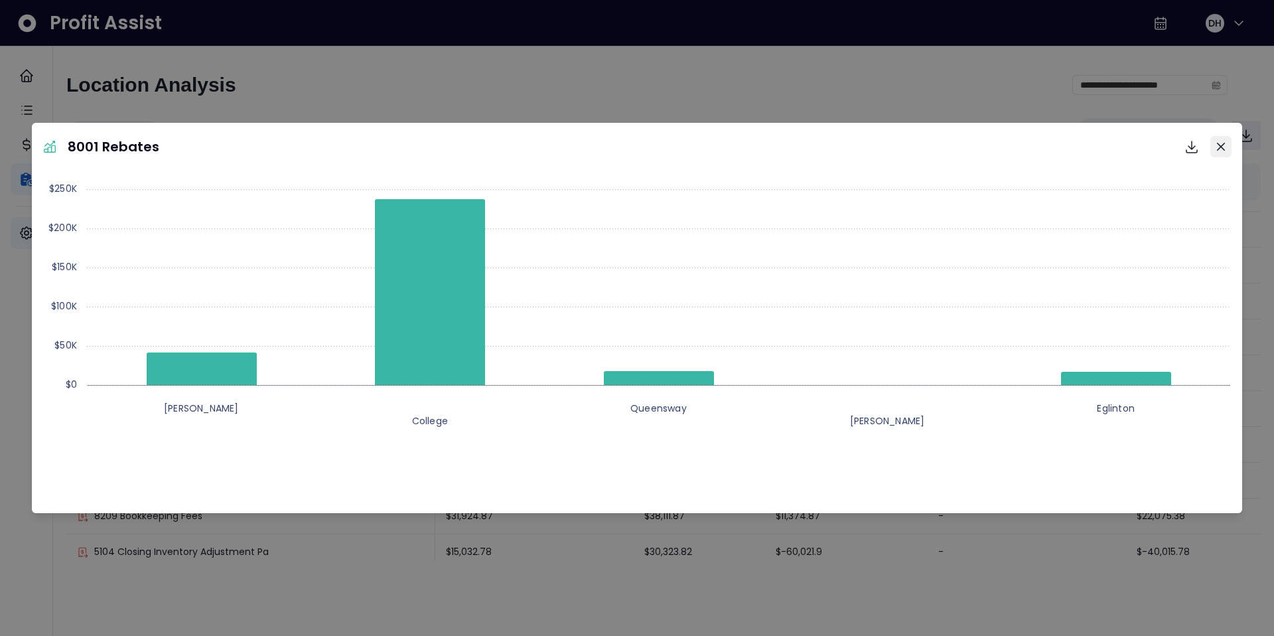
click at [1226, 145] on button "Close" at bounding box center [1221, 146] width 21 height 21
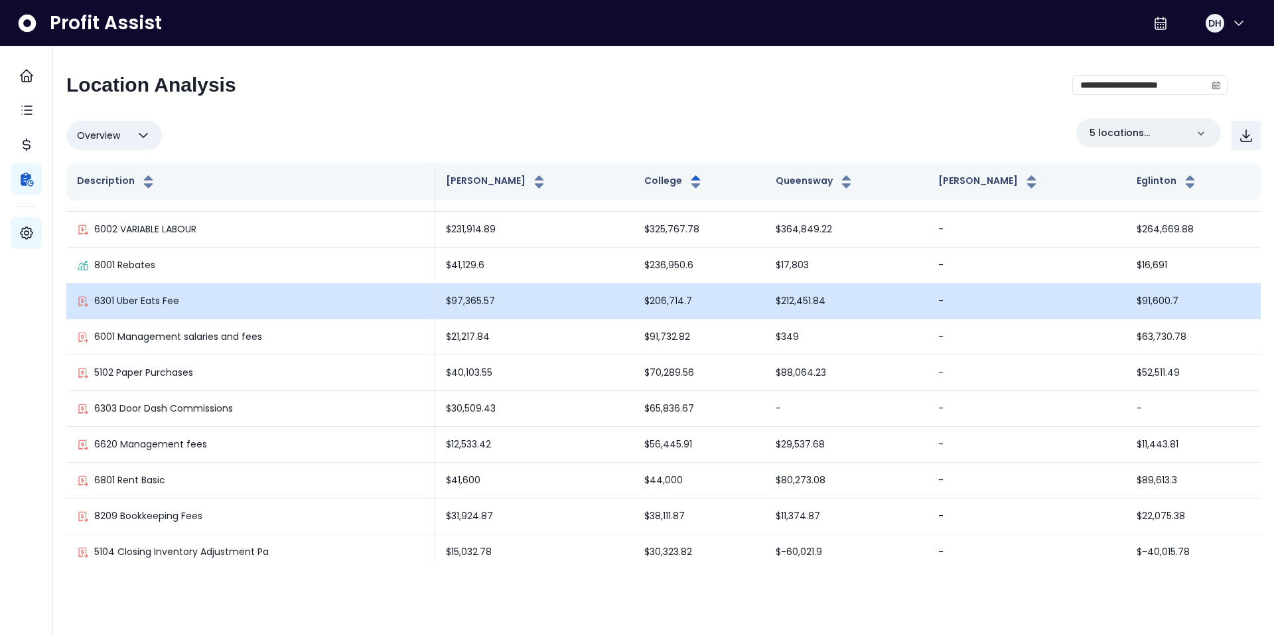
click at [352, 303] on div "6301 Uber Eats Fee" at bounding box center [250, 301] width 347 height 14
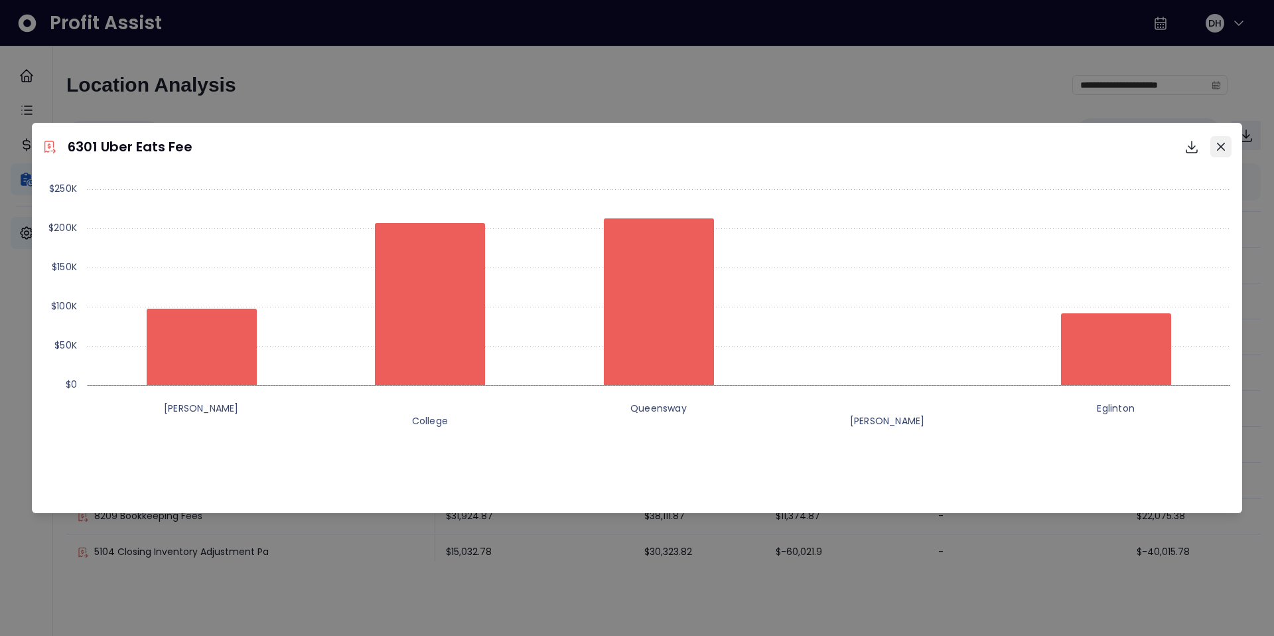
click at [1222, 152] on button "Close" at bounding box center [1221, 146] width 21 height 21
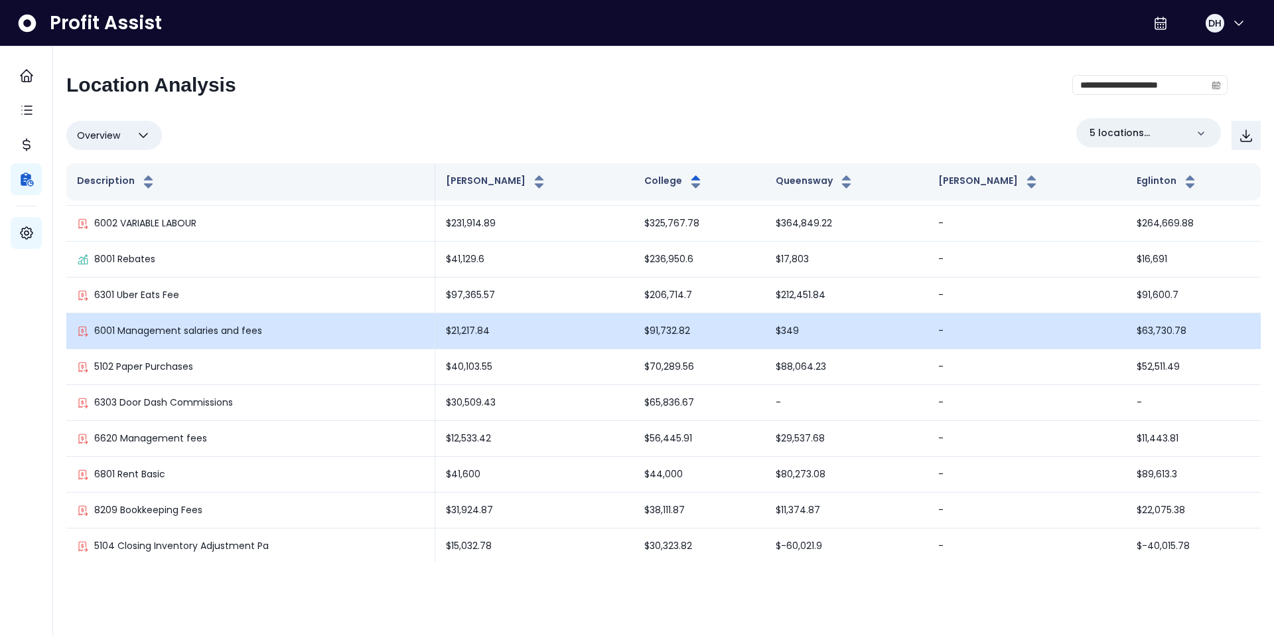
scroll to position [0, 0]
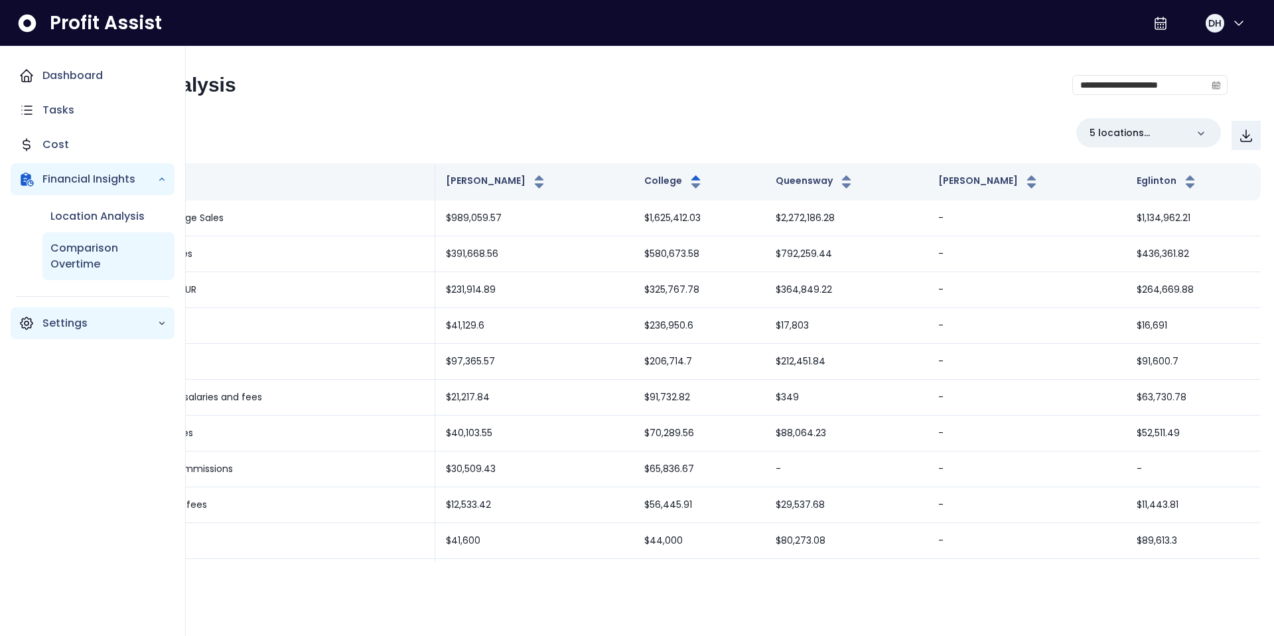
click at [78, 256] on p "Comparison Overtime" at bounding box center [108, 256] width 116 height 32
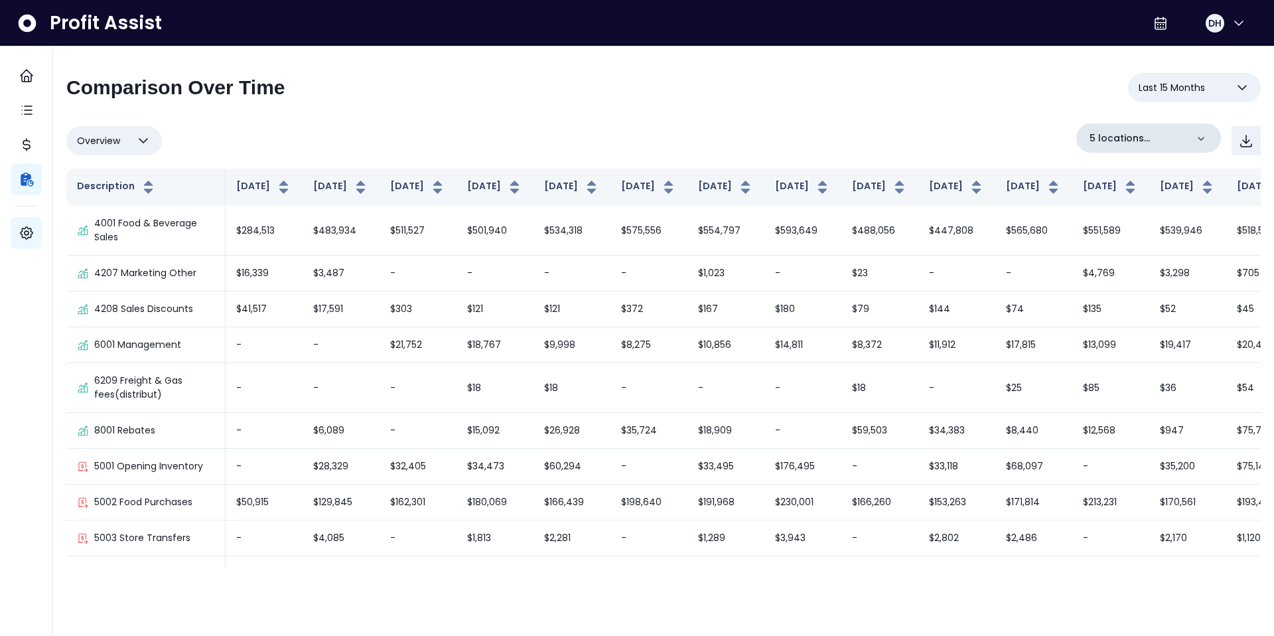
click at [1160, 143] on p "5 locations selected" at bounding box center [1138, 138] width 97 height 14
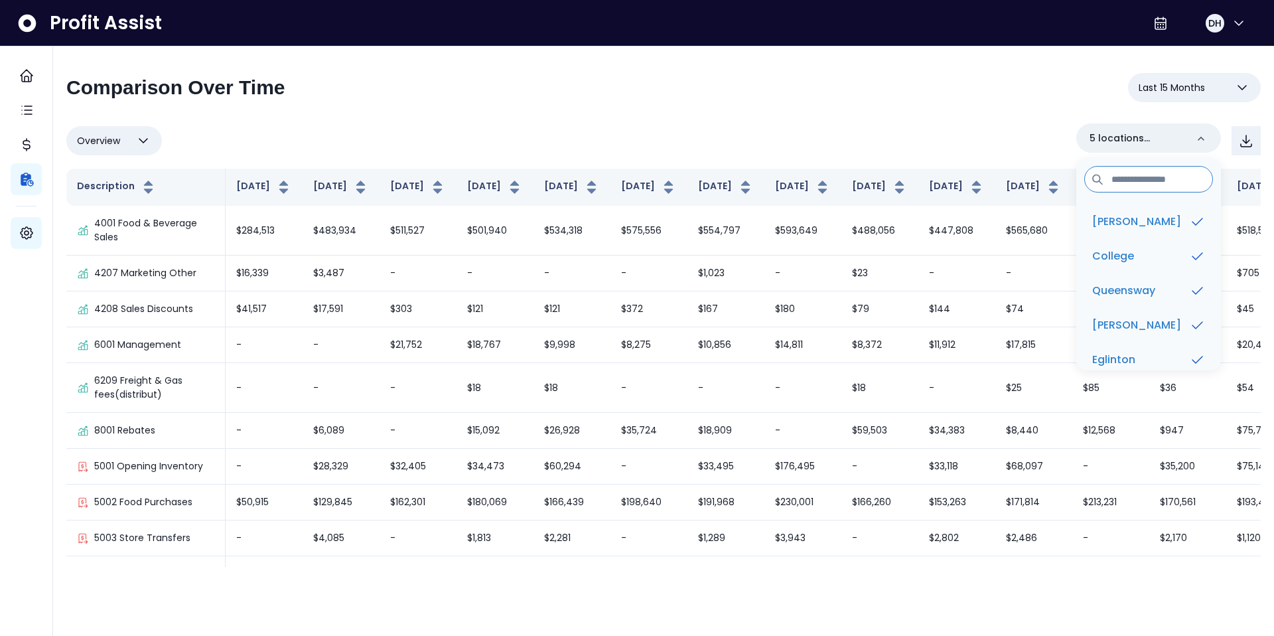
click at [953, 121] on div "**********" at bounding box center [663, 320] width 1195 height 494
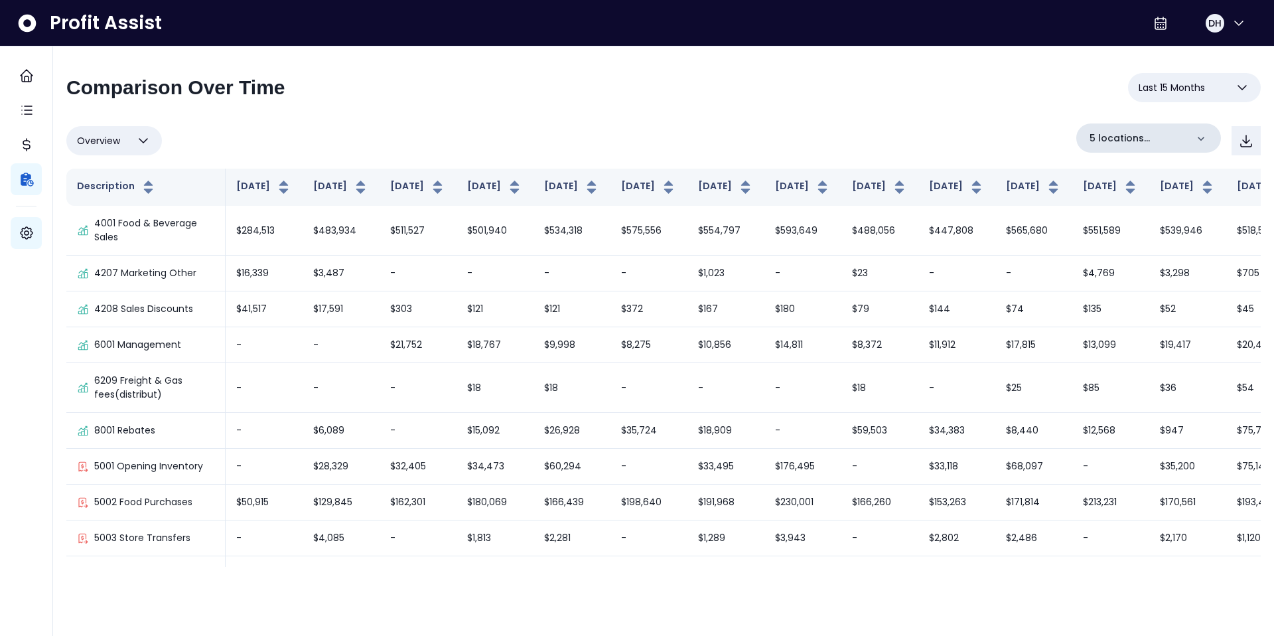
click at [1122, 137] on p "5 locations selected" at bounding box center [1138, 138] width 97 height 14
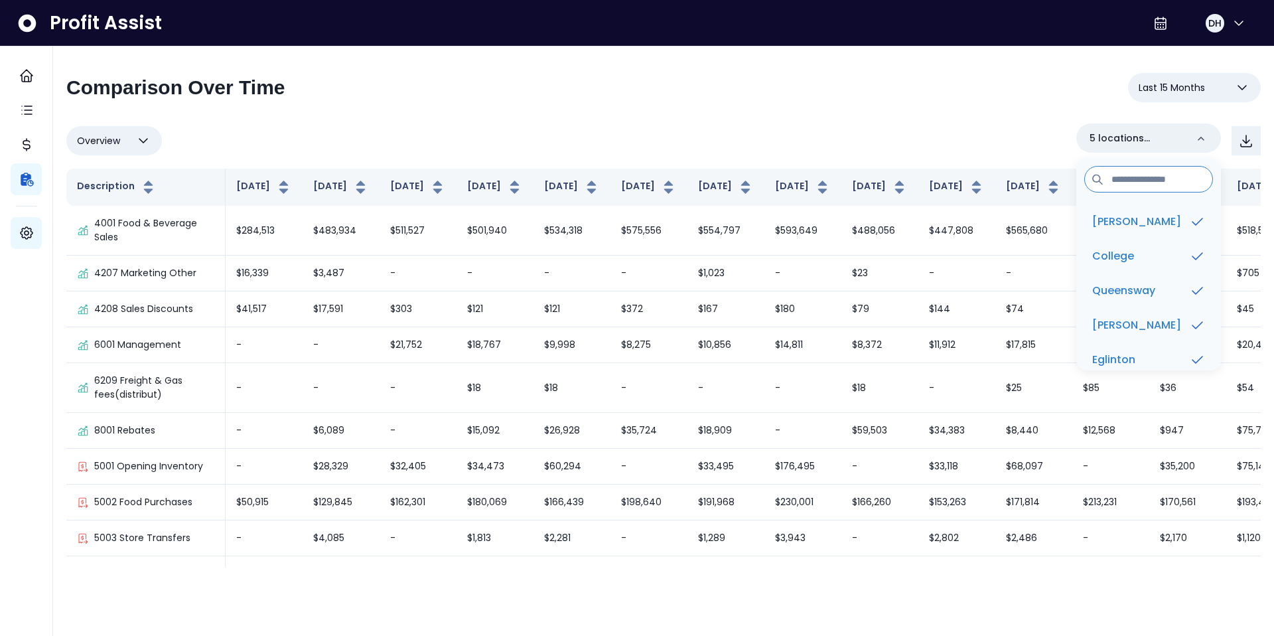
click at [940, 73] on div "**********" at bounding box center [663, 93] width 1195 height 40
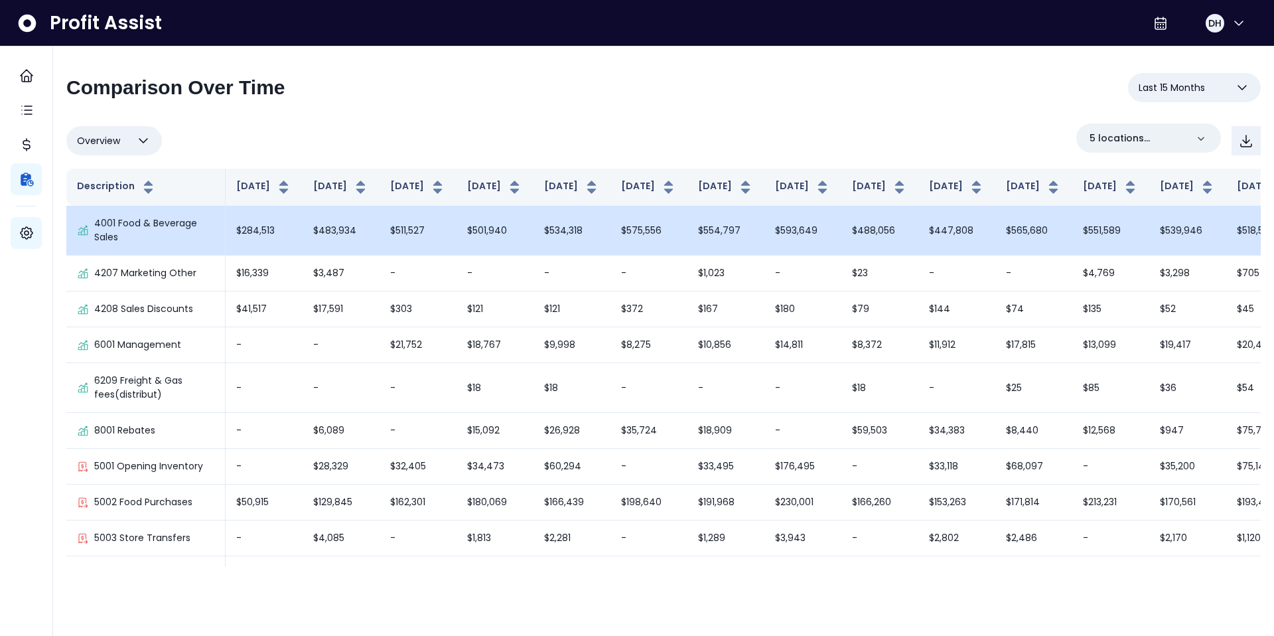
click at [162, 244] on p "4001 Food & Beverage Sales" at bounding box center [154, 230] width 120 height 28
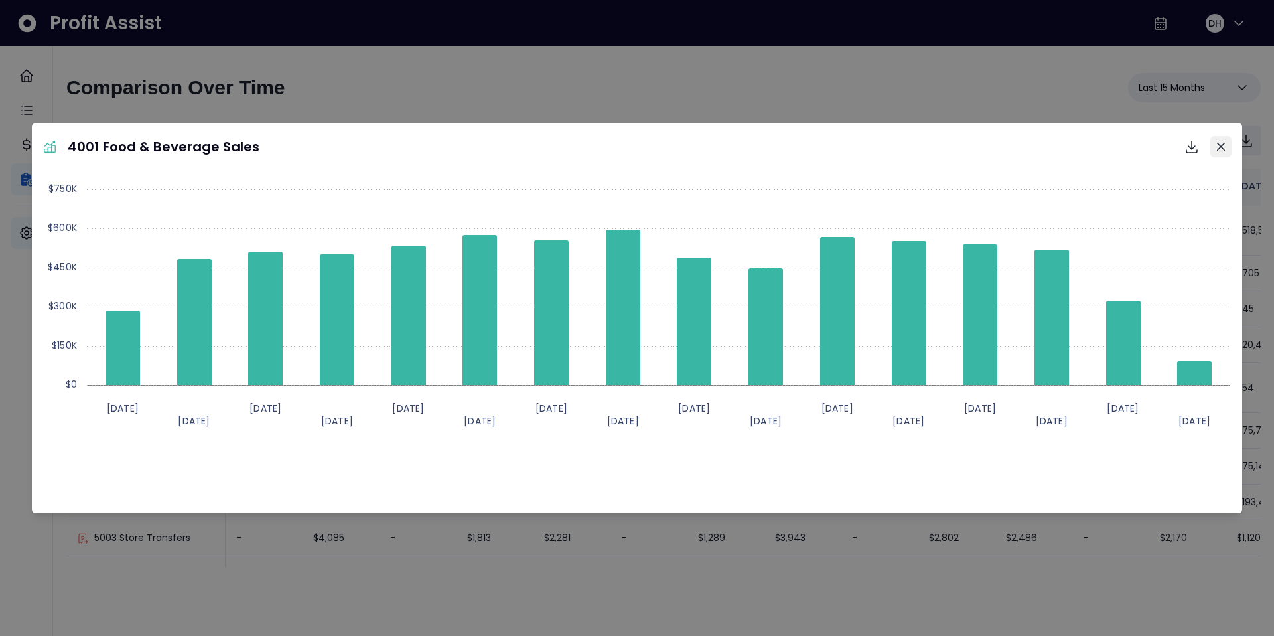
click at [1221, 148] on icon "Close" at bounding box center [1221, 147] width 8 height 8
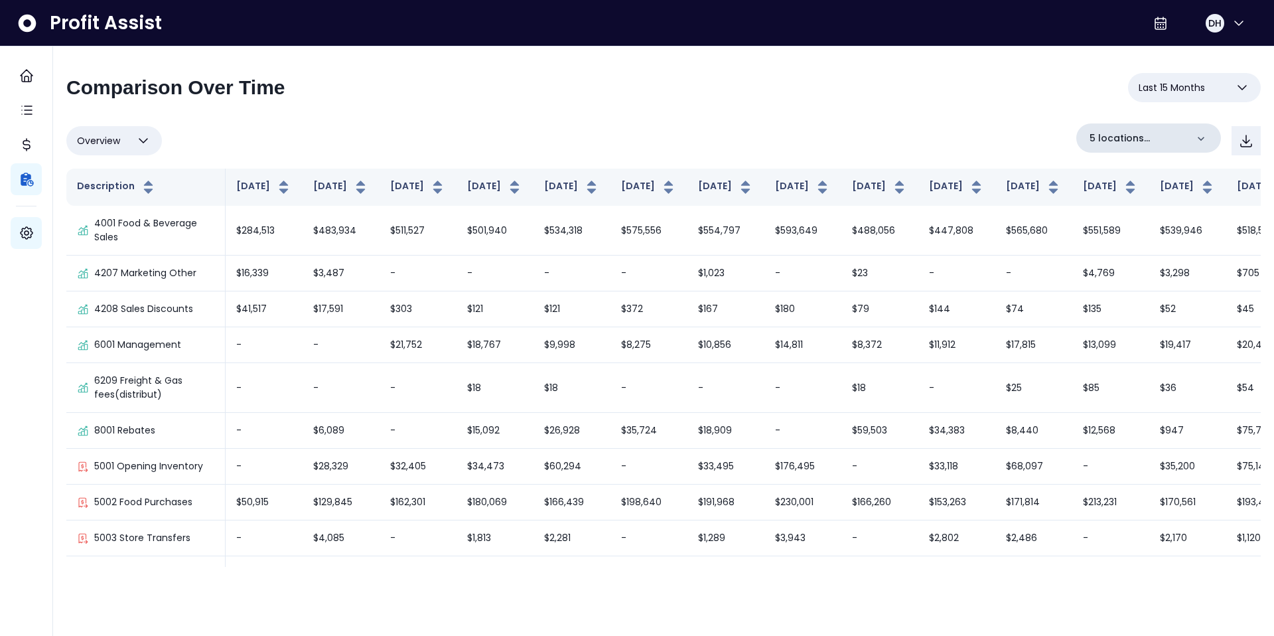
click at [1199, 138] on icon at bounding box center [1201, 139] width 7 height 4
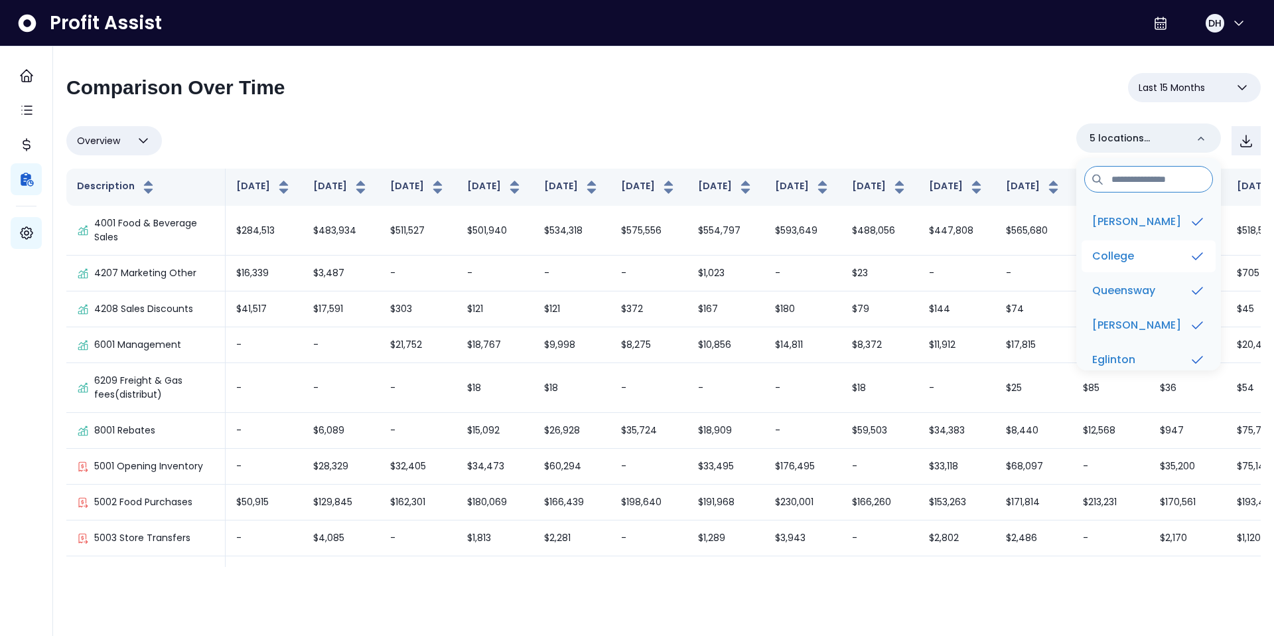
click at [1152, 248] on li "College" at bounding box center [1149, 256] width 134 height 32
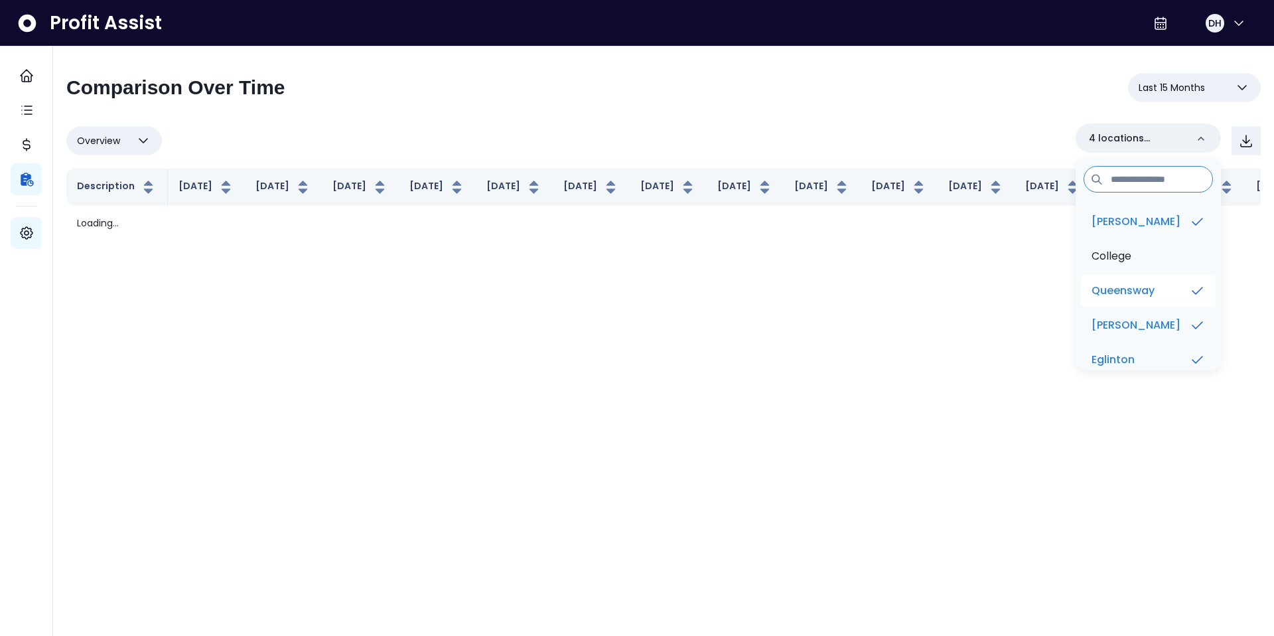
click at [1152, 285] on p "Queensway" at bounding box center [1123, 291] width 63 height 16
click at [1152, 318] on li "[PERSON_NAME]" at bounding box center [1149, 325] width 134 height 32
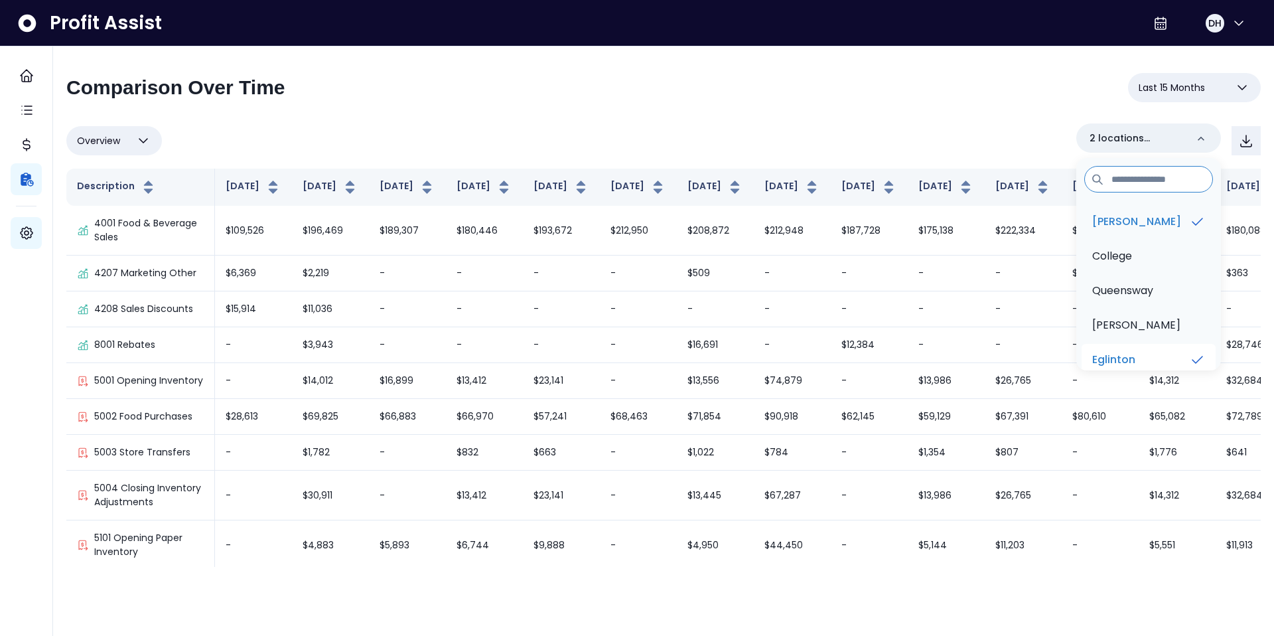
click at [1151, 366] on li "Eglinton" at bounding box center [1149, 360] width 134 height 32
click at [959, 97] on div "**********" at bounding box center [663, 93] width 1195 height 40
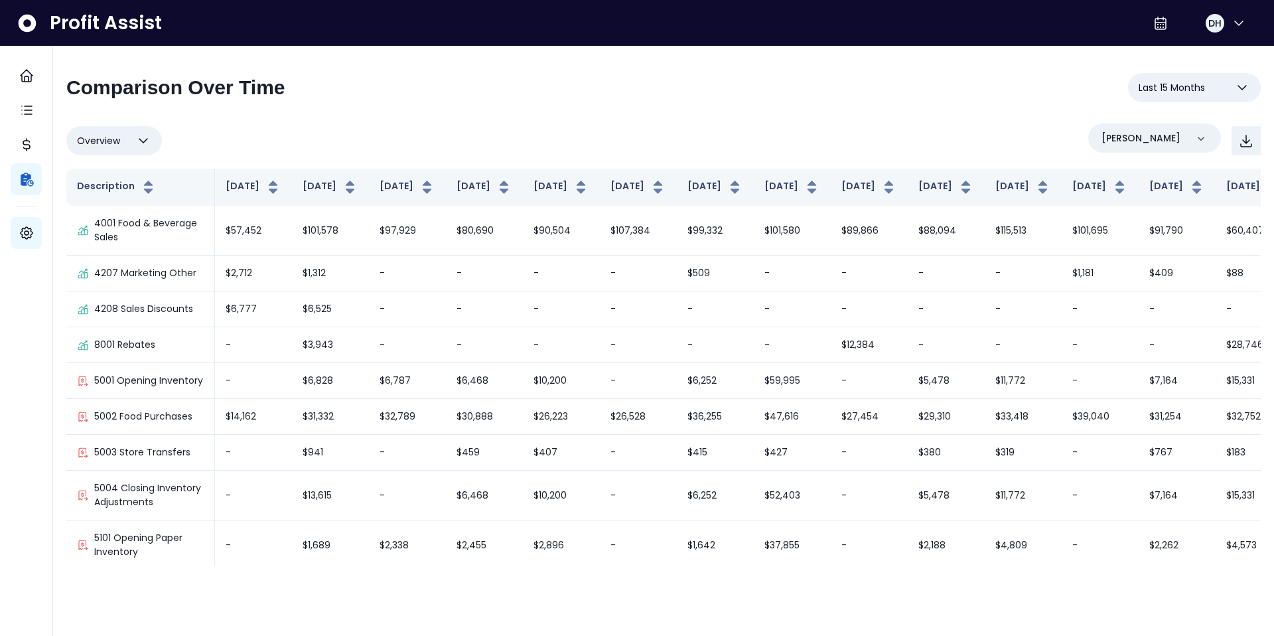
click at [1247, 88] on icon "button" at bounding box center [1243, 88] width 16 height 16
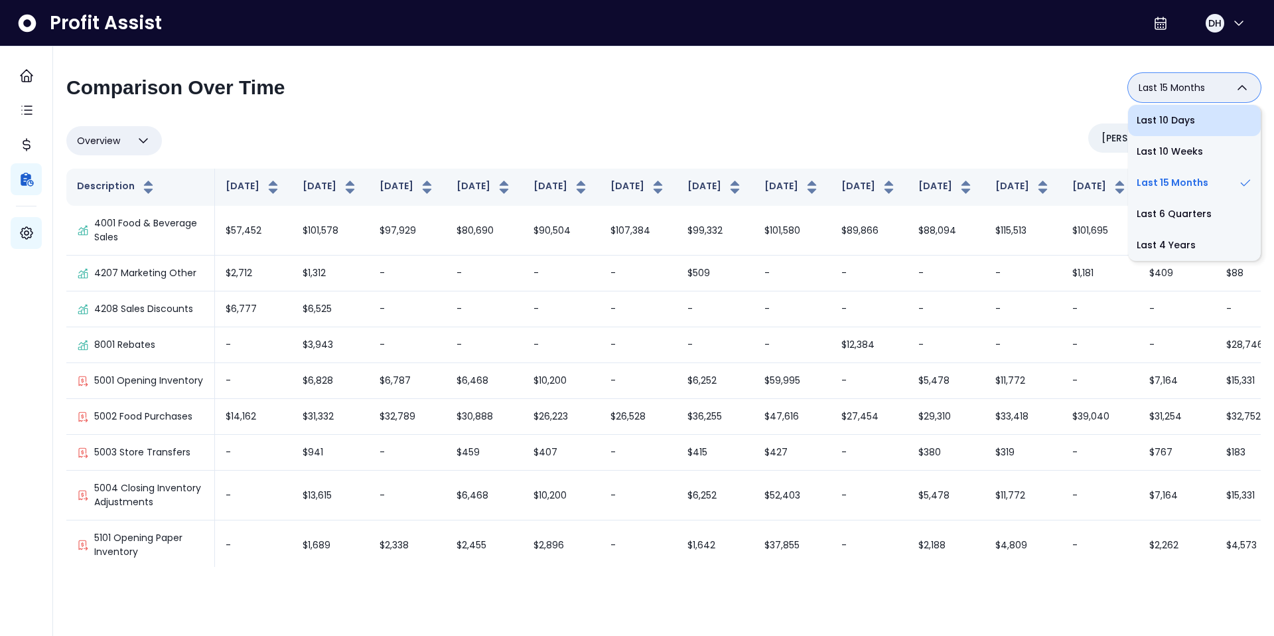
click at [1166, 122] on li "Last 10 Days" at bounding box center [1194, 120] width 133 height 31
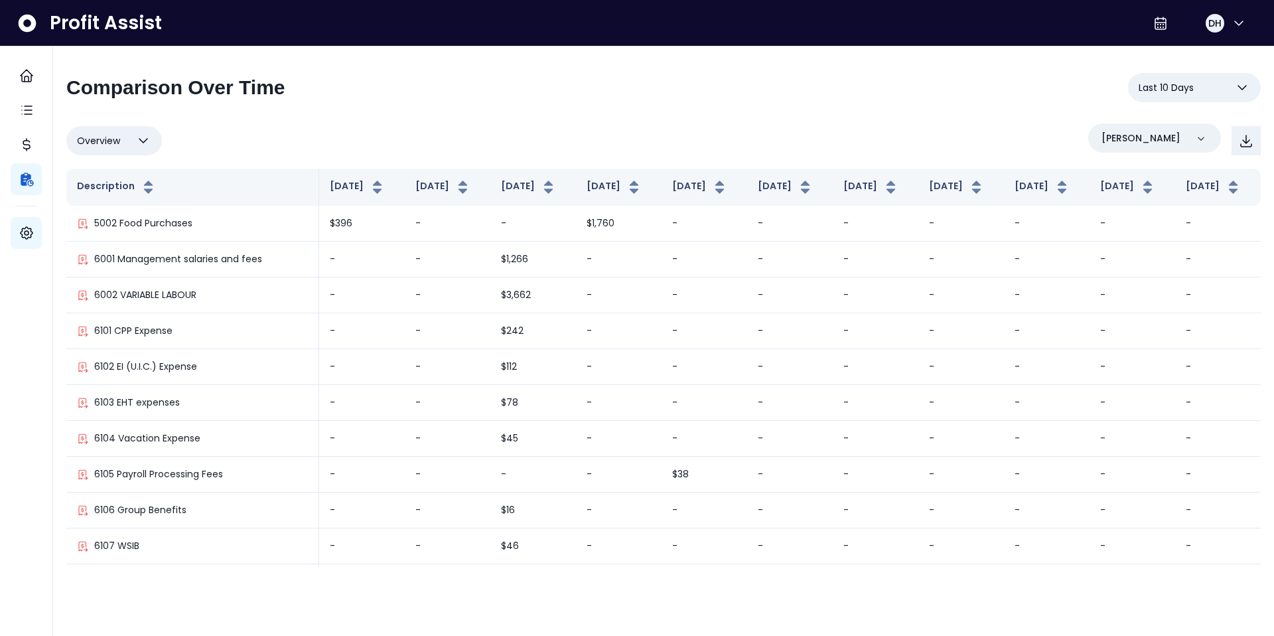
click at [1235, 83] on icon "button" at bounding box center [1243, 88] width 16 height 16
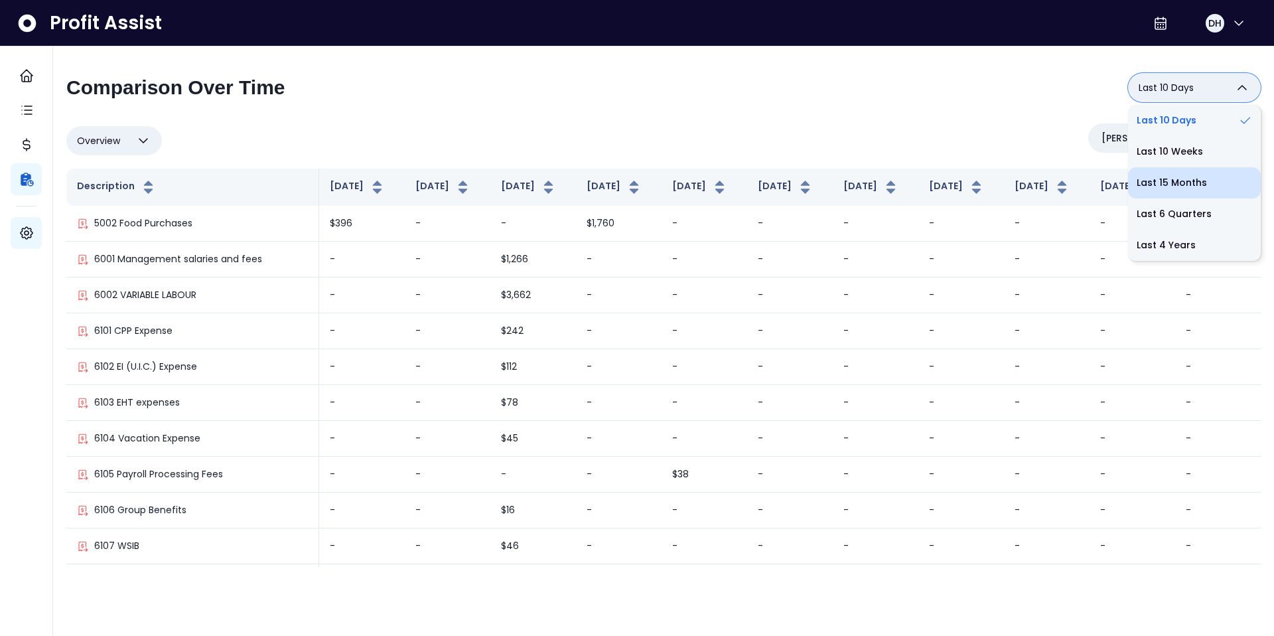
click at [1164, 172] on li "Last 15 Months" at bounding box center [1194, 182] width 133 height 31
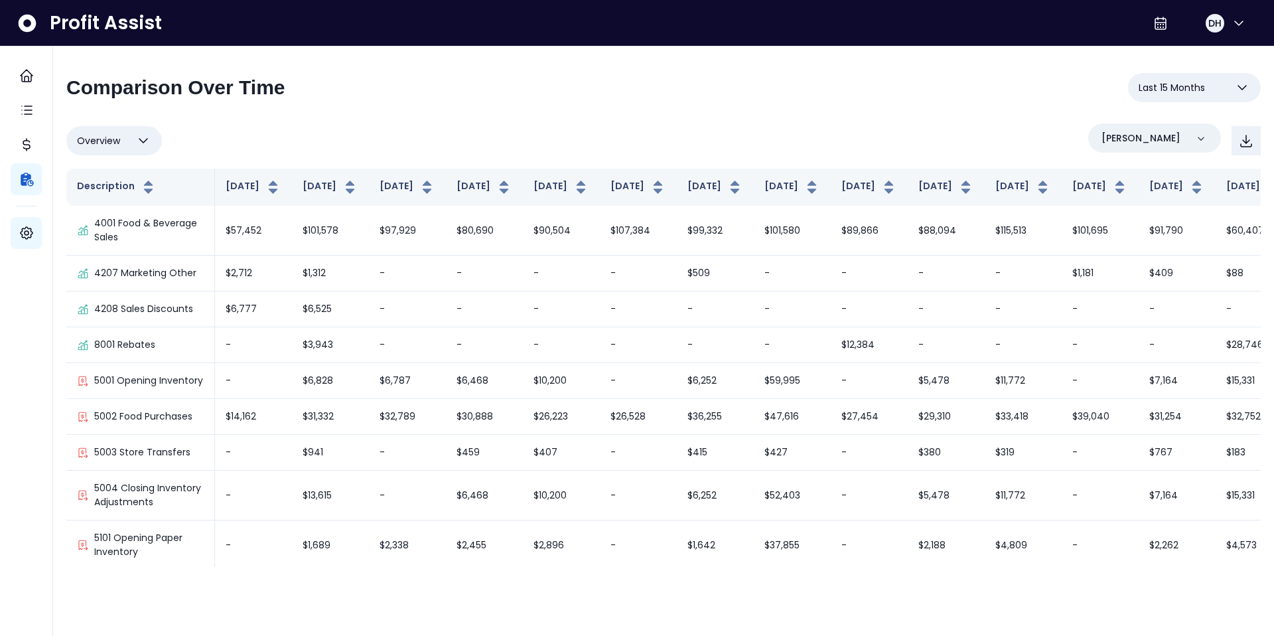
click at [1198, 91] on span "Last 15 Months" at bounding box center [1172, 88] width 66 height 16
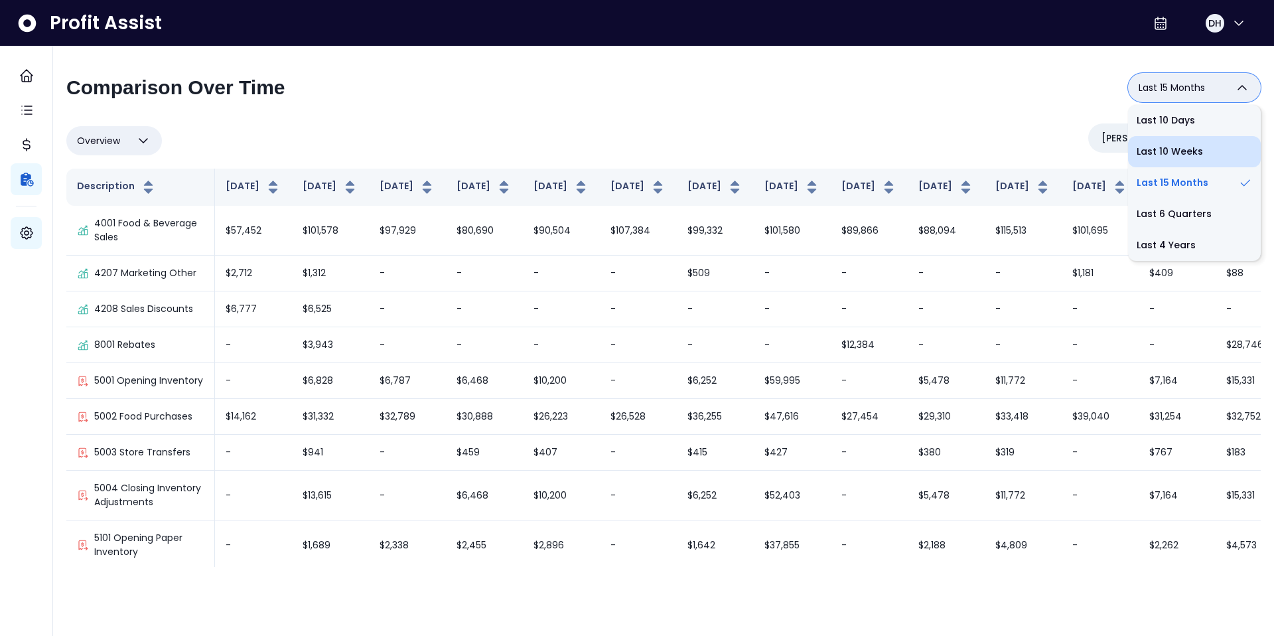
click at [1174, 157] on li "Last 10 Weeks" at bounding box center [1194, 151] width 133 height 31
type input "**********"
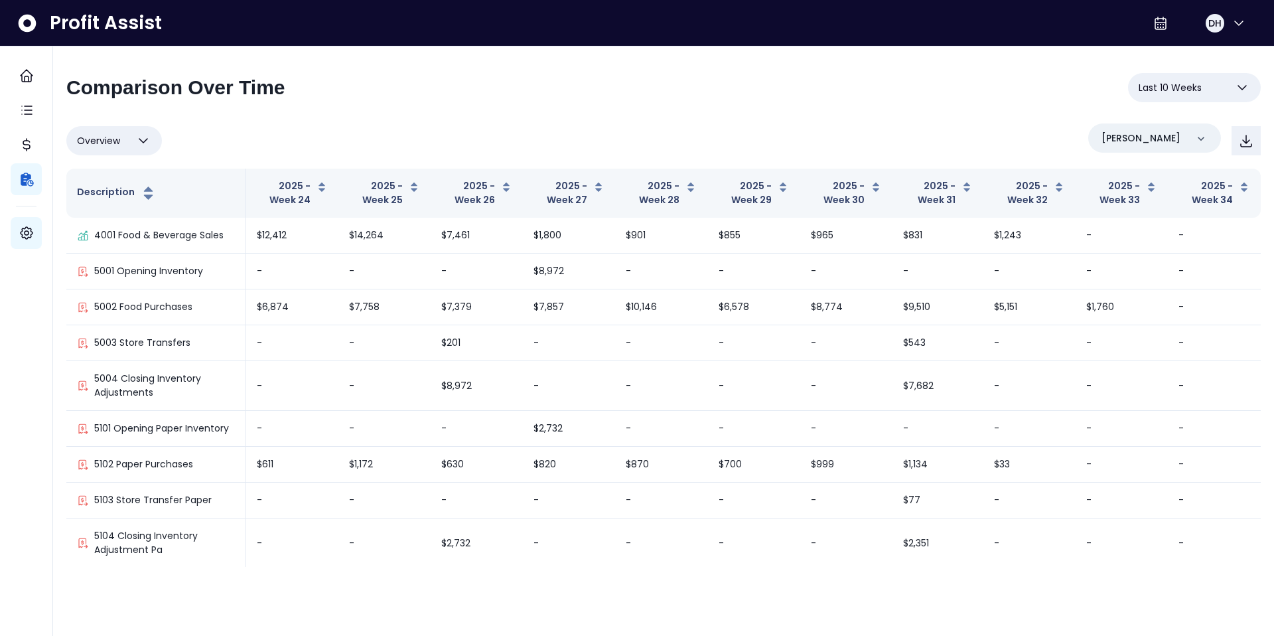
click at [724, 147] on div "Overview Overview % of cost % of sales % of budget ******** [PERSON_NAME]" at bounding box center [663, 140] width 1195 height 35
click at [132, 153] on button "Overview" at bounding box center [114, 140] width 96 height 29
click at [112, 236] on li "% of sales" at bounding box center [114, 235] width 96 height 31
type input "*********"
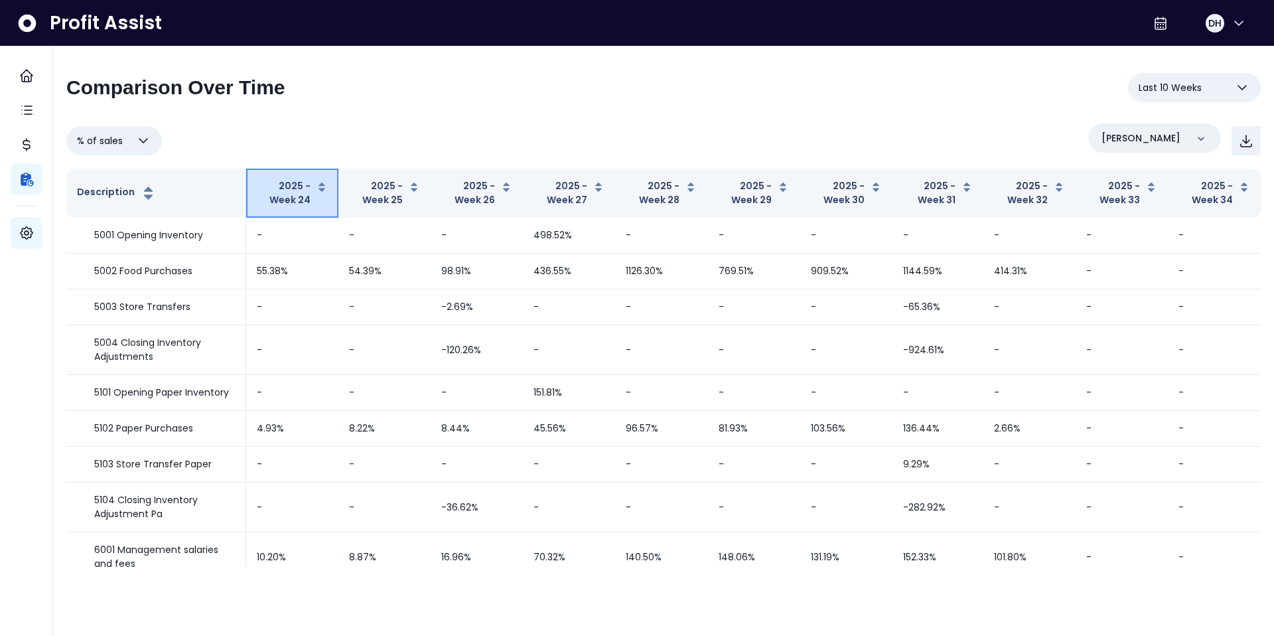
click at [317, 190] on icon "button" at bounding box center [322, 187] width 12 height 16
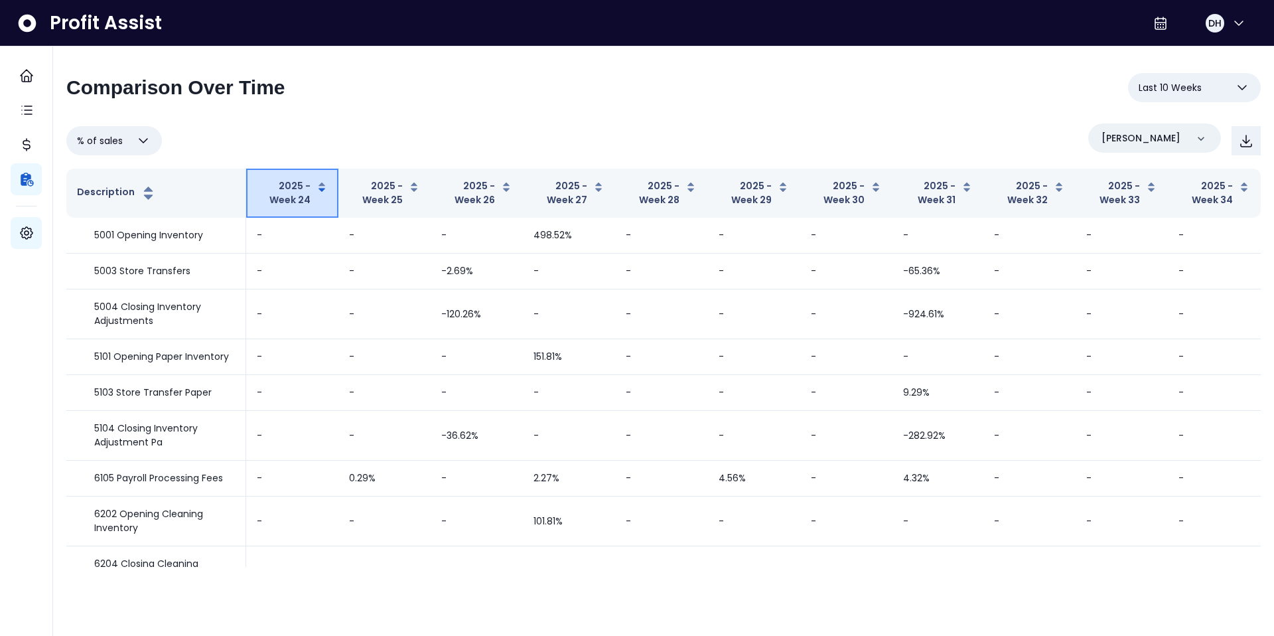
click at [317, 190] on icon "button" at bounding box center [322, 187] width 12 height 16
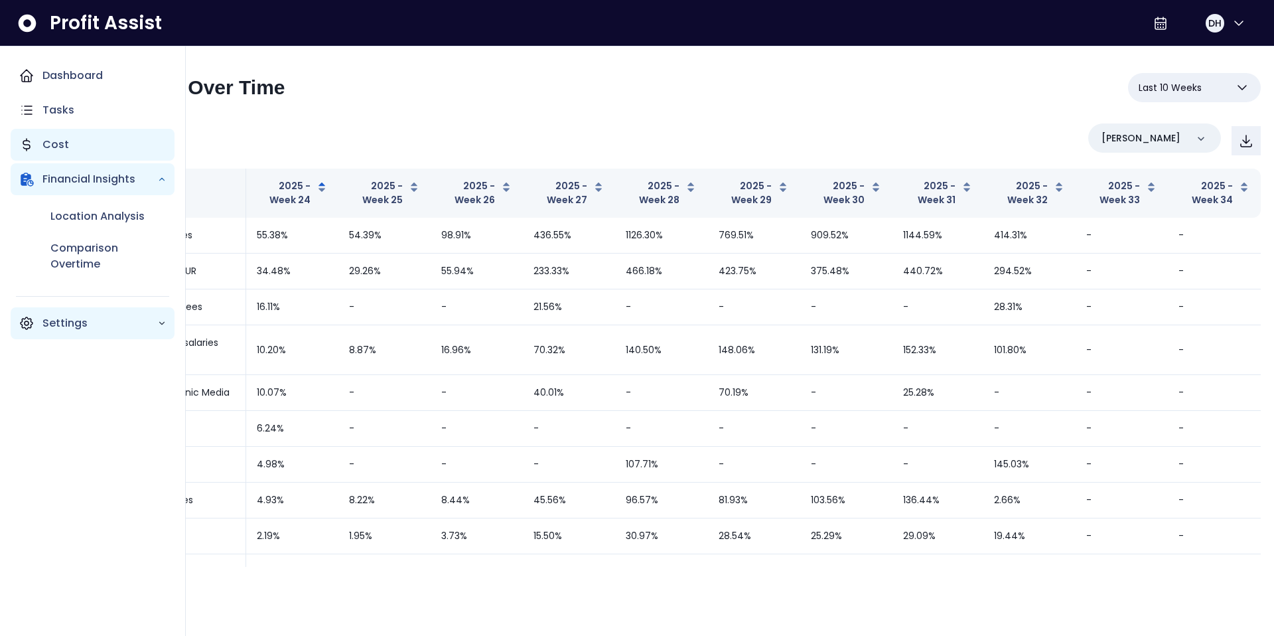
click at [42, 141] on p "Cost" at bounding box center [55, 145] width 27 height 16
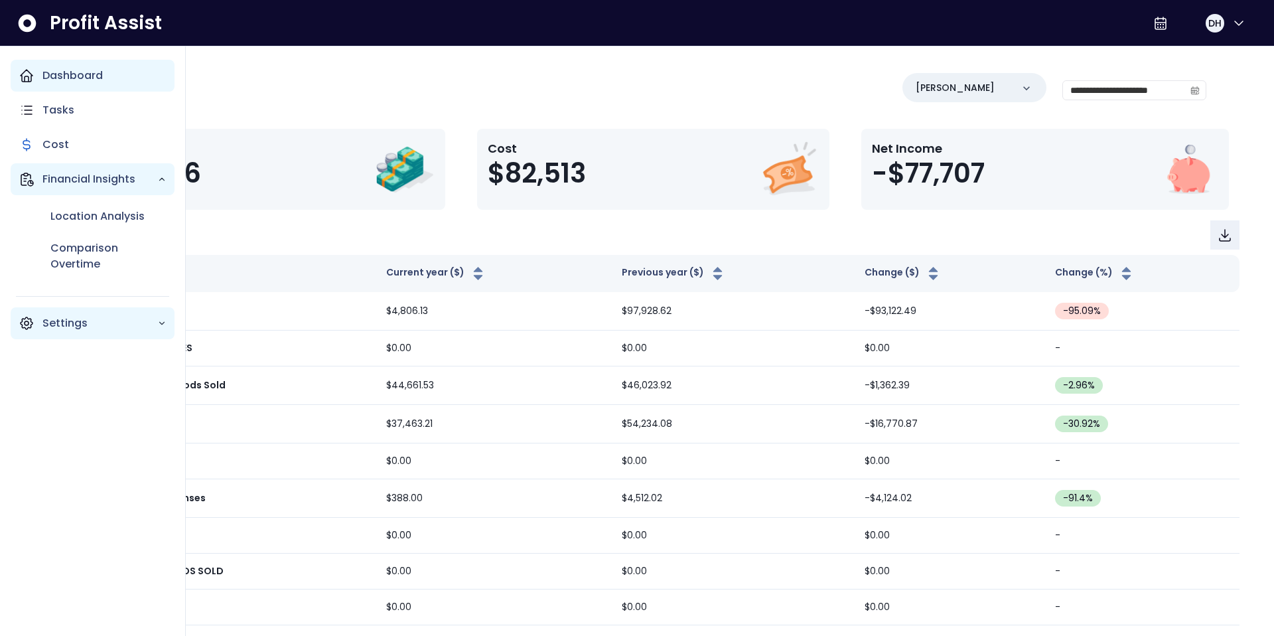
click at [54, 80] on p "Dashboard" at bounding box center [72, 76] width 60 height 16
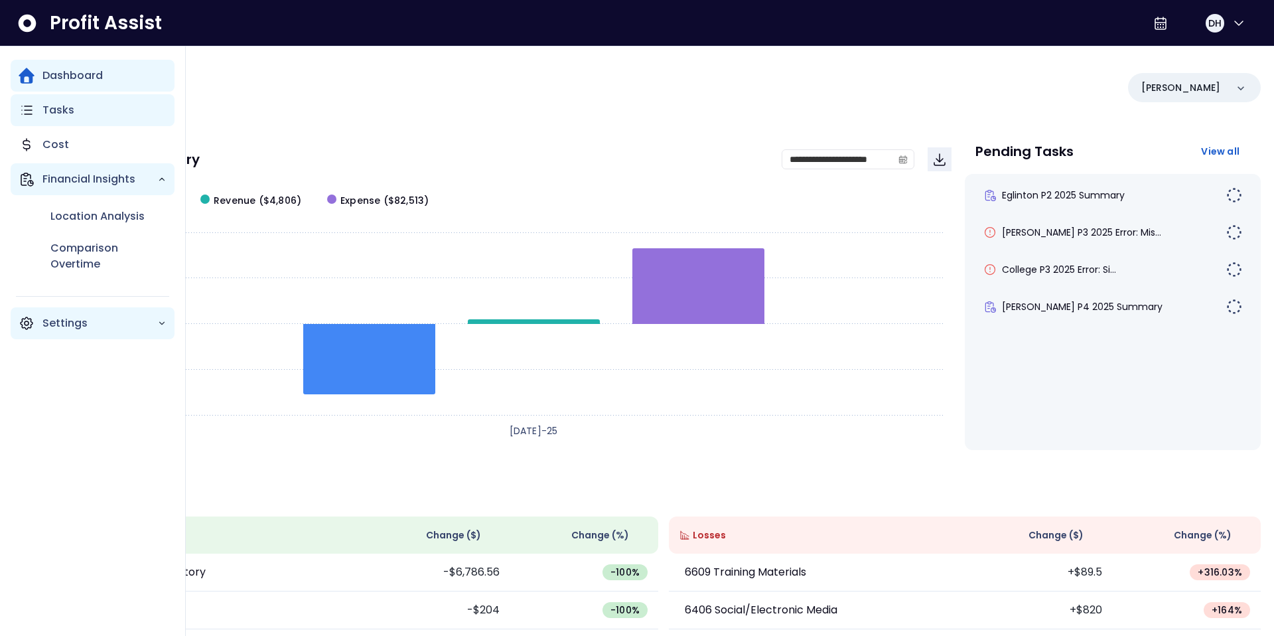
click at [36, 119] on div "Tasks" at bounding box center [93, 110] width 164 height 32
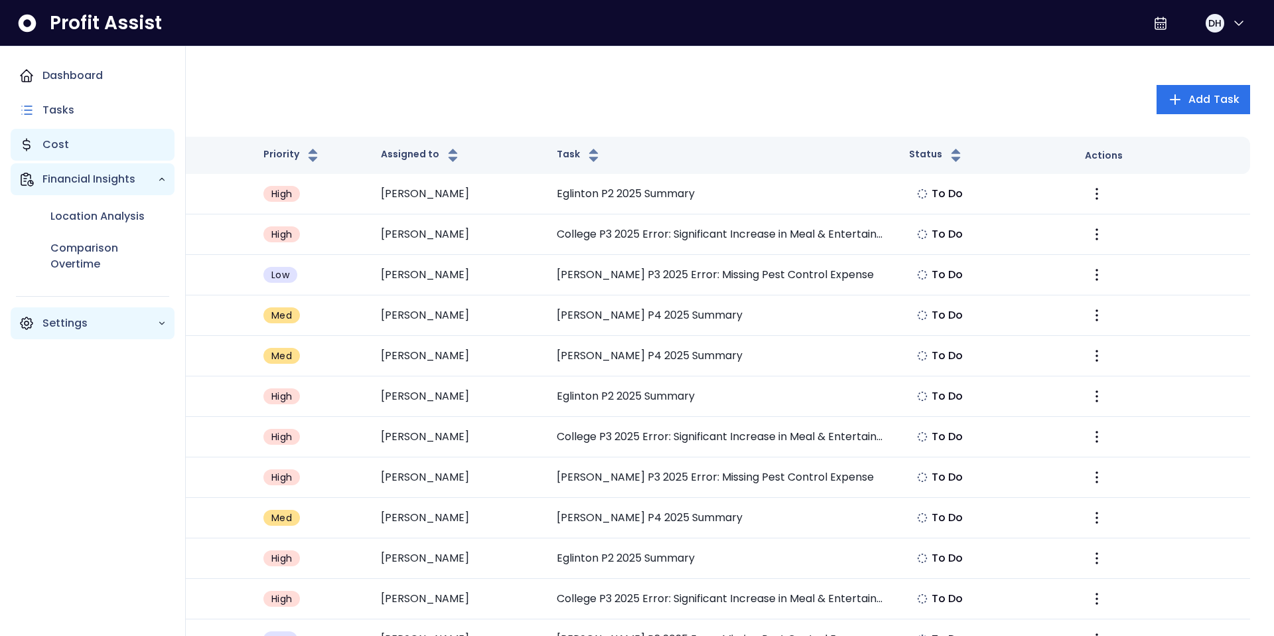
click at [60, 145] on p "Cost" at bounding box center [55, 145] width 27 height 16
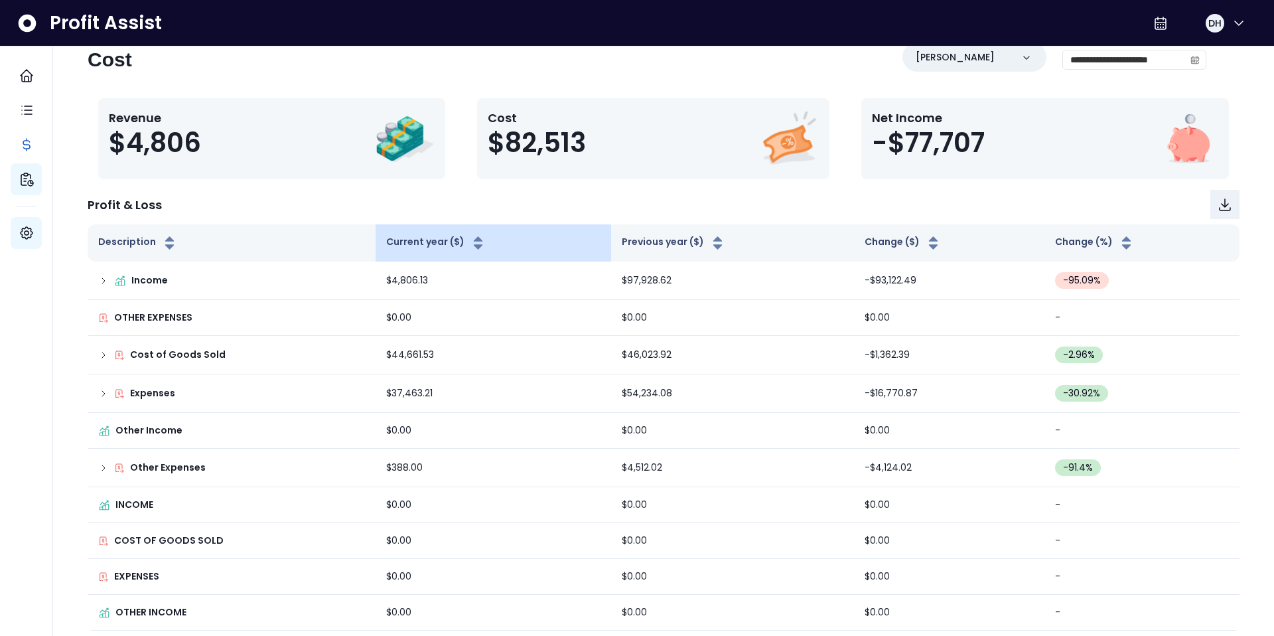
scroll to position [38, 0]
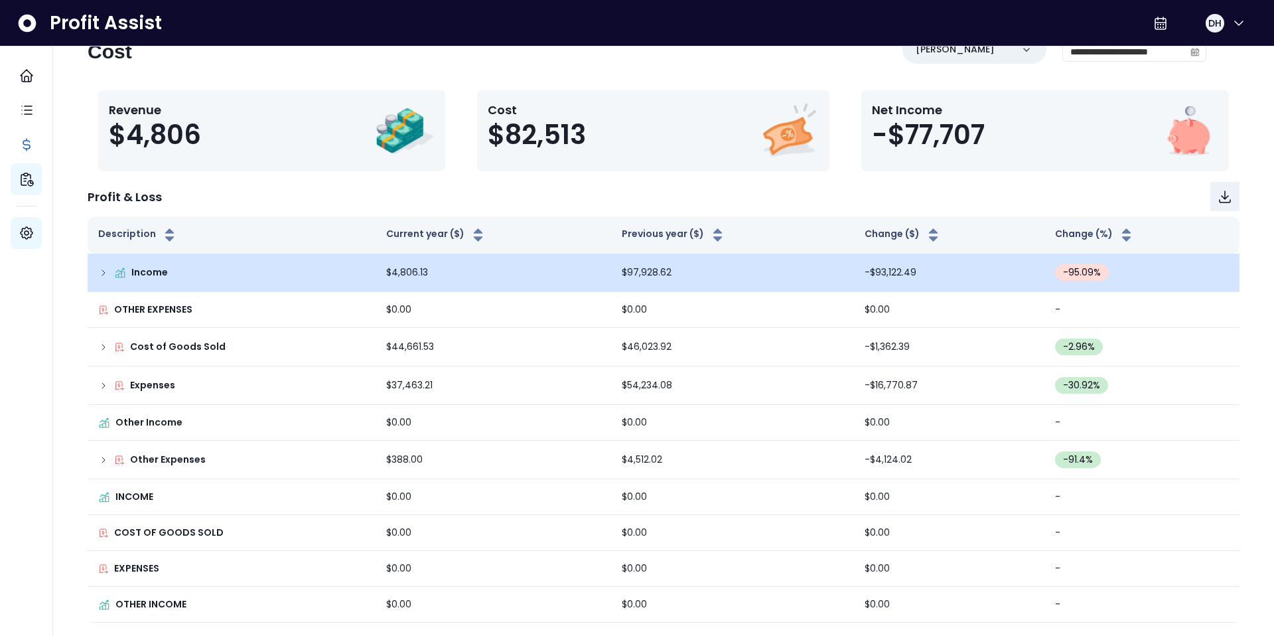
click at [241, 285] on td "Income" at bounding box center [232, 273] width 288 height 38
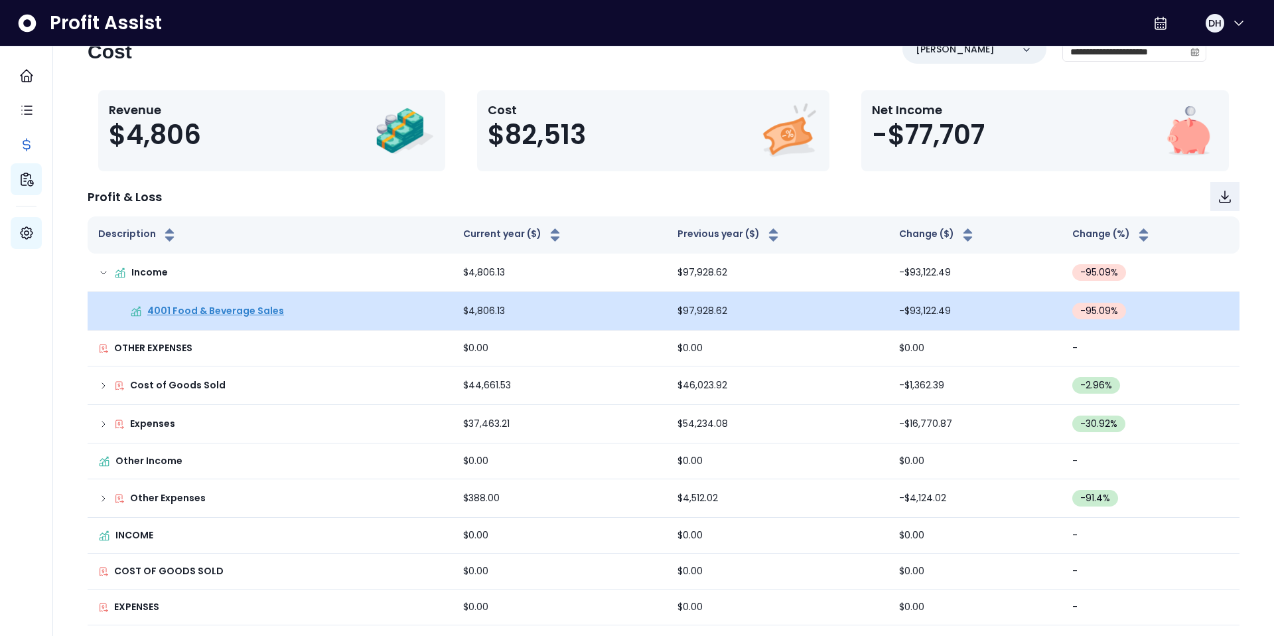
click at [235, 313] on p "4001 Food & Beverage Sales" at bounding box center [215, 311] width 137 height 14
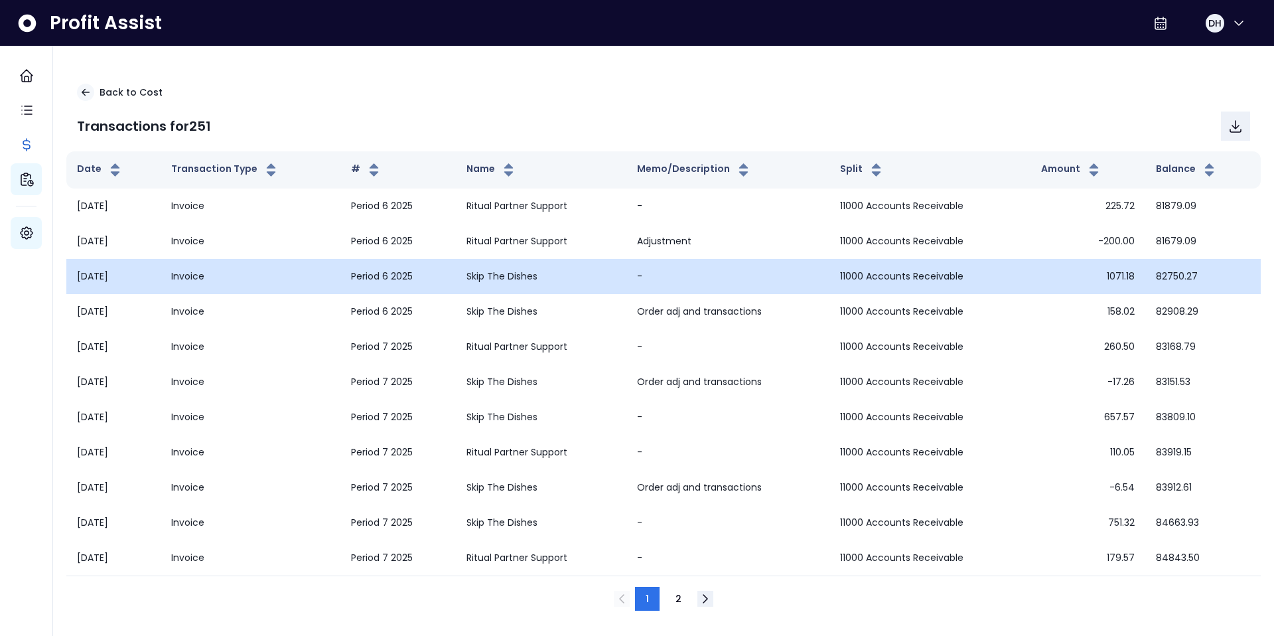
click at [528, 266] on td "Skip The Dishes" at bounding box center [541, 276] width 170 height 35
click at [525, 281] on td "Skip The Dishes" at bounding box center [541, 276] width 170 height 35
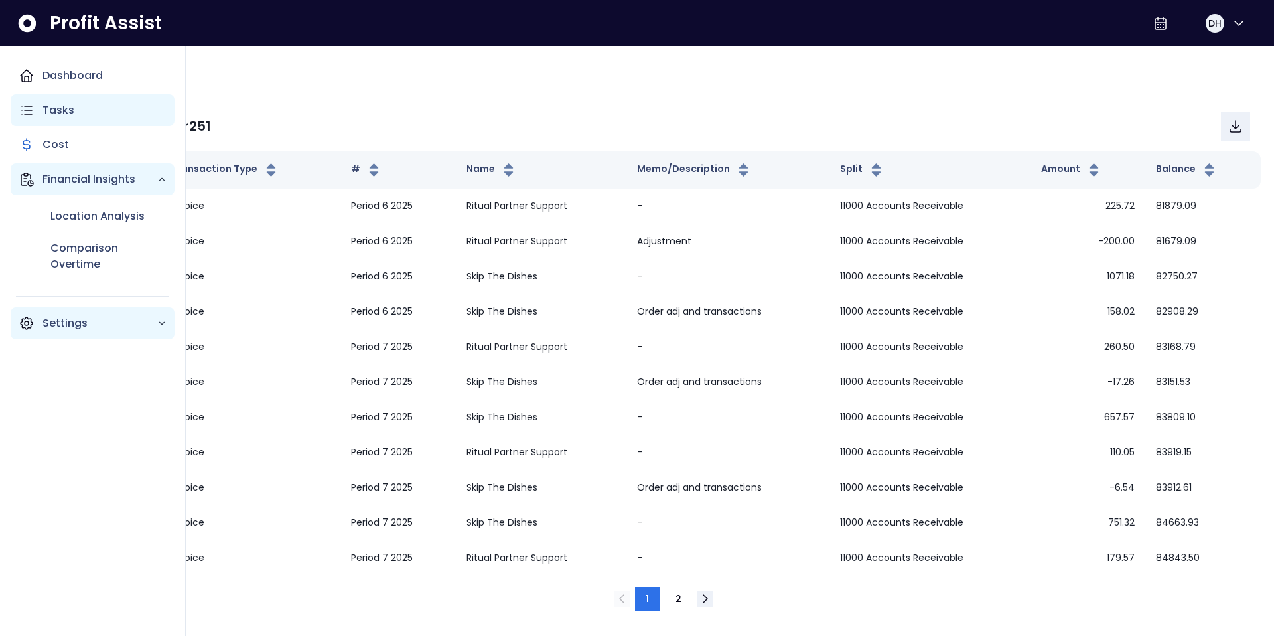
click at [62, 112] on p "Tasks" at bounding box center [58, 110] width 32 height 16
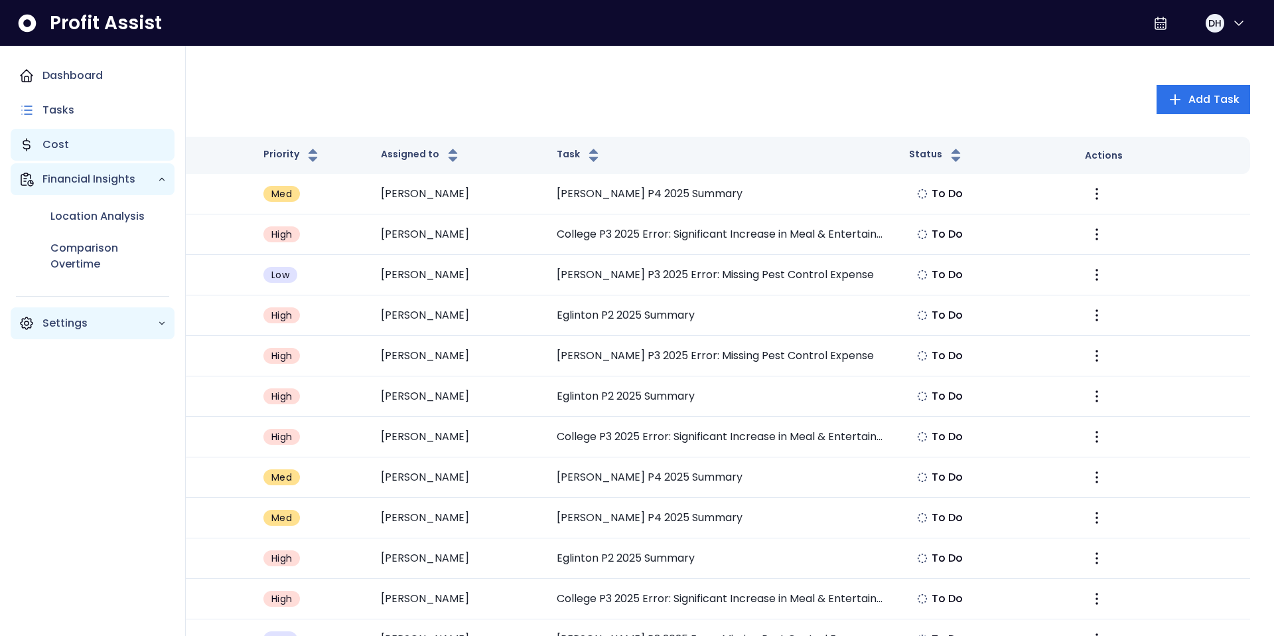
click at [74, 154] on div "Cost" at bounding box center [93, 145] width 164 height 32
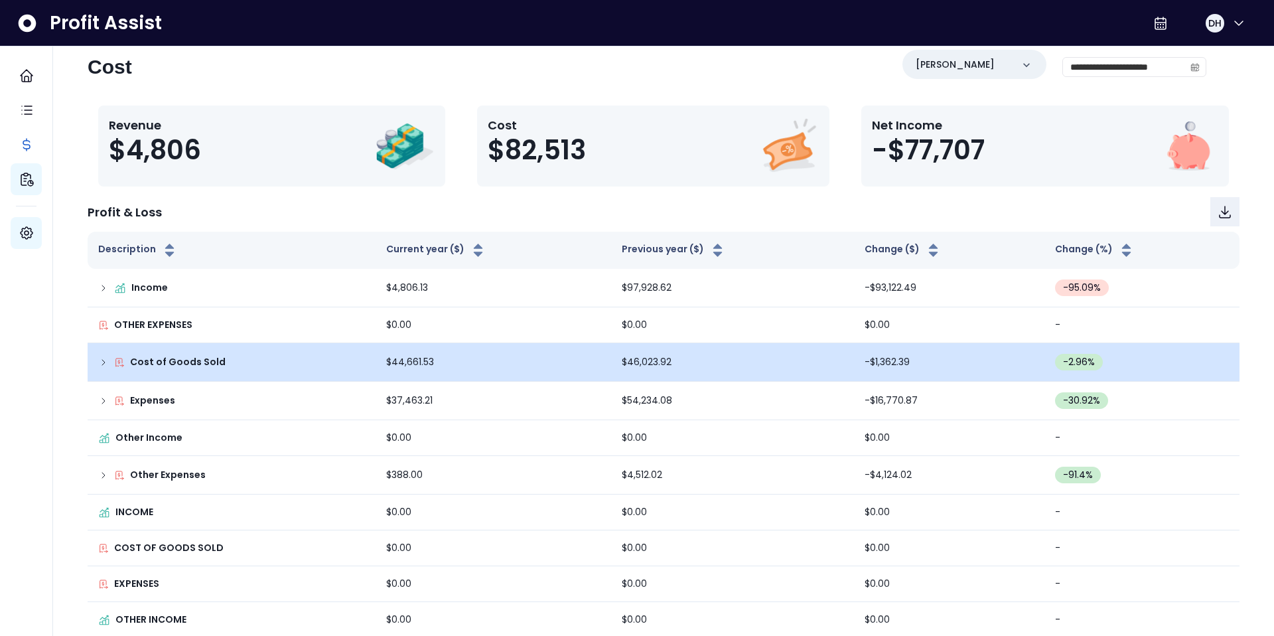
scroll to position [38, 0]
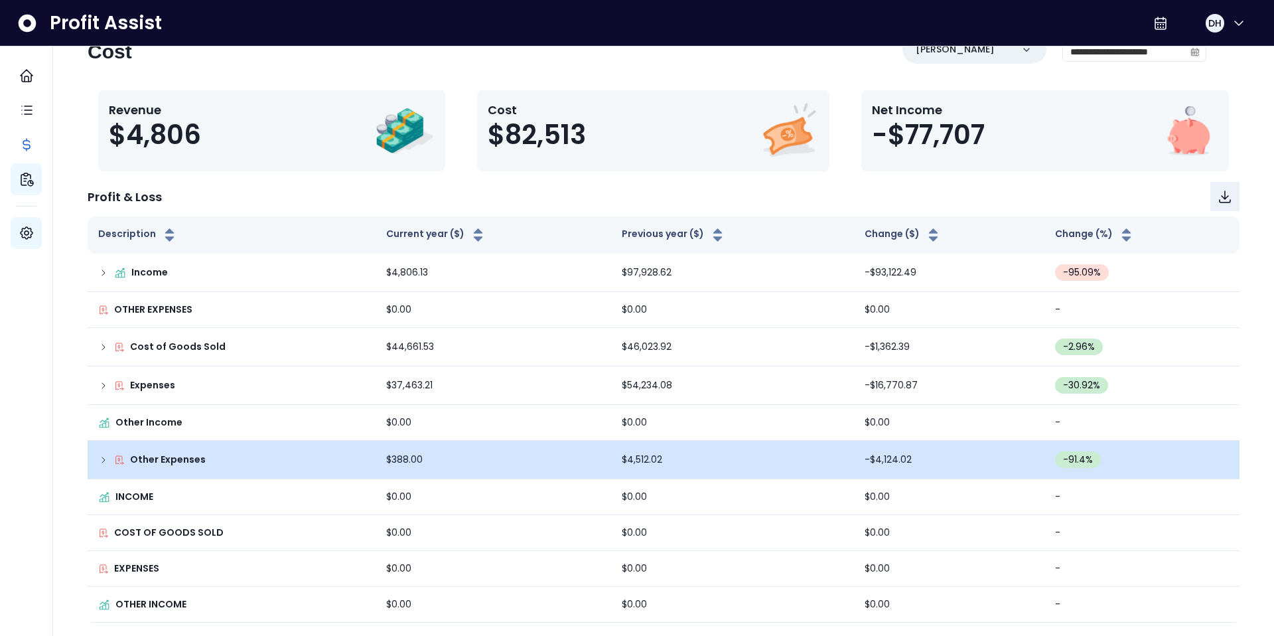
click at [214, 453] on div "Other Expenses" at bounding box center [231, 460] width 267 height 14
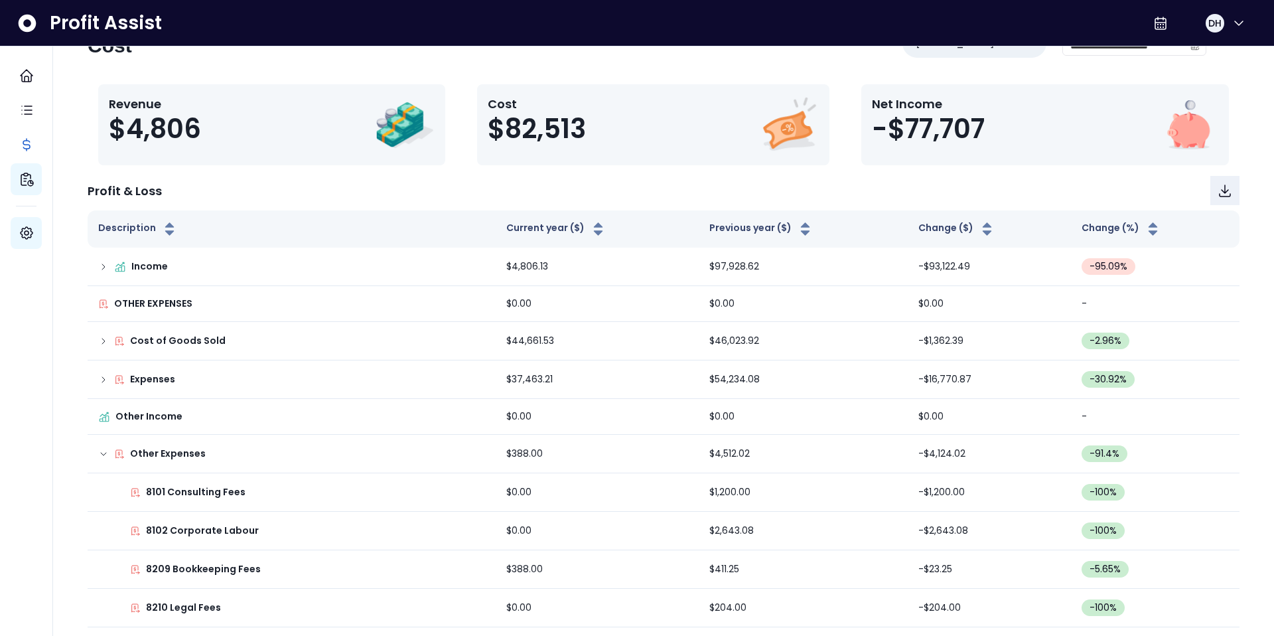
scroll to position [0, 0]
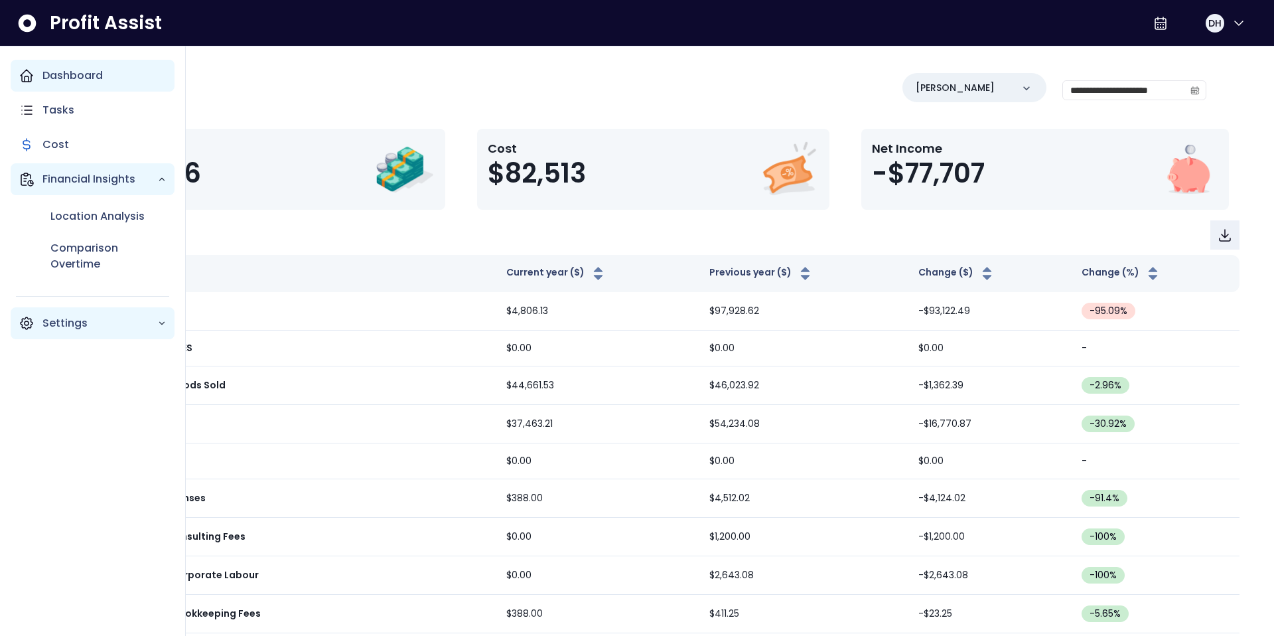
click at [35, 75] on div "Dashboard" at bounding box center [93, 76] width 164 height 32
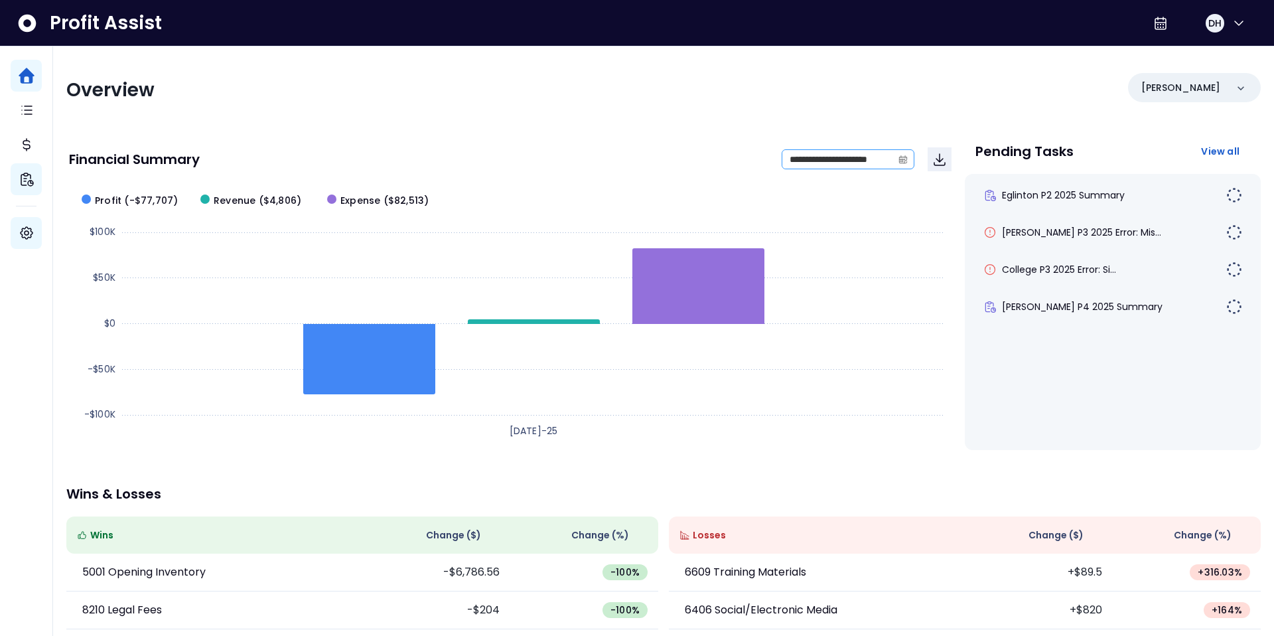
click at [900, 159] on icon "calendar" at bounding box center [903, 159] width 9 height 9
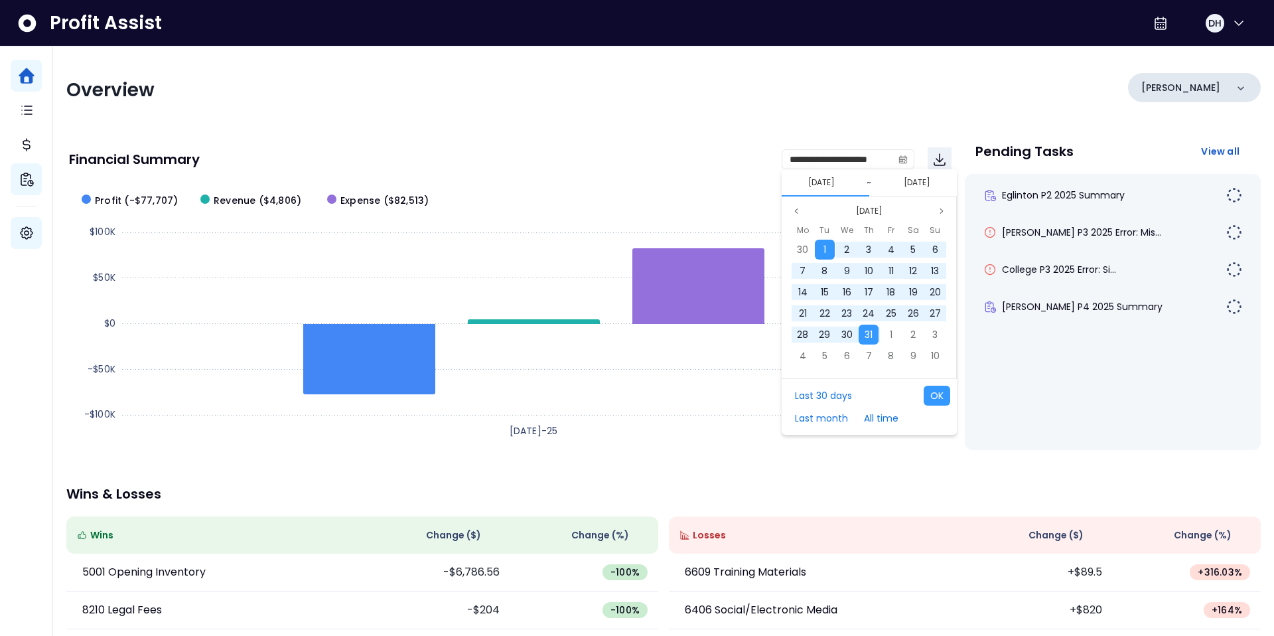
click at [1166, 88] on p "[PERSON_NAME]" at bounding box center [1181, 88] width 79 height 14
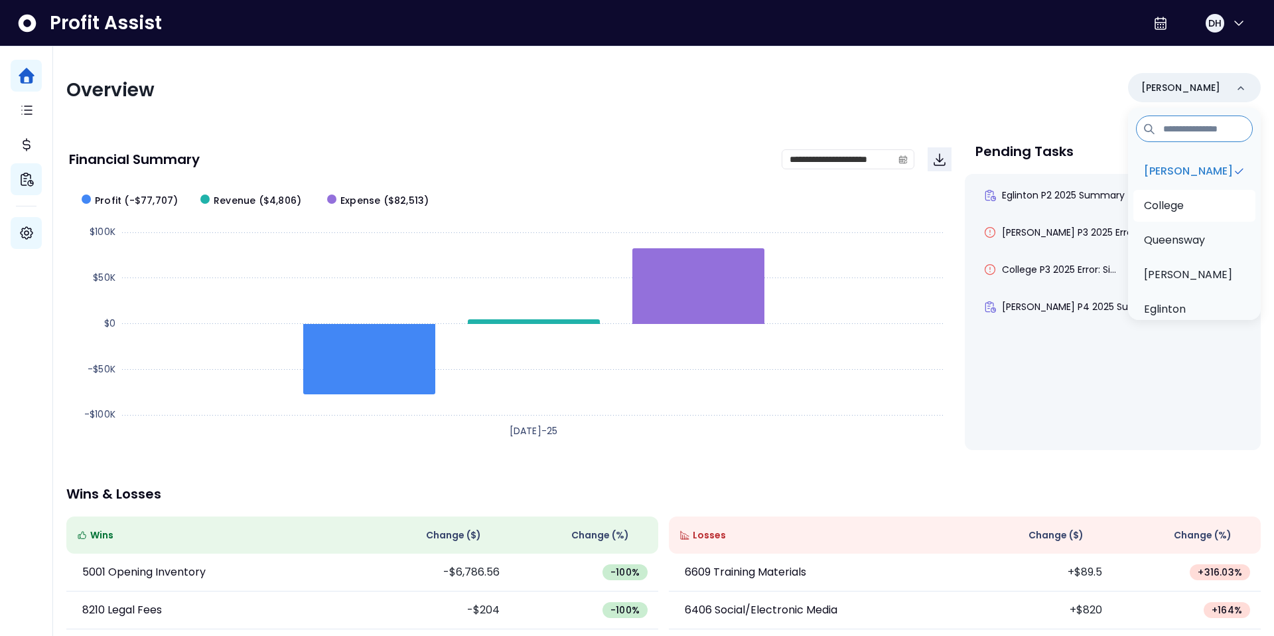
click at [1172, 208] on p "College" at bounding box center [1164, 206] width 40 height 16
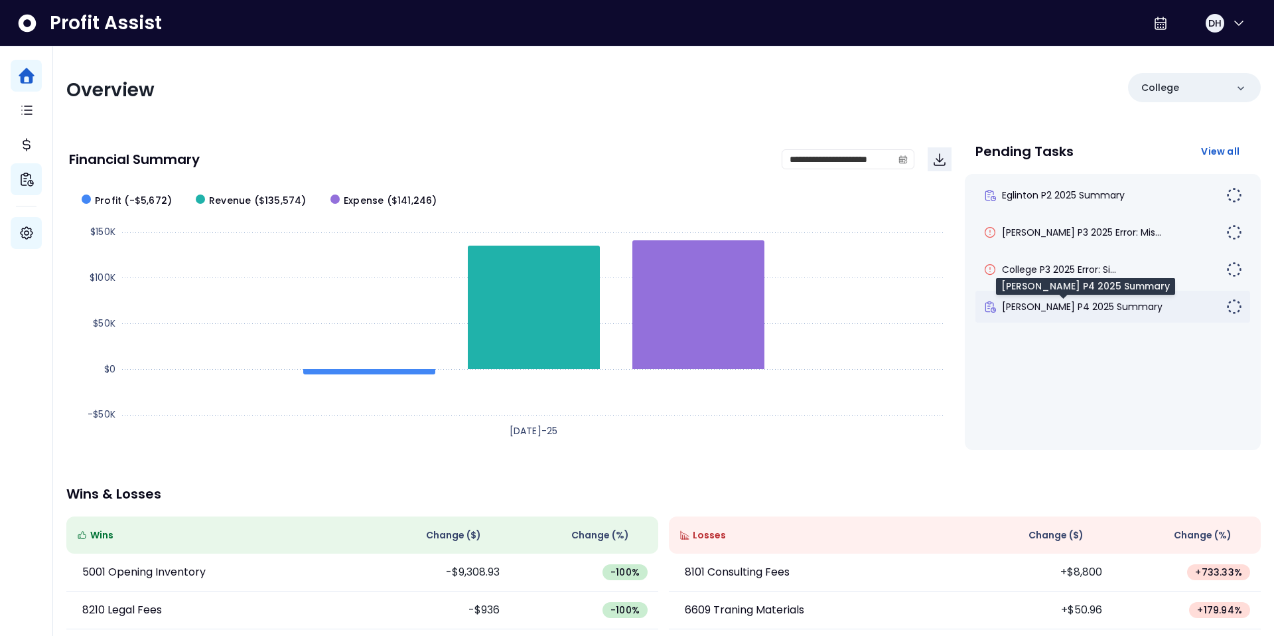
click at [1029, 310] on span "[PERSON_NAME] P4 2025 Summary" at bounding box center [1082, 306] width 161 height 13
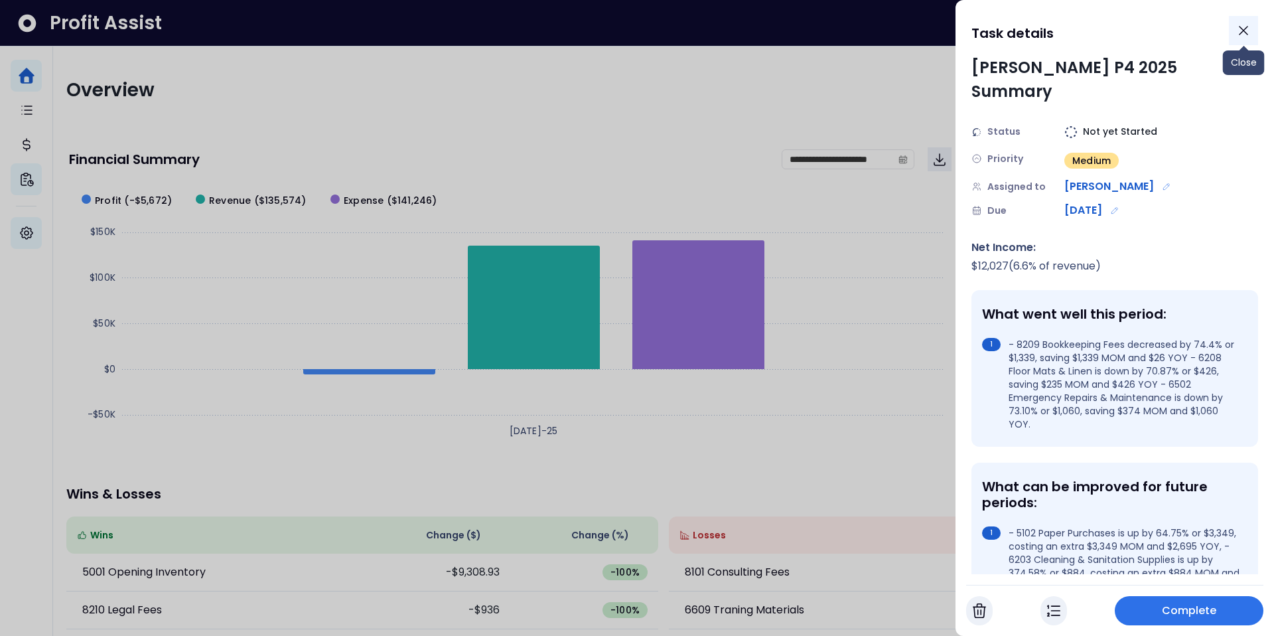
click at [1249, 29] on icon "Close" at bounding box center [1244, 31] width 16 height 16
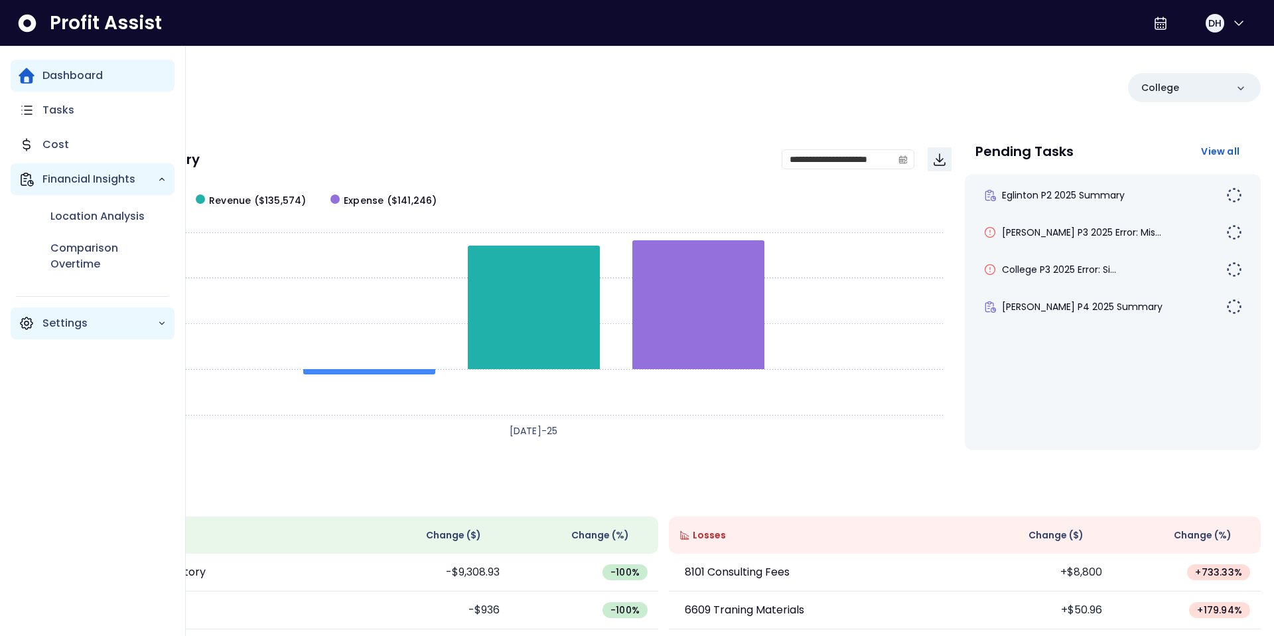
click at [92, 181] on p "Financial Insights" at bounding box center [99, 179] width 115 height 16
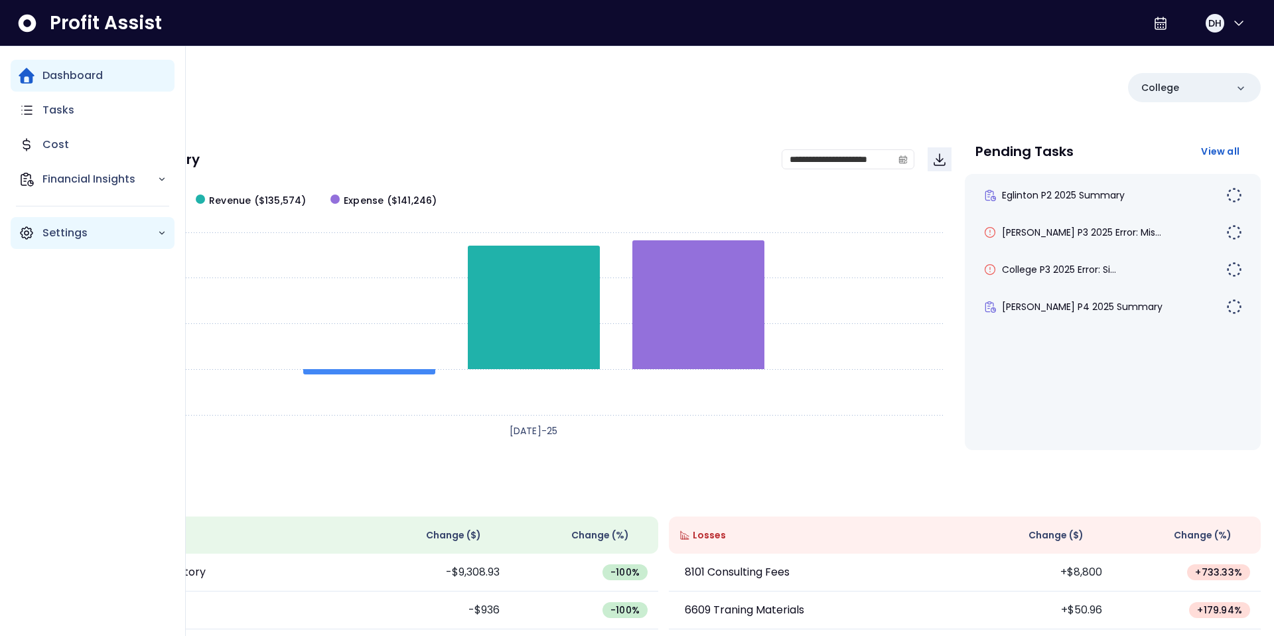
click at [76, 240] on p "Settings" at bounding box center [99, 233] width 115 height 16
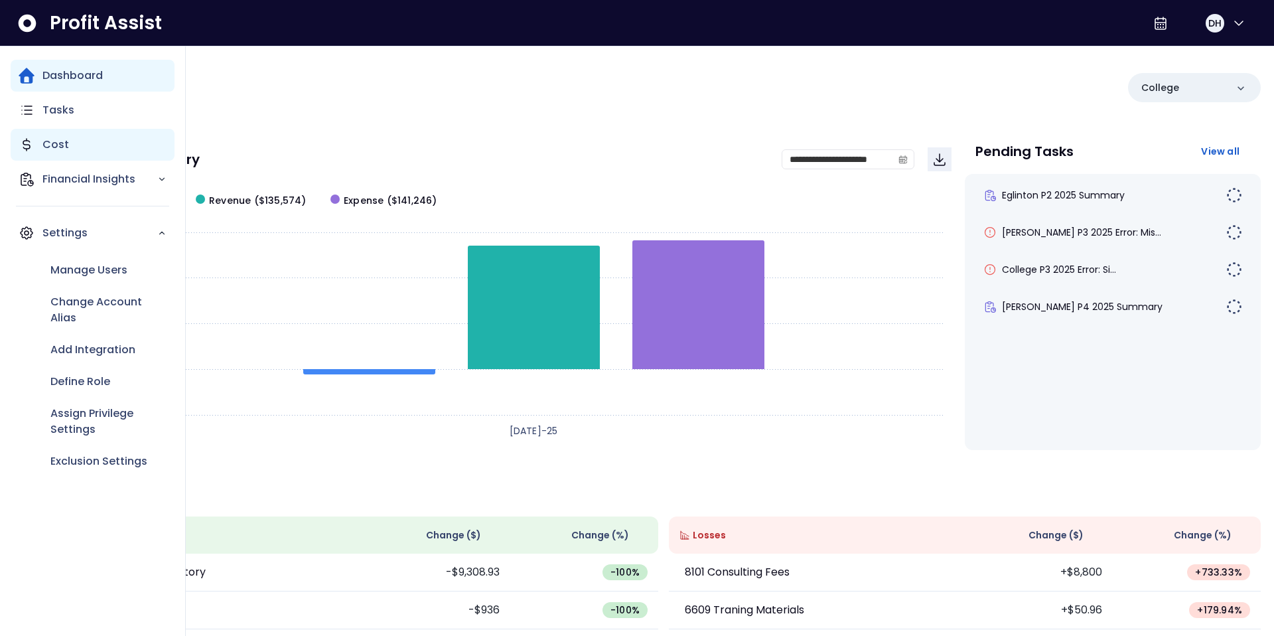
click at [71, 146] on div "Cost" at bounding box center [93, 145] width 164 height 32
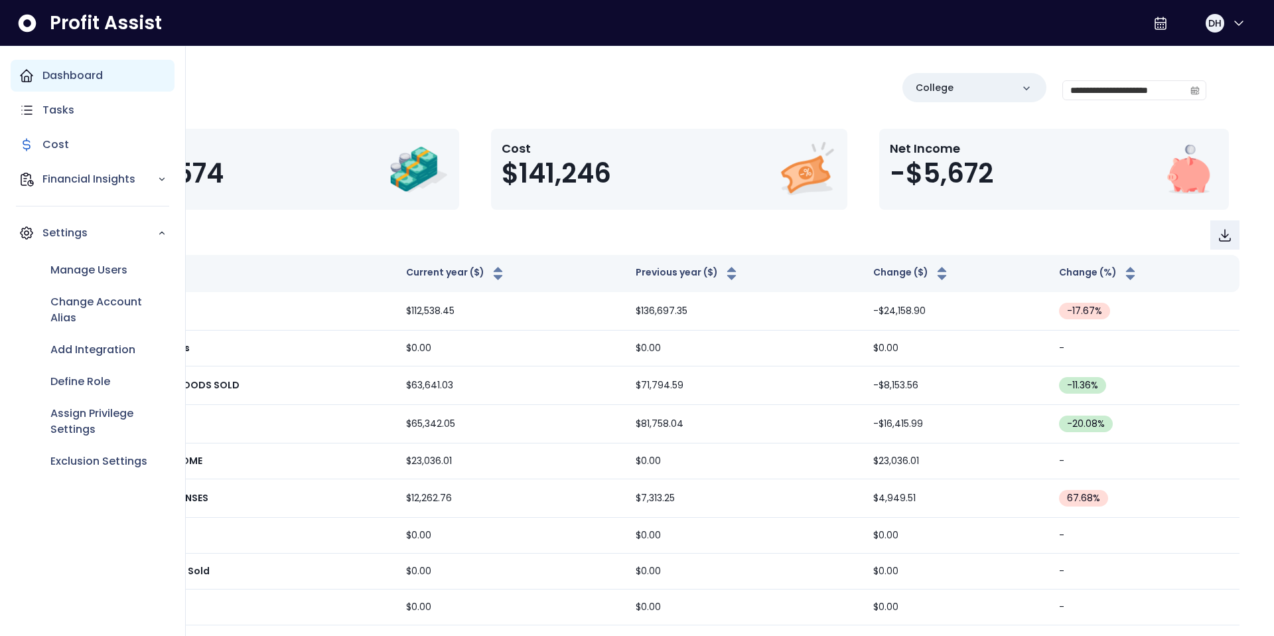
click at [67, 83] on p "Dashboard" at bounding box center [72, 76] width 60 height 16
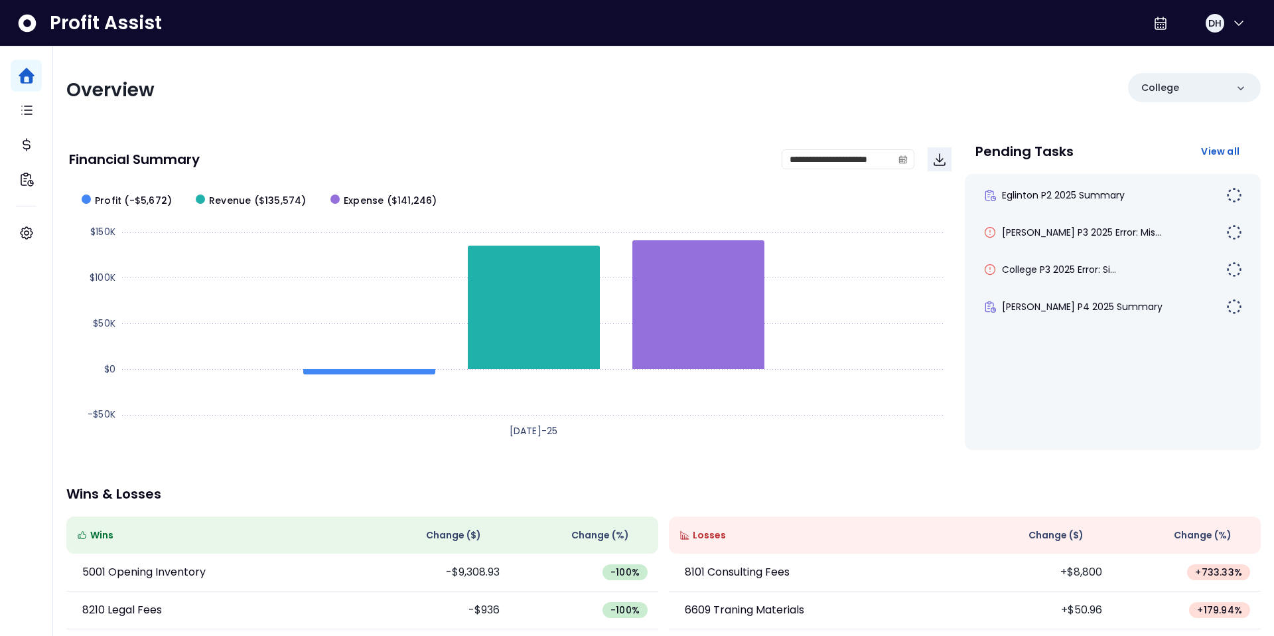
click at [477, 157] on div "Financial Summary" at bounding box center [425, 159] width 713 height 13
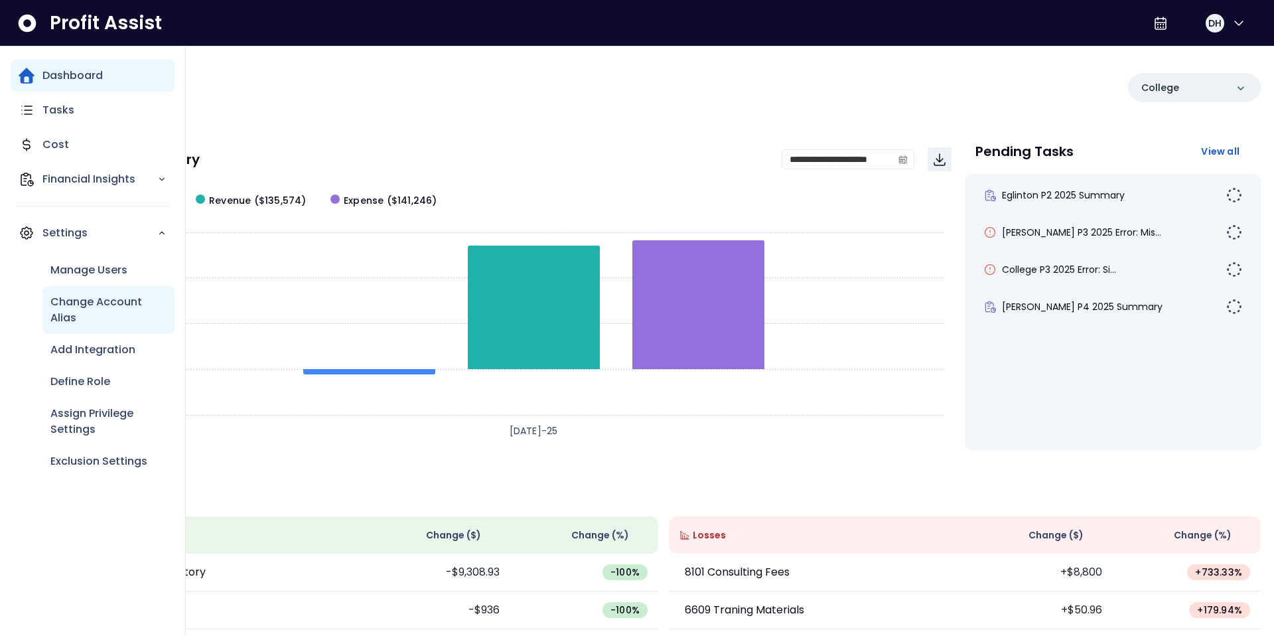
click at [92, 306] on p "Change Account Alias" at bounding box center [108, 310] width 116 height 32
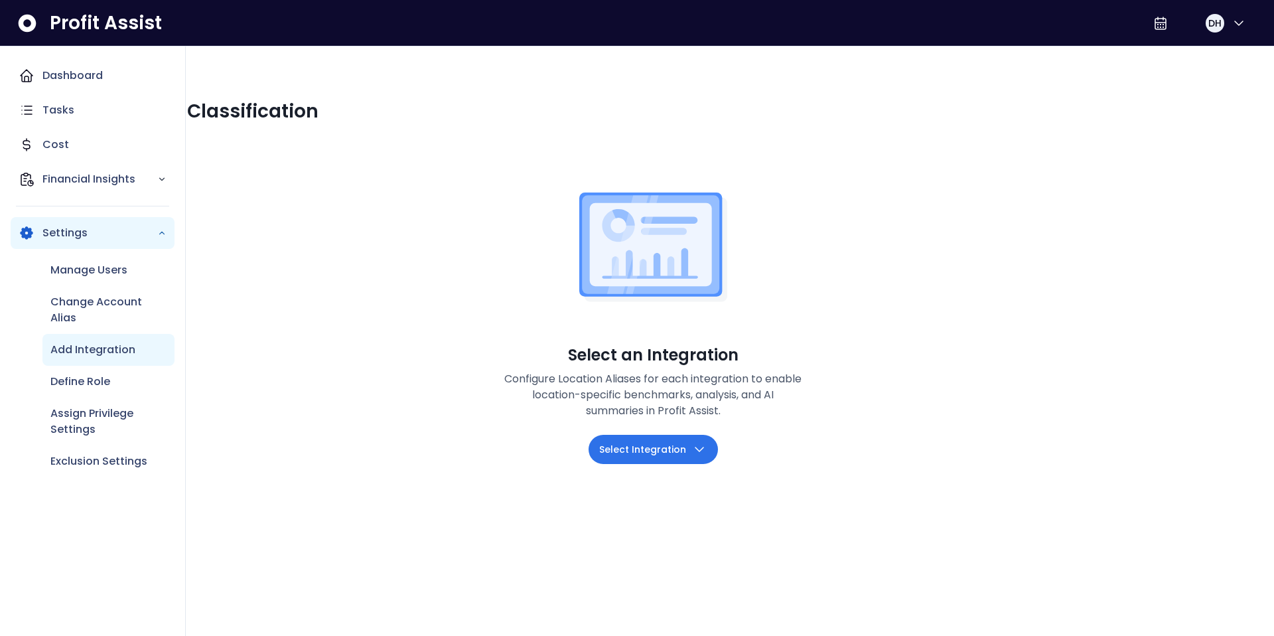
click at [87, 347] on p "Add Integration" at bounding box center [92, 350] width 85 height 16
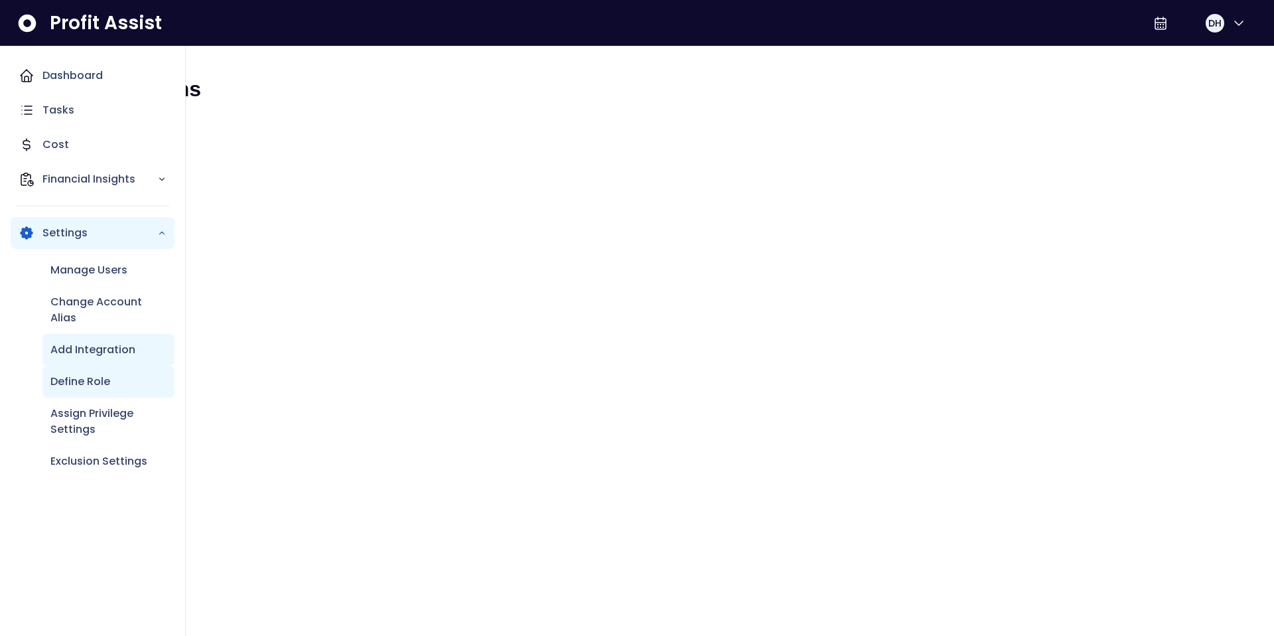
click at [88, 387] on p "Define Role" at bounding box center [80, 382] width 60 height 16
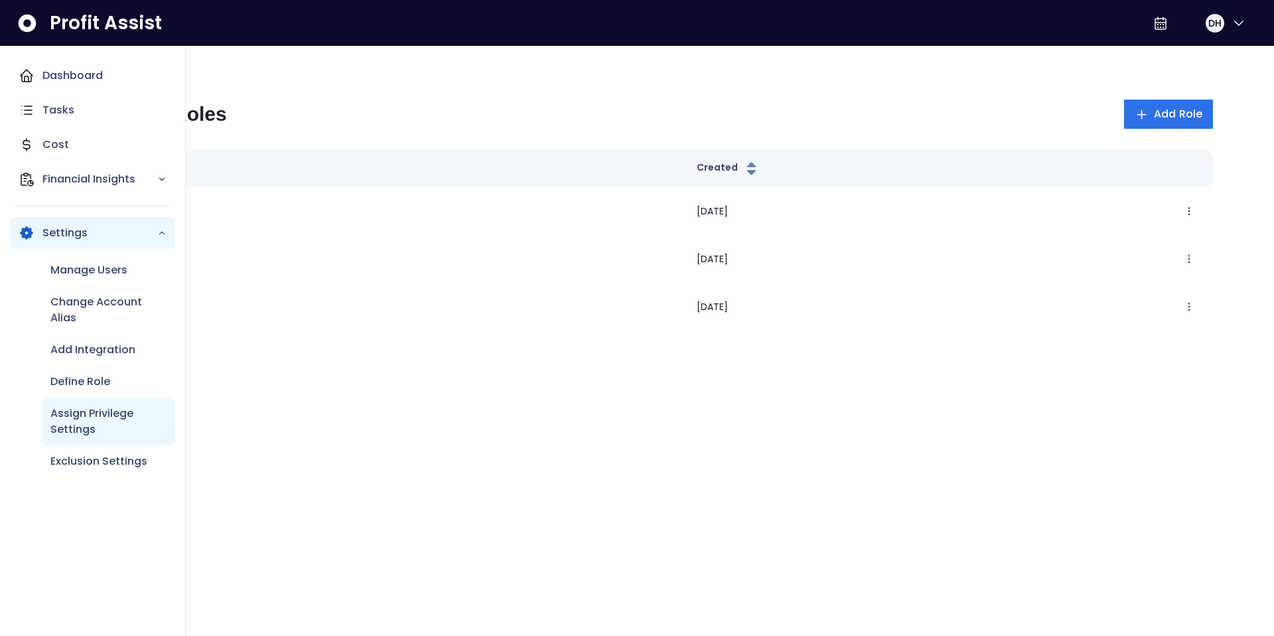
click at [93, 421] on p "Assign Privilege Settings" at bounding box center [108, 422] width 116 height 32
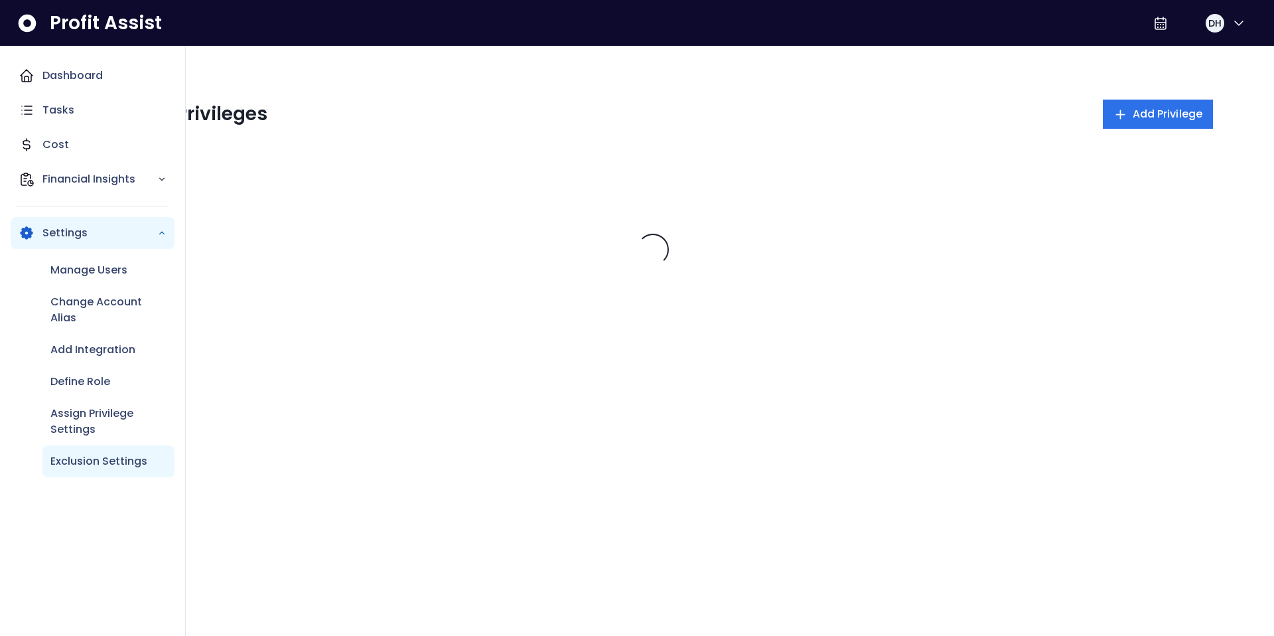
click at [92, 463] on p "Exclusion Settings" at bounding box center [98, 461] width 97 height 16
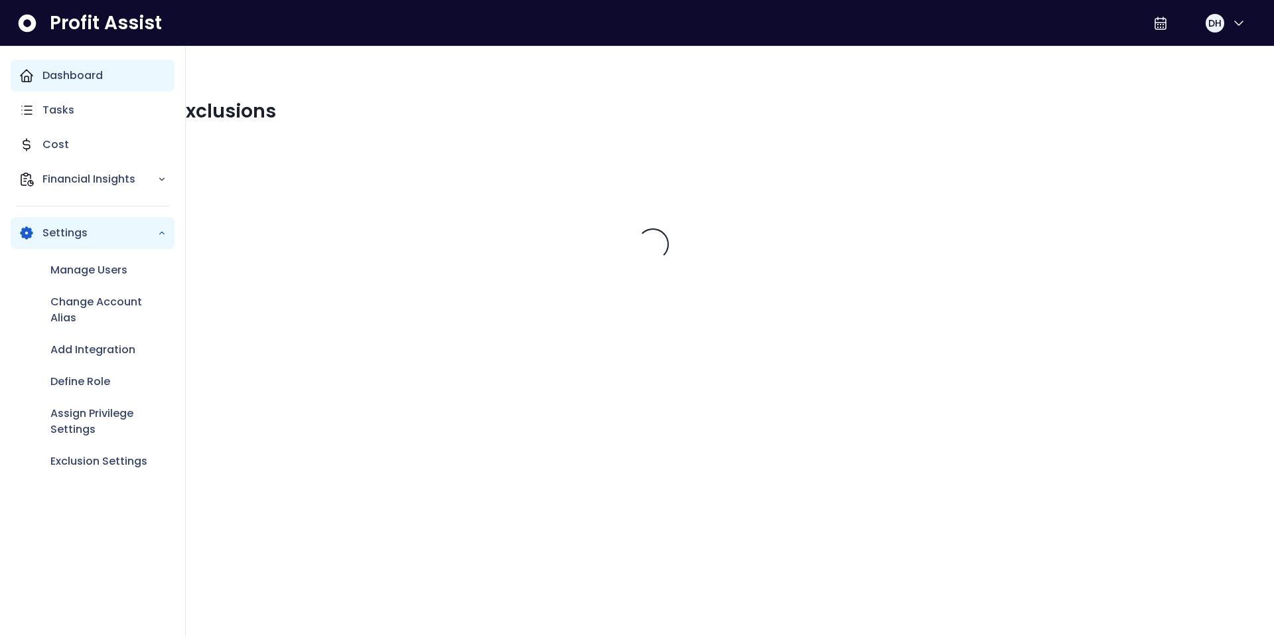
click at [48, 71] on p "Dashboard" at bounding box center [72, 76] width 60 height 16
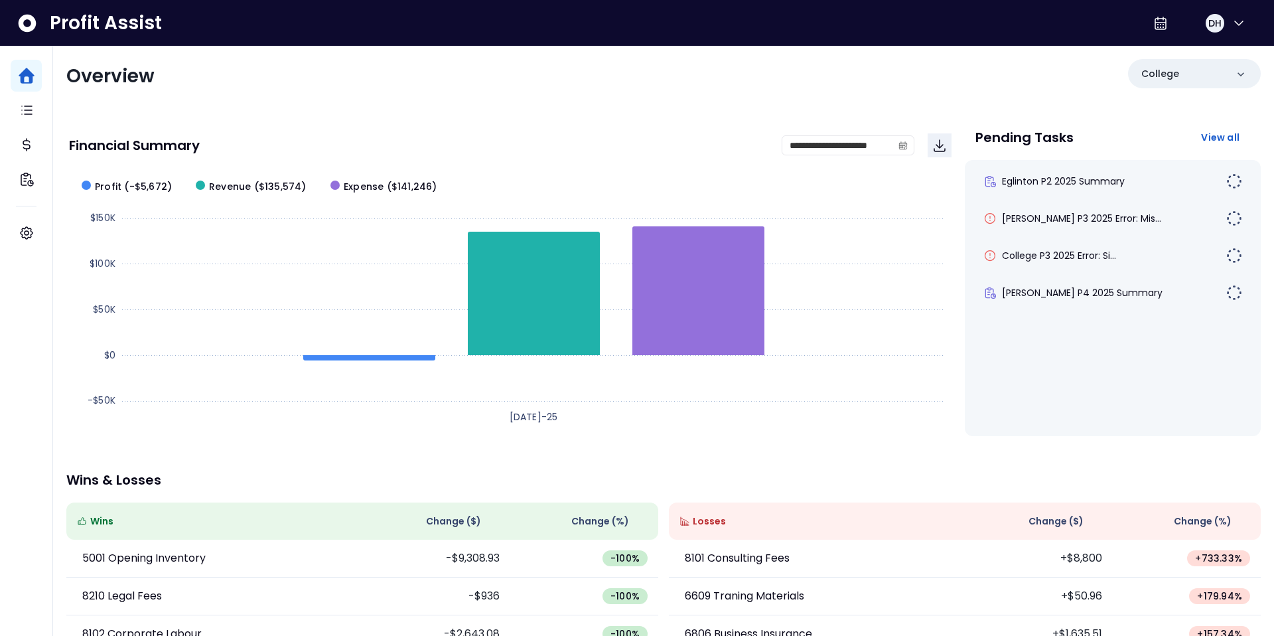
scroll to position [11, 0]
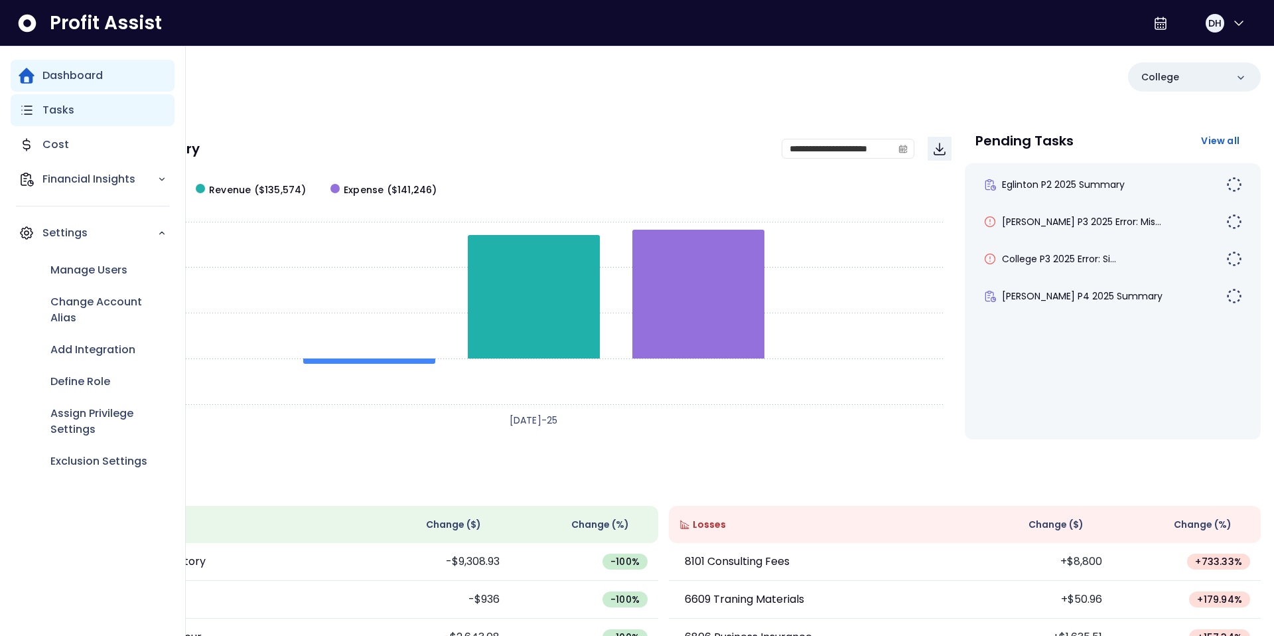
click at [56, 114] on p "Tasks" at bounding box center [58, 110] width 32 height 16
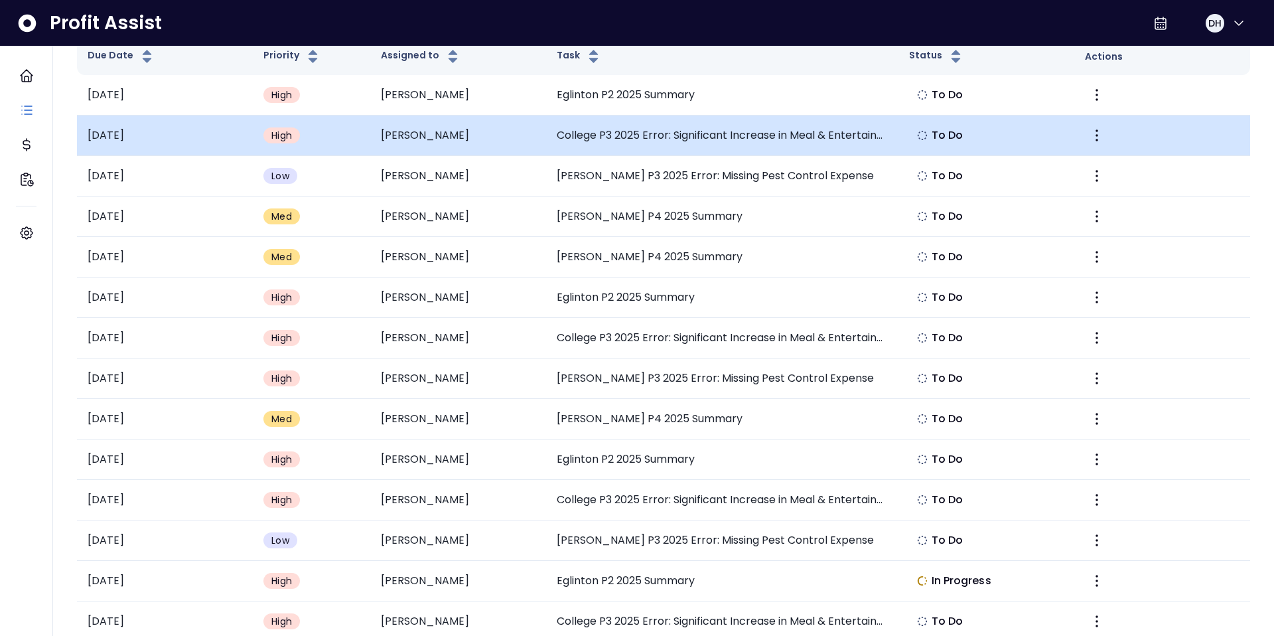
scroll to position [98, 0]
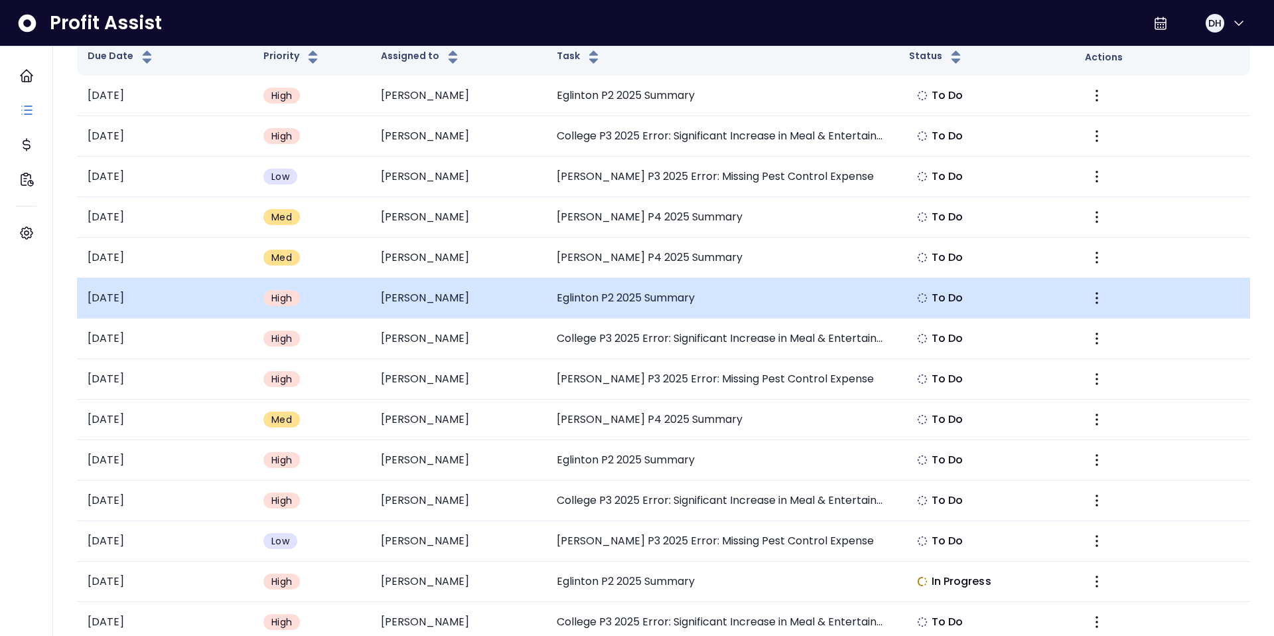
click at [388, 290] on td "[PERSON_NAME]" at bounding box center [458, 298] width 176 height 40
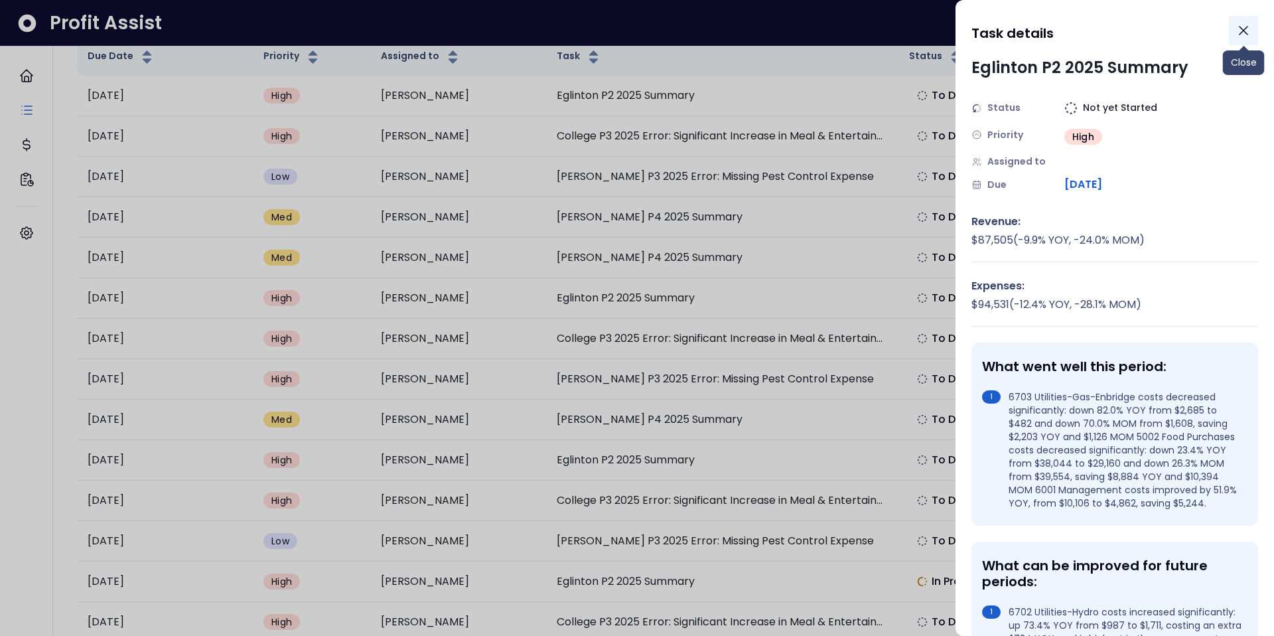
click at [1245, 34] on icon "Close" at bounding box center [1244, 31] width 16 height 16
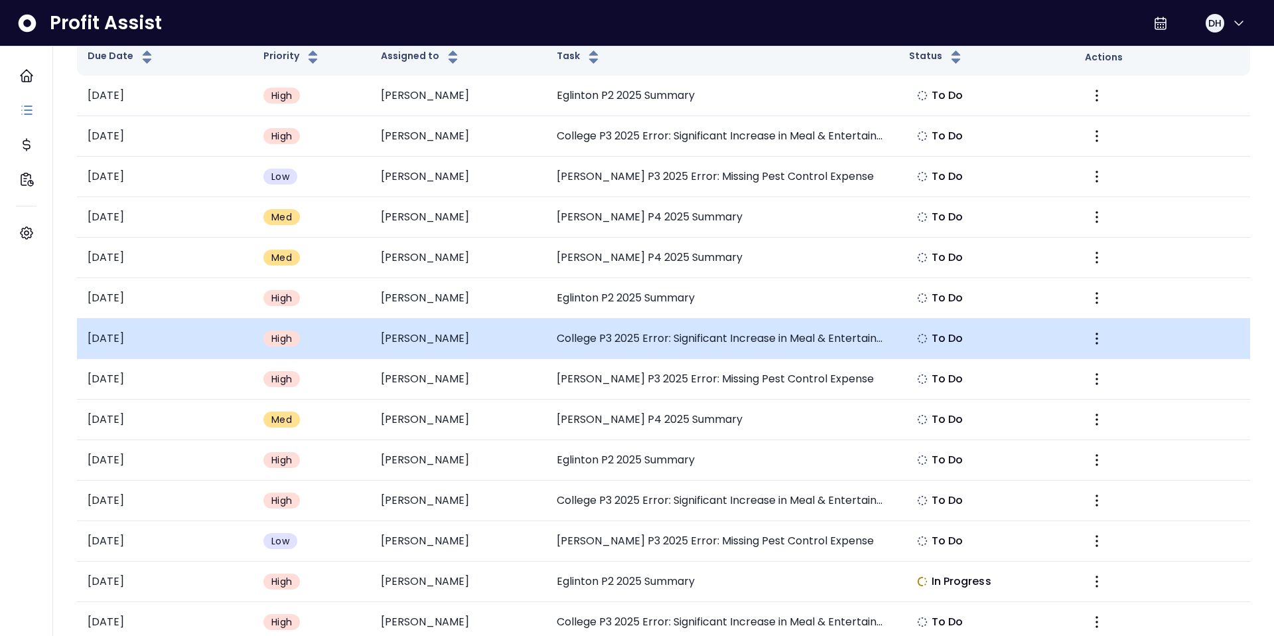
click at [352, 355] on td "High" at bounding box center [311, 339] width 117 height 40
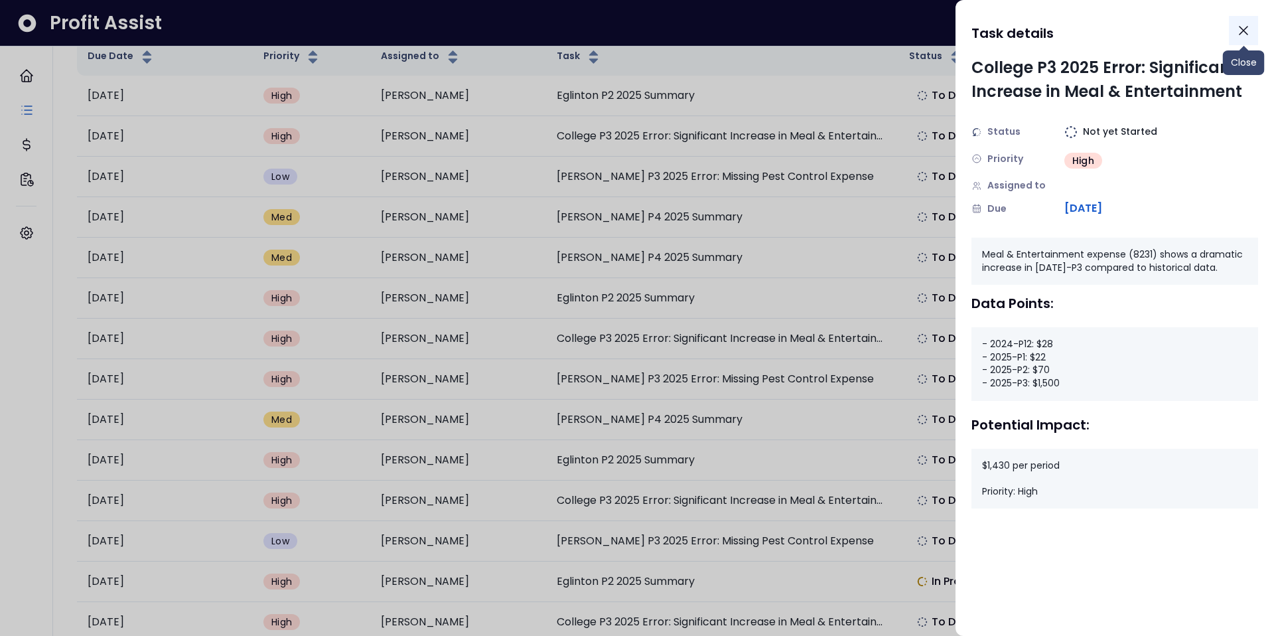
click at [1248, 28] on icon "Close" at bounding box center [1244, 31] width 16 height 16
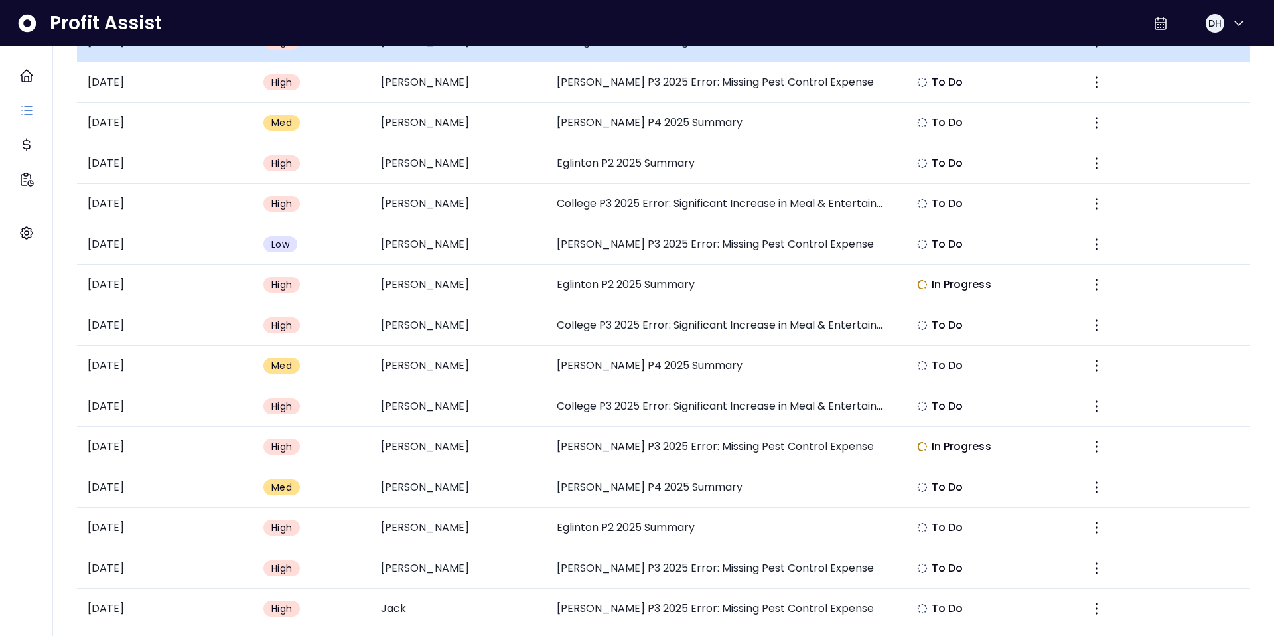
scroll to position [0, 0]
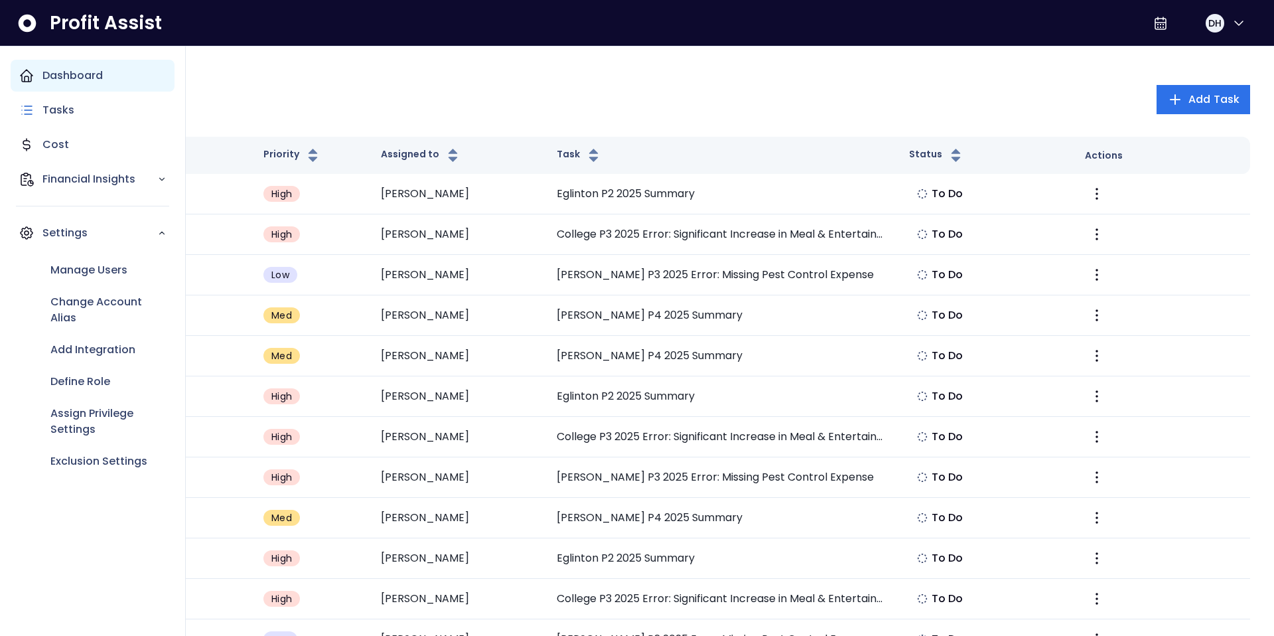
click at [25, 82] on icon "Main navigation" at bounding box center [27, 76] width 16 height 16
